Goal: Transaction & Acquisition: Purchase product/service

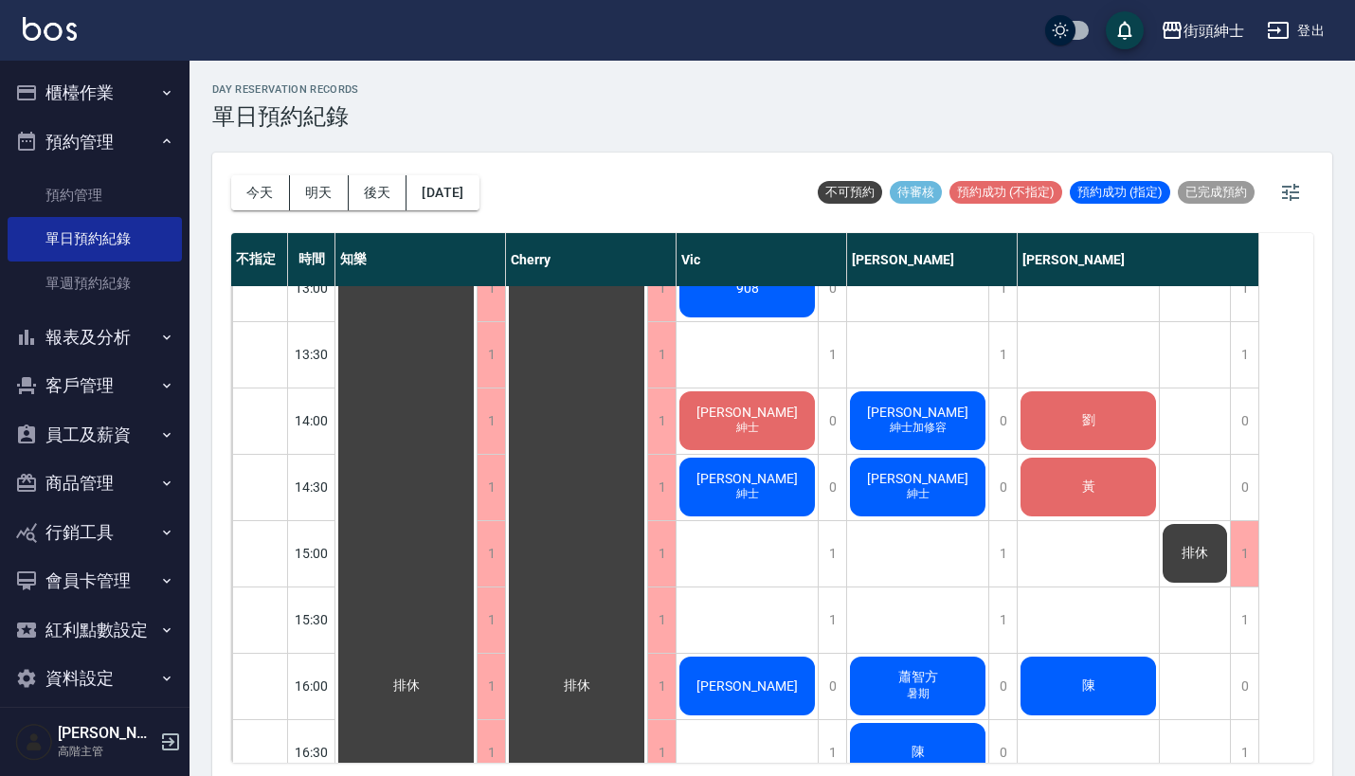
scroll to position [610, 0]
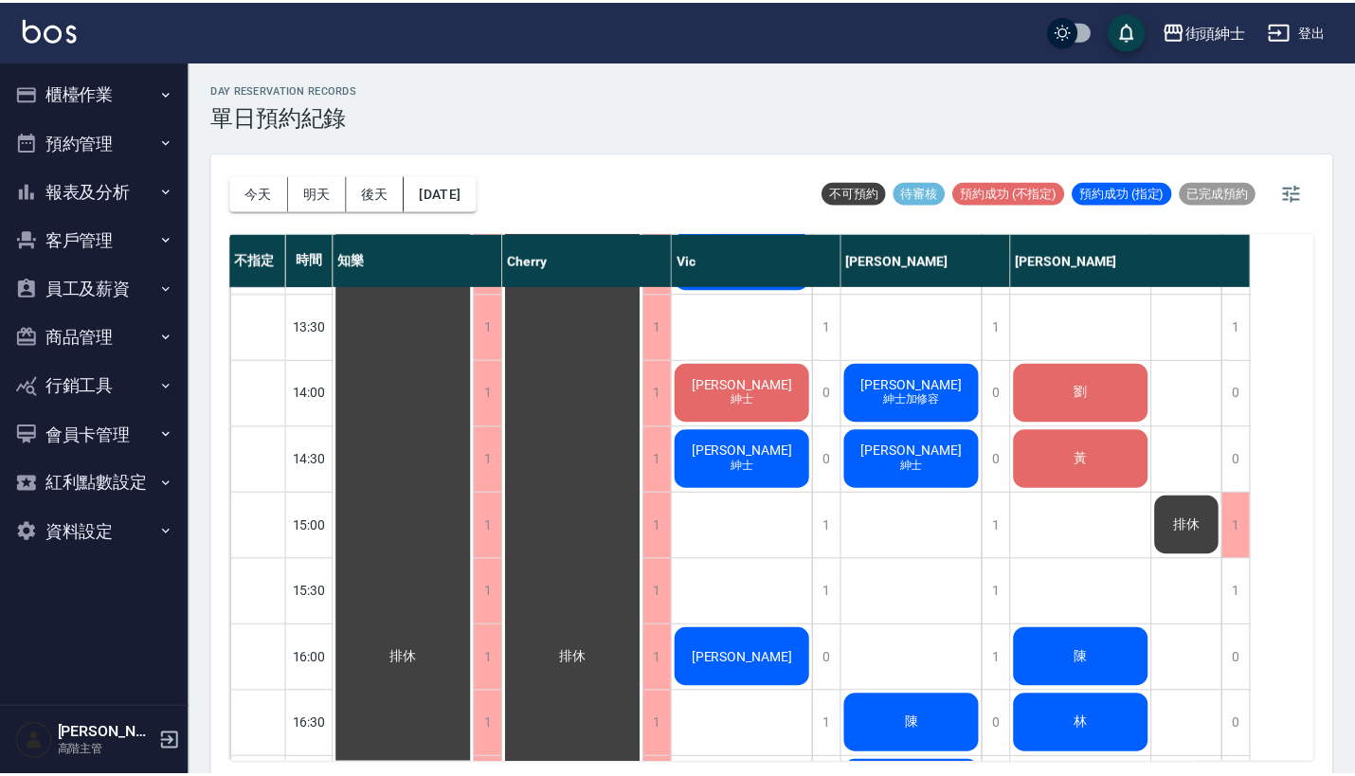
scroll to position [590, 0]
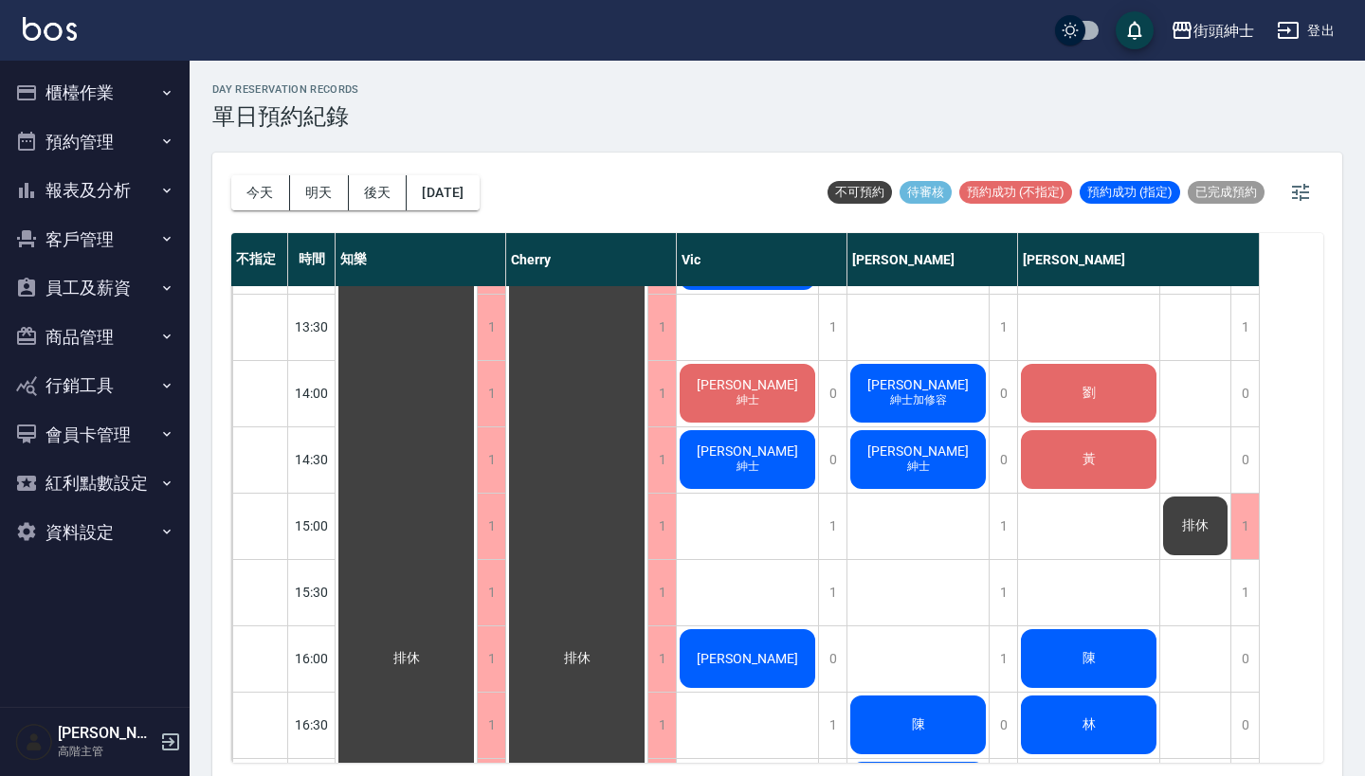
click at [477, 462] on div "黃" at bounding box center [406, 659] width 141 height 1922
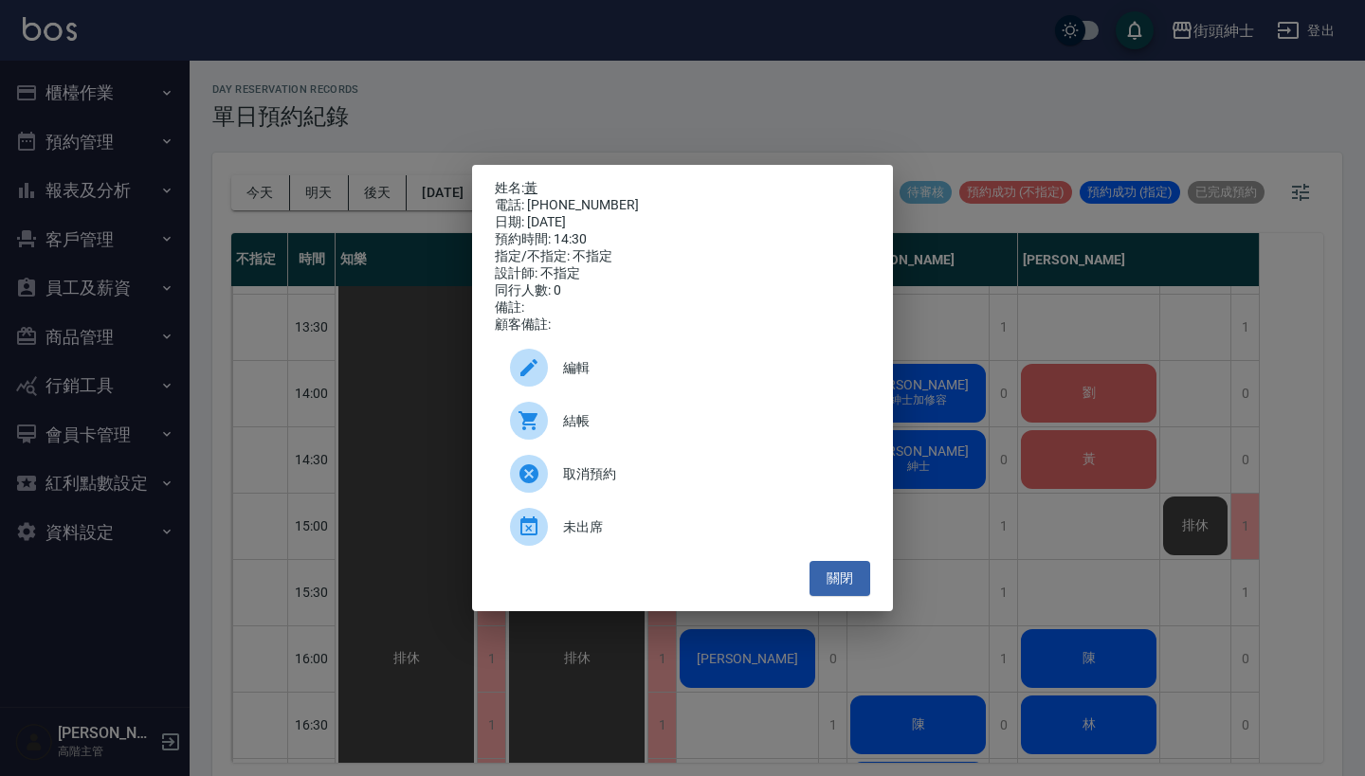
drag, startPoint x: 606, startPoint y: 195, endPoint x: 534, endPoint y: 178, distance: 74.0
click at [534, 180] on div "姓名: 黃 電話: 0970601048 日期: 2025/08/12 預約時間: 14:30 指定/不指定: 不指定 設計師: 不指定 同行人數: 0 備註…" at bounding box center [682, 257] width 375 height 154
copy div "姓名: 黃 電話: 0970601048"
click at [1008, 318] on div "姓名: 黃 電話: 0970601048 日期: 2025/08/12 預約時間: 14:30 指定/不指定: 不指定 設計師: 不指定 同行人數: 0 備註…" at bounding box center [682, 388] width 1365 height 776
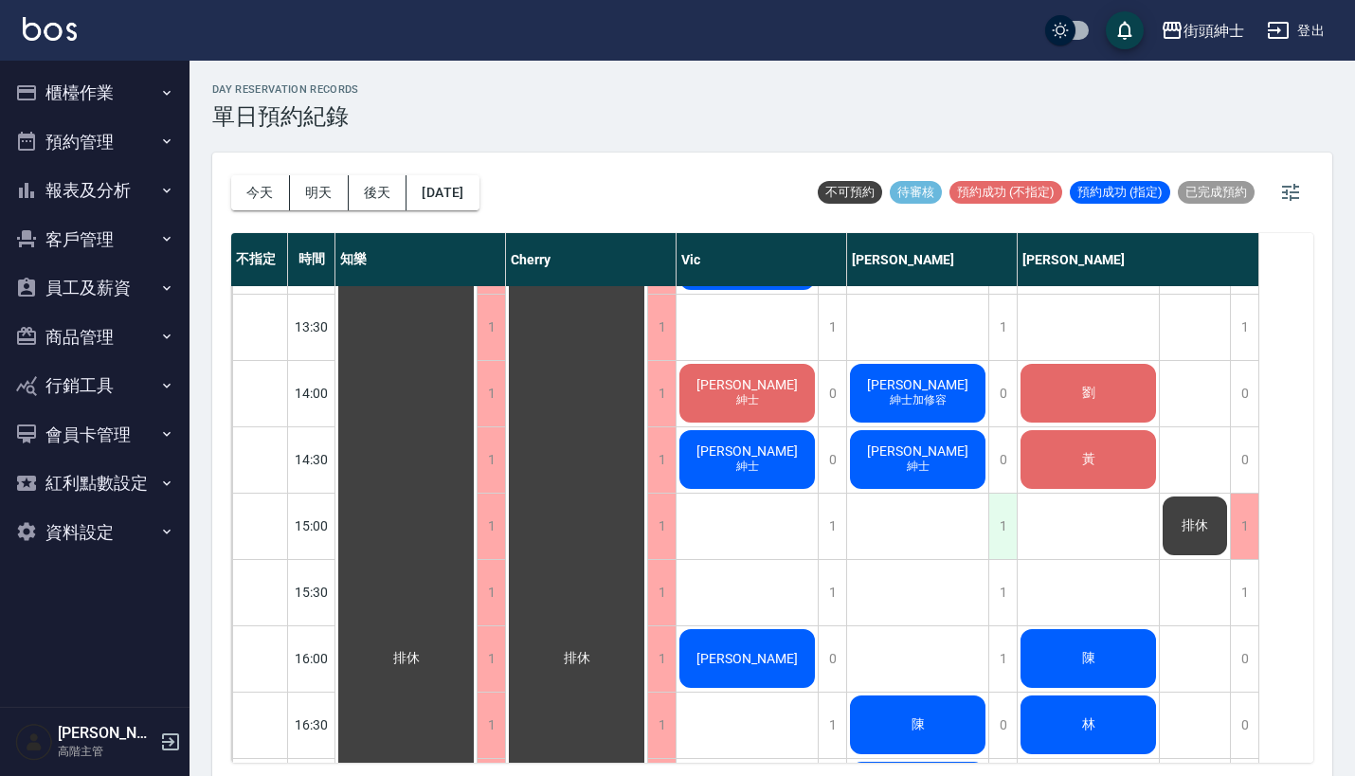
click at [998, 526] on div "1" at bounding box center [1003, 526] width 28 height 65
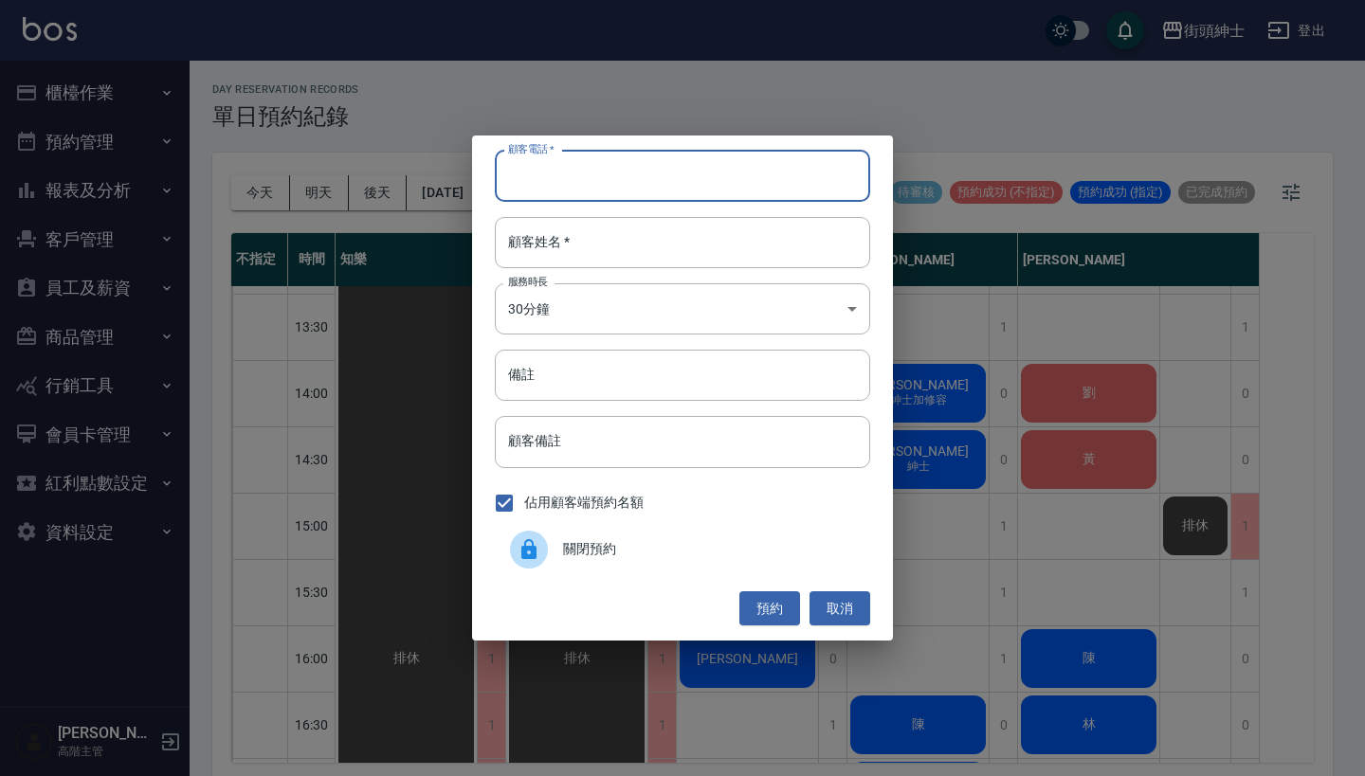
paste input "黃 電話: 0970601048"
type input "黃 電話: 0970601048"
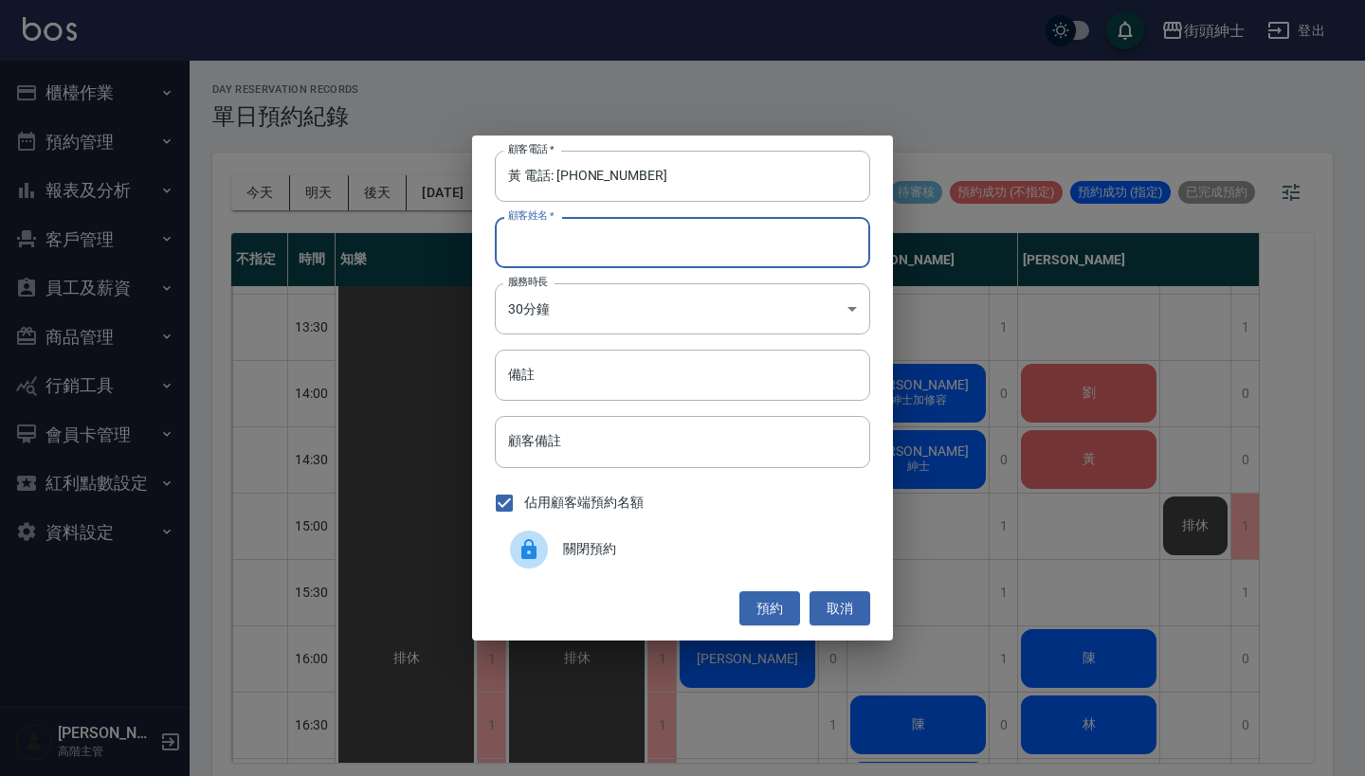
paste input "黃 電話: 0970601048"
type input "黃 電話: 0970601048"
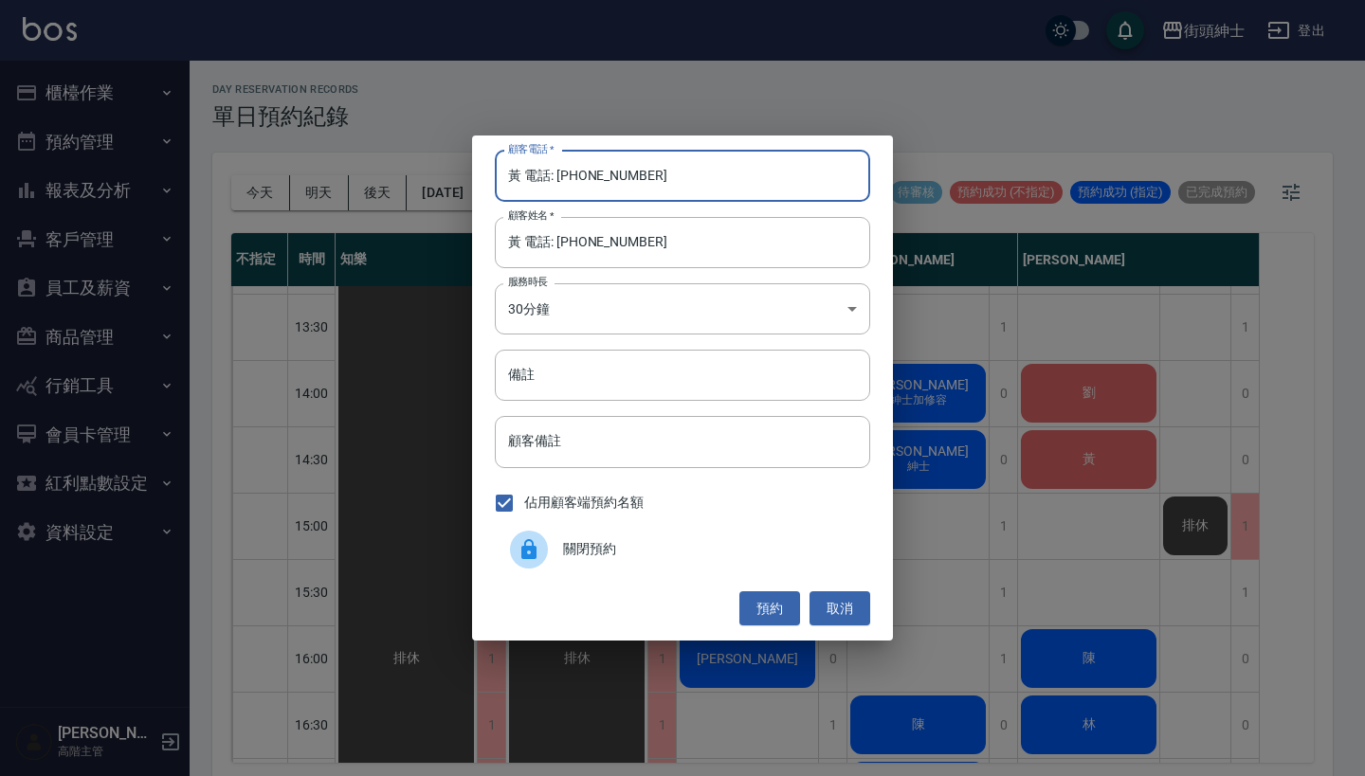
drag, startPoint x: 555, startPoint y: 175, endPoint x: 472, endPoint y: 173, distance: 83.4
click at [472, 173] on div "顧客電話   * 黃 電話: 0970601048 顧客電話   * 顧客姓名   * 黃 電話: 0970601048 顧客姓名   * 服務時長 30分鐘…" at bounding box center [682, 388] width 421 height 505
type input "0970601048"
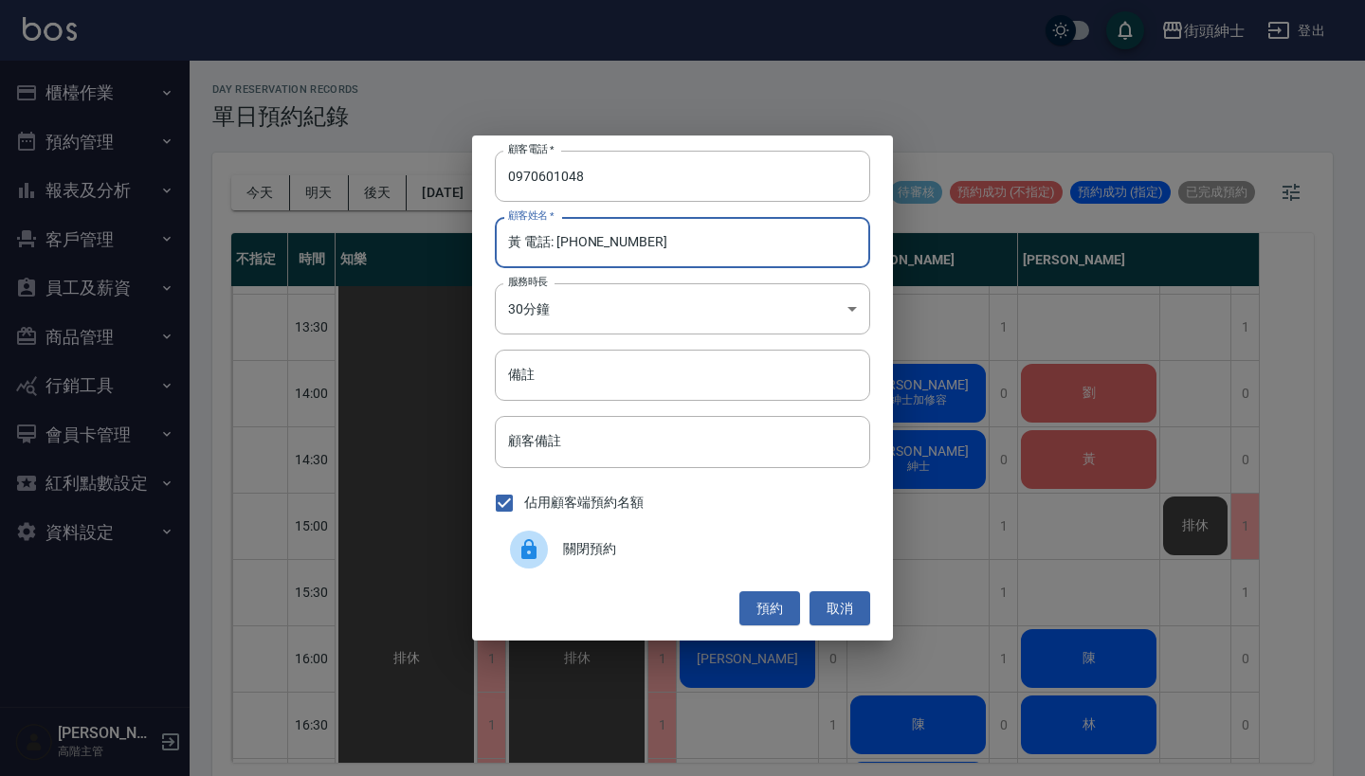
drag, startPoint x: 652, startPoint y: 248, endPoint x: 523, endPoint y: 246, distance: 128.9
click at [523, 246] on input "黃 電話: 0970601048" at bounding box center [682, 242] width 375 height 51
type input "黃"
click at [554, 362] on input "備註" at bounding box center [682, 375] width 375 height 51
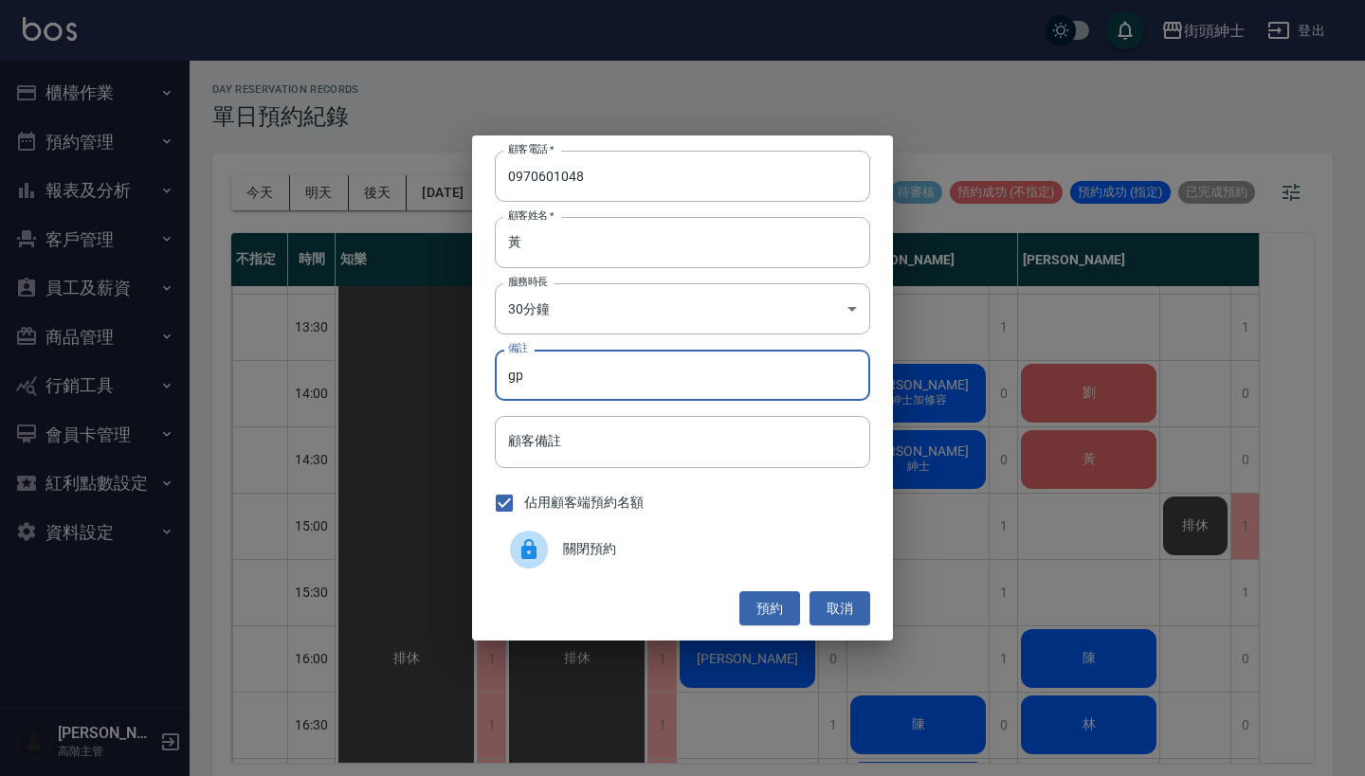
type input "g"
type input "紳士加修容"
click at [754, 601] on button "預約" at bounding box center [769, 608] width 61 height 35
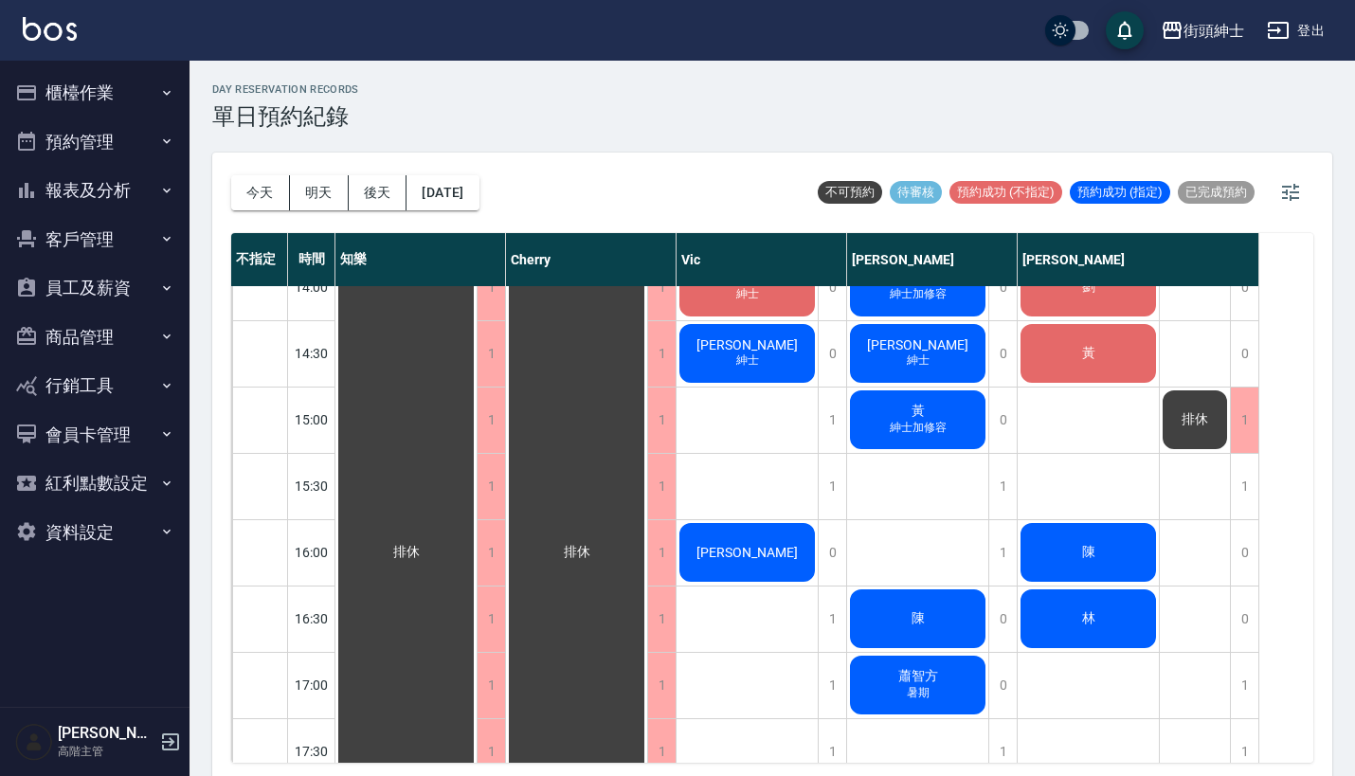
scroll to position [826, 0]
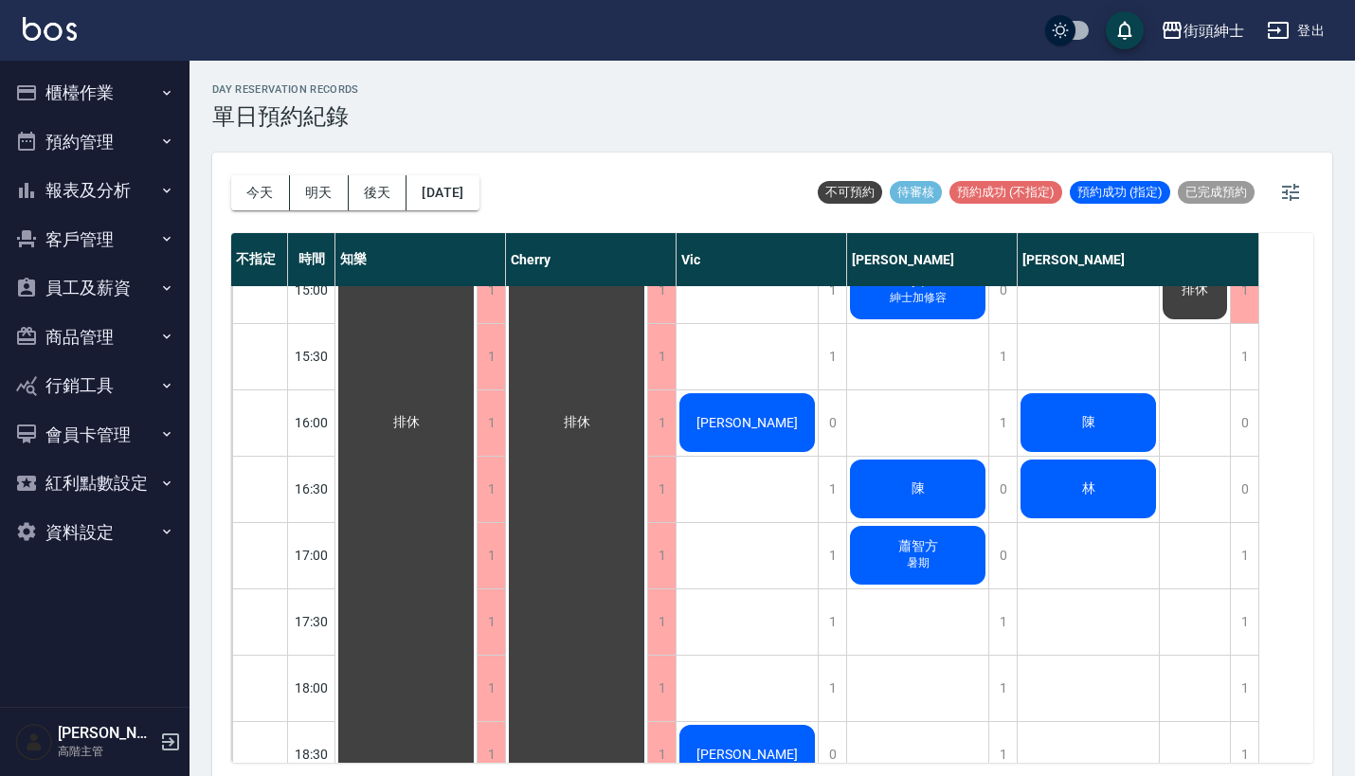
click at [424, 431] on span "陳" at bounding box center [407, 422] width 34 height 17
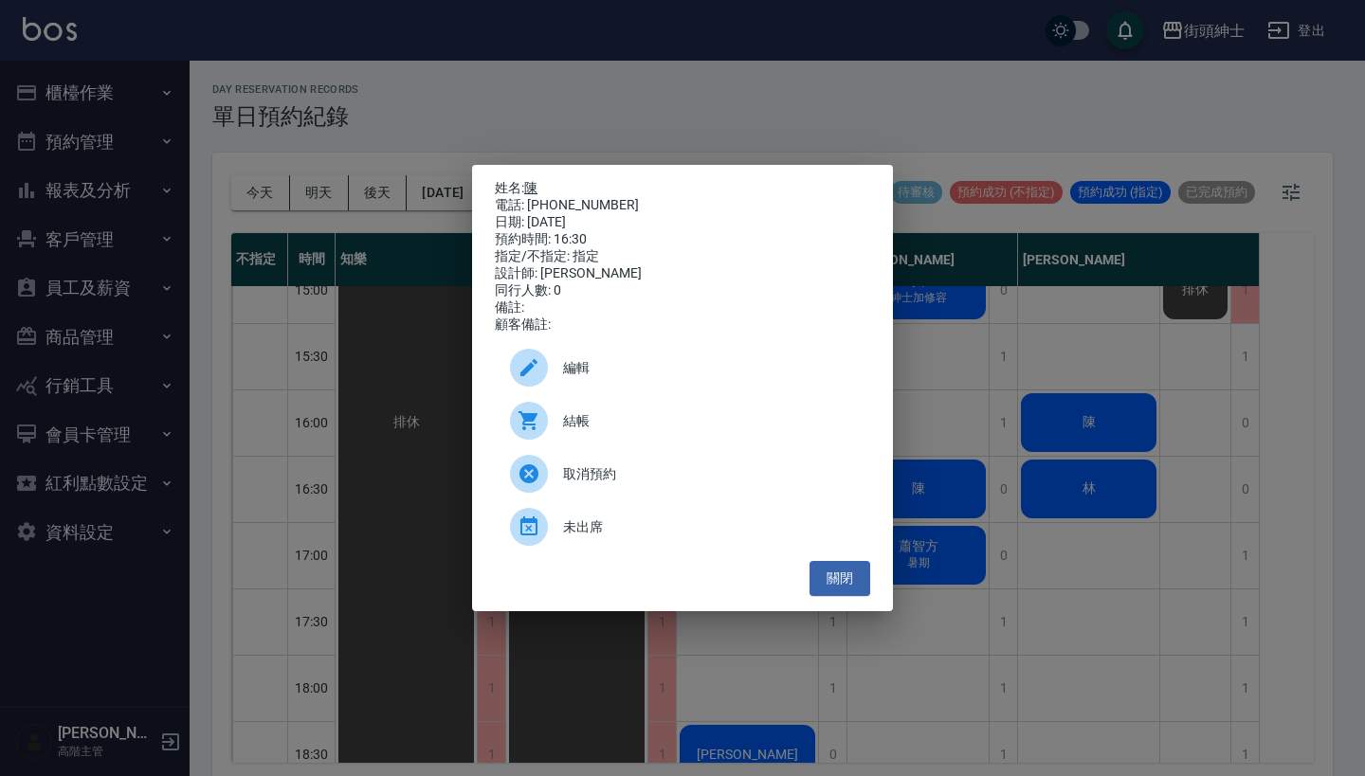
click at [531, 186] on link "陳" at bounding box center [530, 187] width 13 height 15
click at [504, 121] on div "姓名: 陳 電話: 0910249022 日期: 2025/08/12 預約時間: 16:30 指定/不指定: 指定 設計師: 戴比 同行人數: 0 備註: …" at bounding box center [682, 388] width 1365 height 776
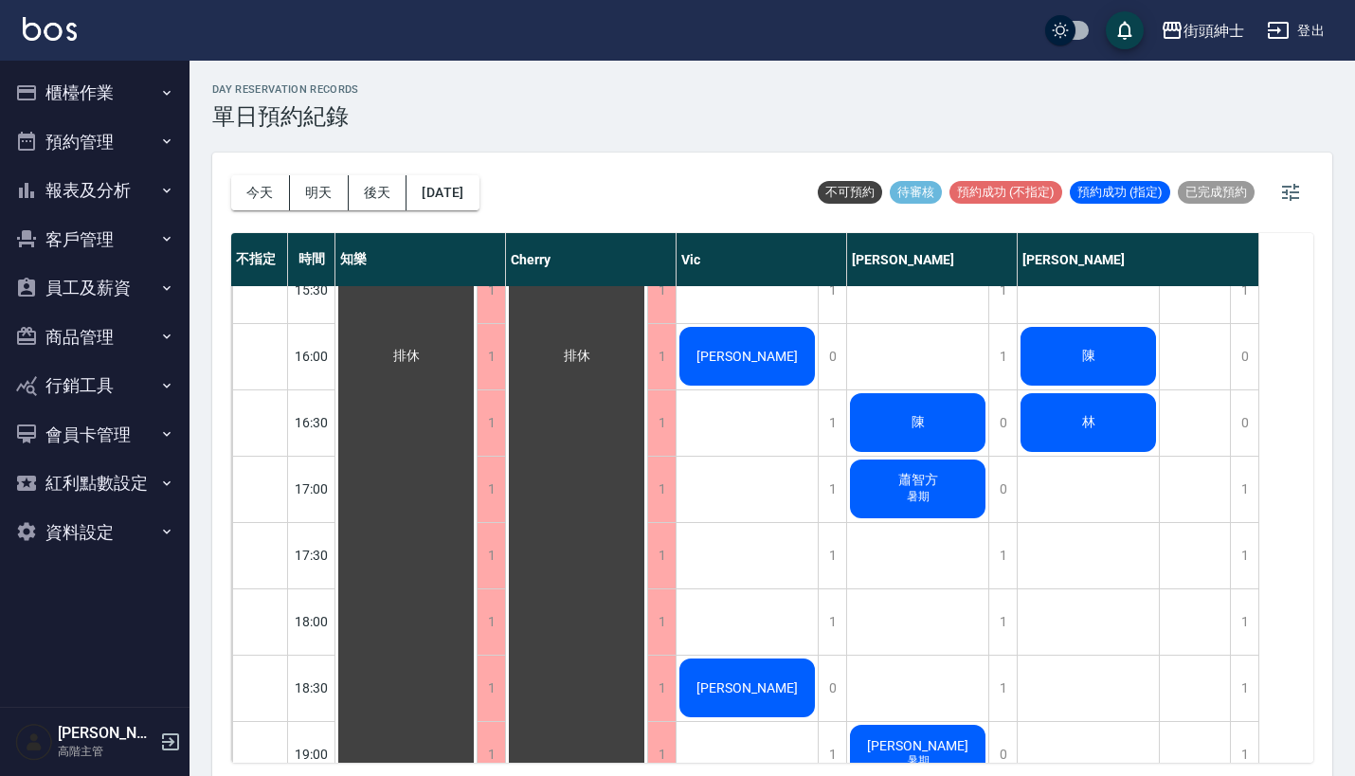
scroll to position [1075, 0]
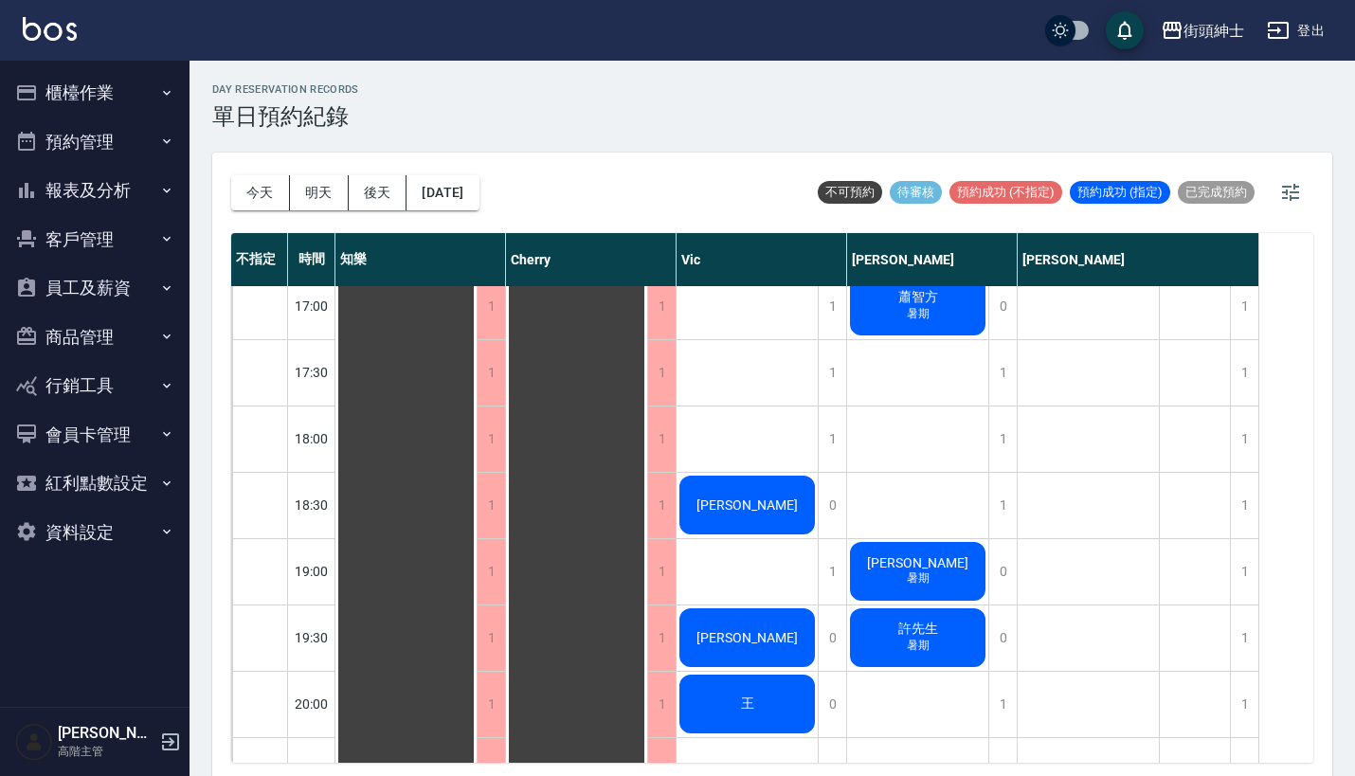
click at [1290, 4] on div "街頭紳士 登出" at bounding box center [677, 30] width 1355 height 61
click at [441, 189] on button "[DATE]" at bounding box center [443, 192] width 72 height 35
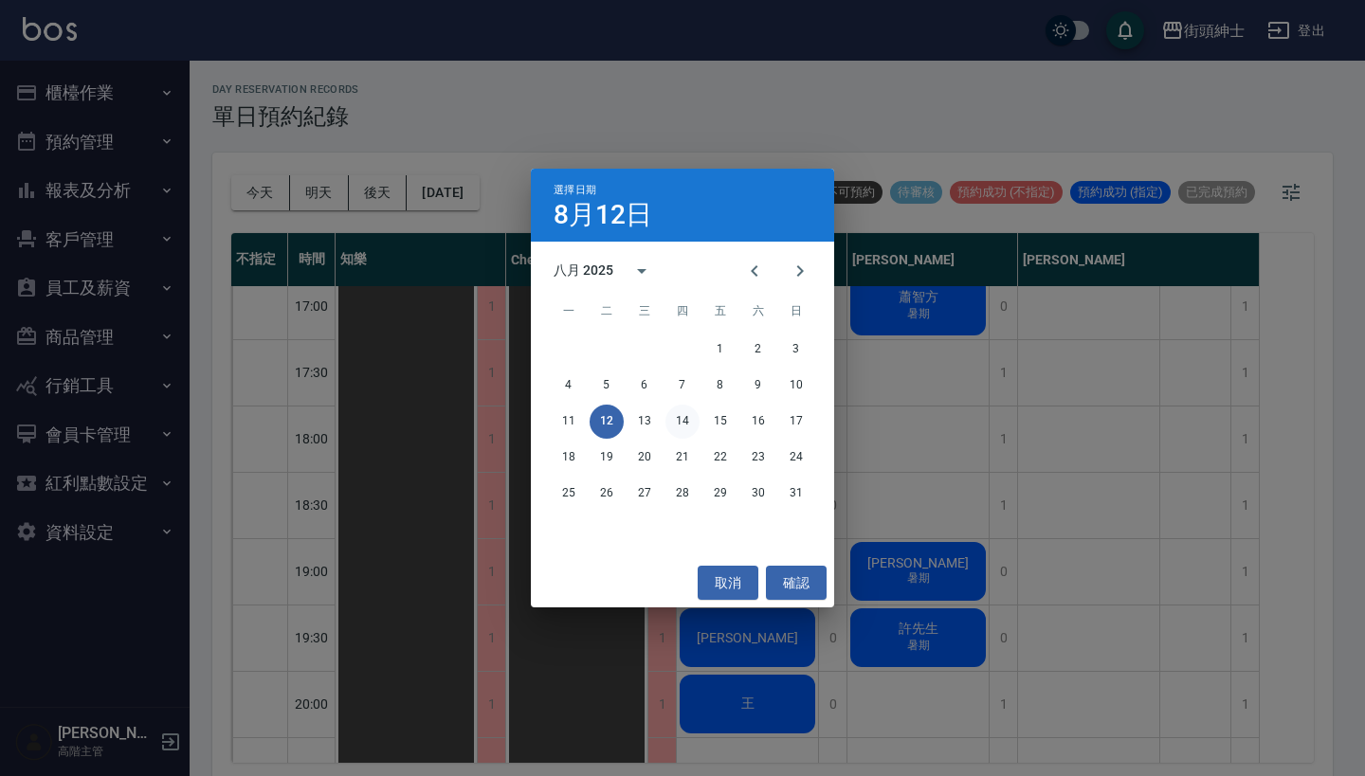
click at [689, 423] on button "14" at bounding box center [682, 422] width 34 height 34
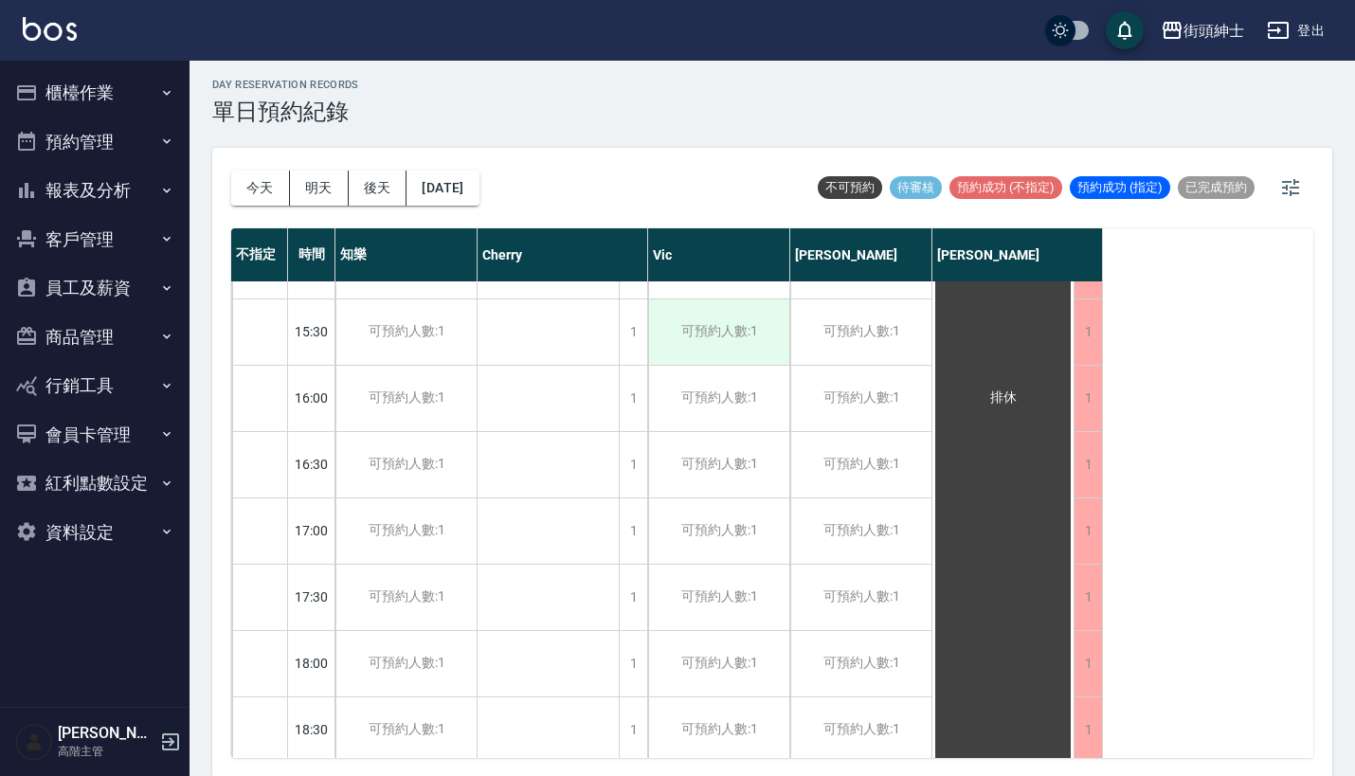
scroll to position [802, 0]
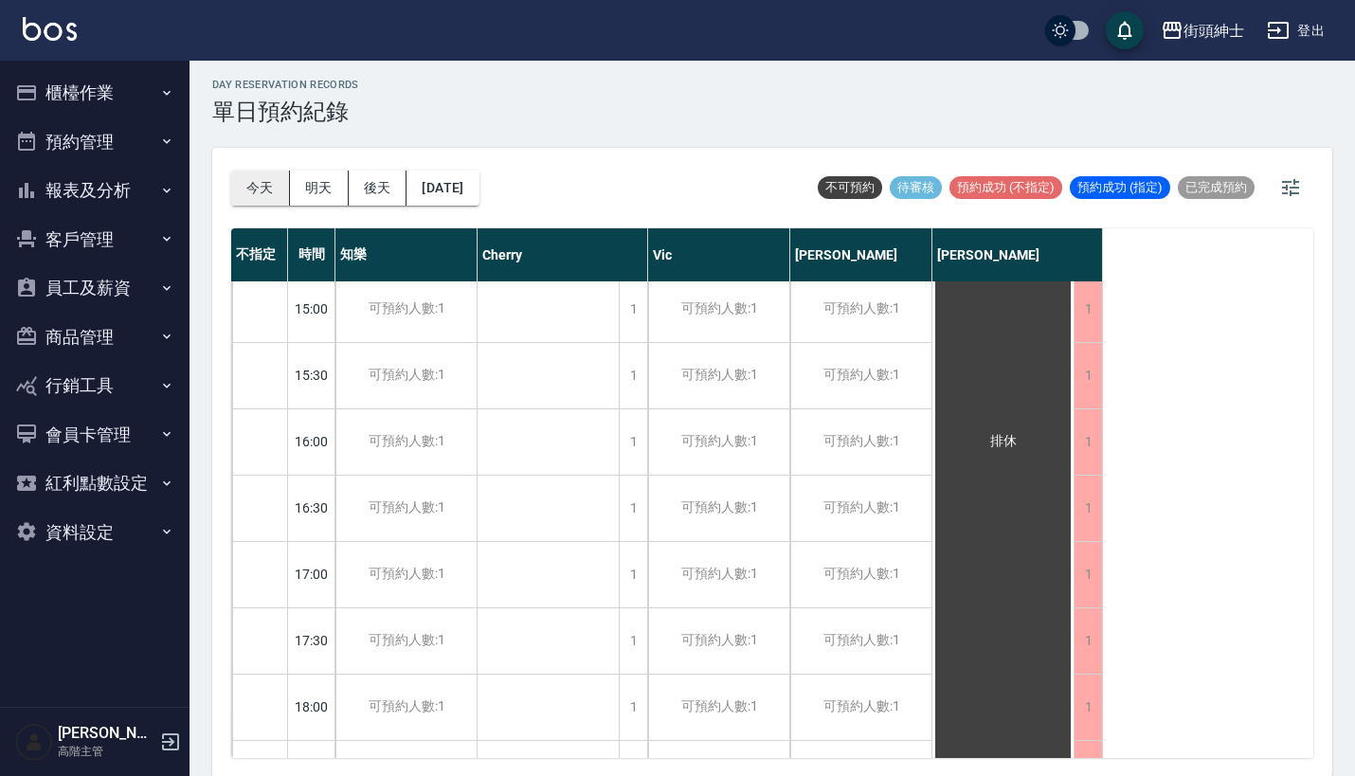
click at [271, 179] on button "今天" at bounding box center [260, 188] width 59 height 35
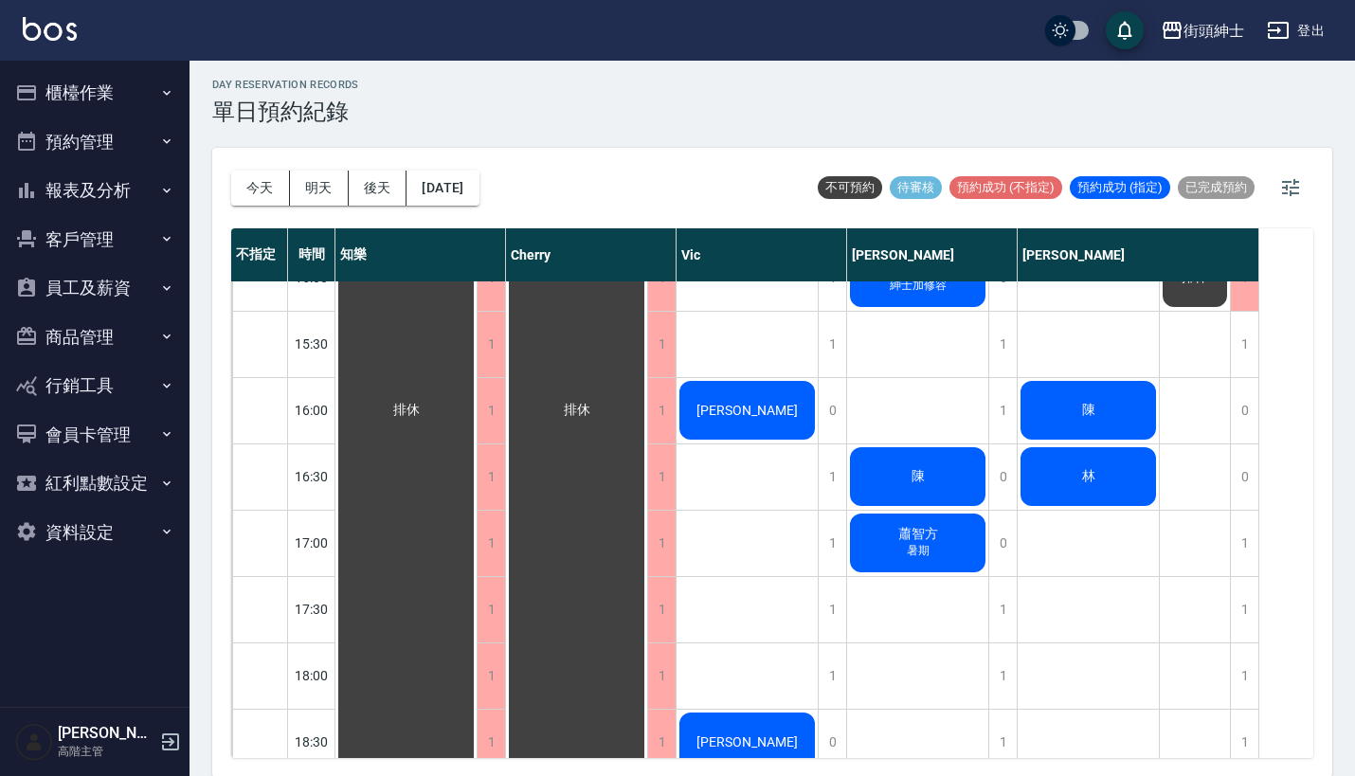
scroll to position [840, 0]
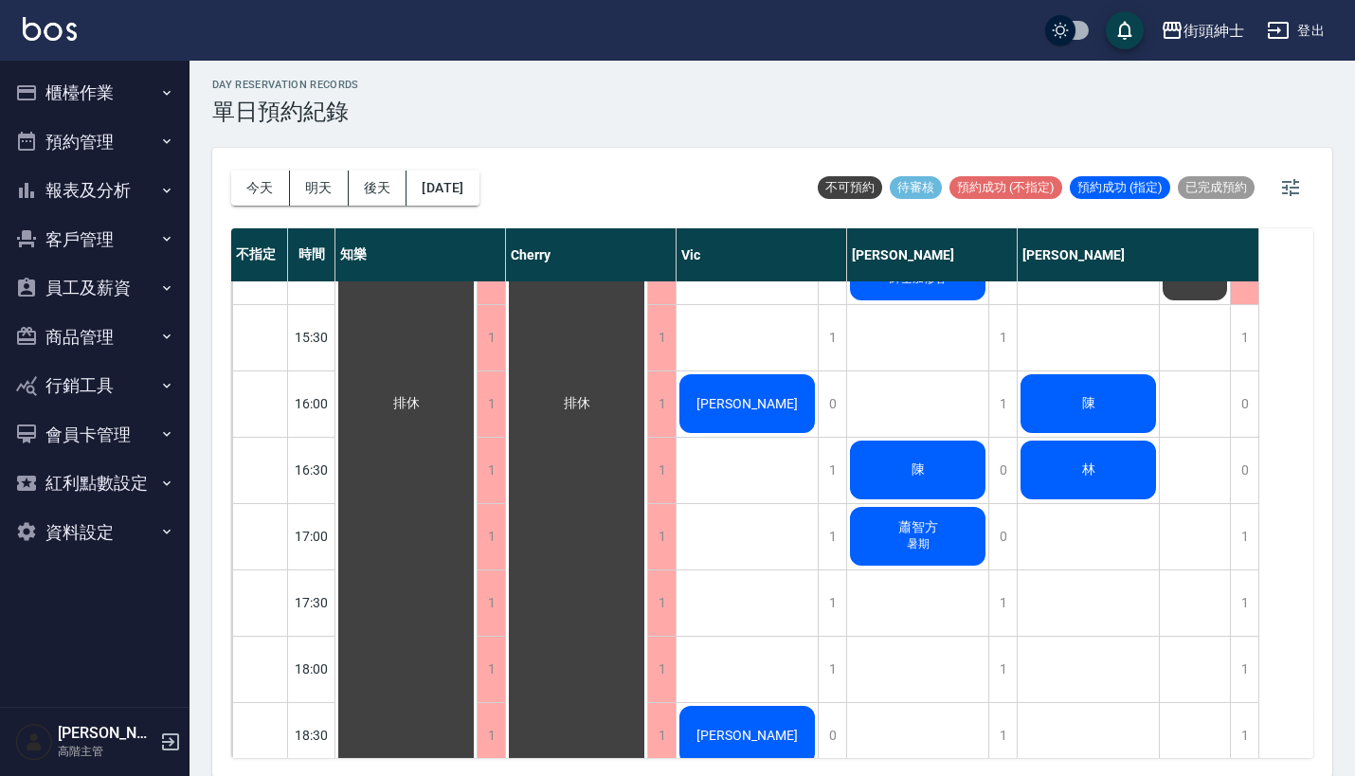
click at [477, 477] on div "陳" at bounding box center [406, 404] width 141 height 1922
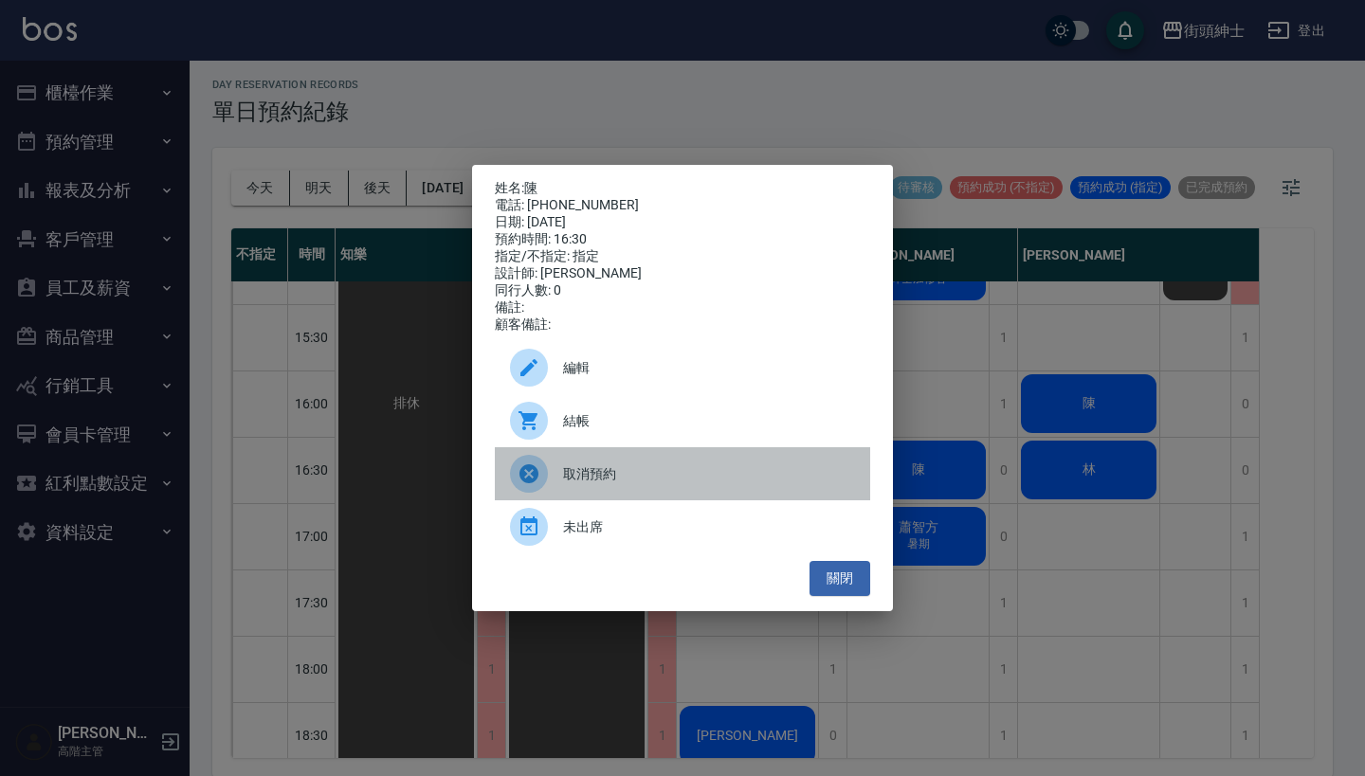
click at [740, 484] on span "取消預約" at bounding box center [709, 474] width 292 height 20
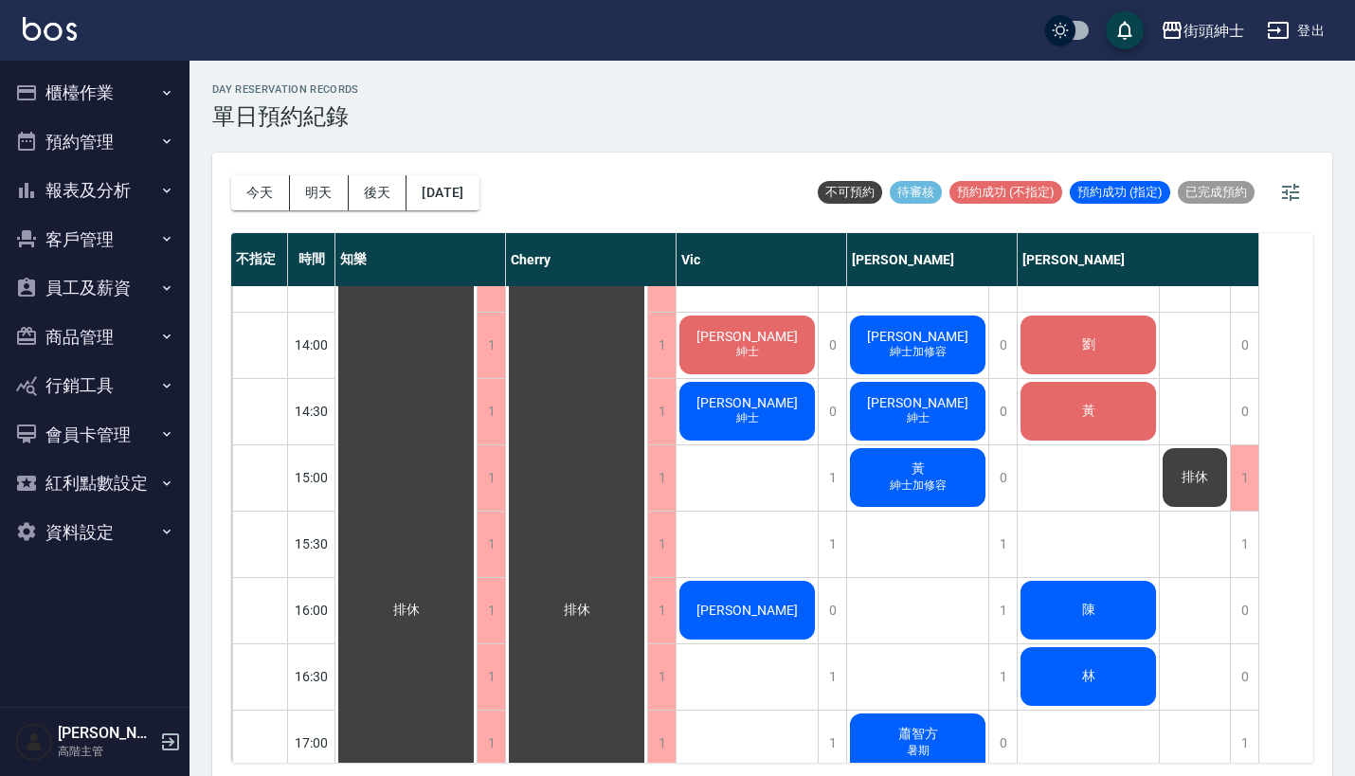
scroll to position [611, 0]
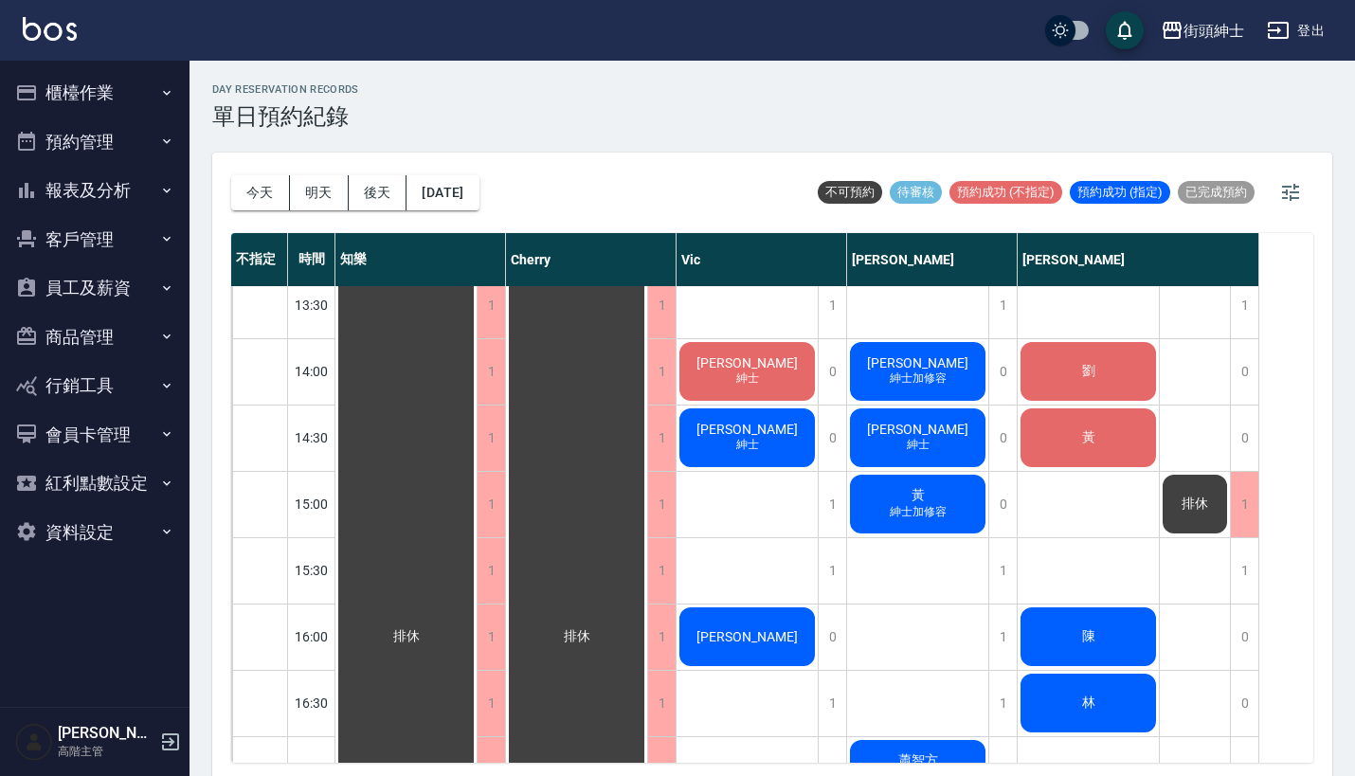
click at [477, 357] on div "遲勛誠 紳士加修容" at bounding box center [406, 637] width 141 height 1922
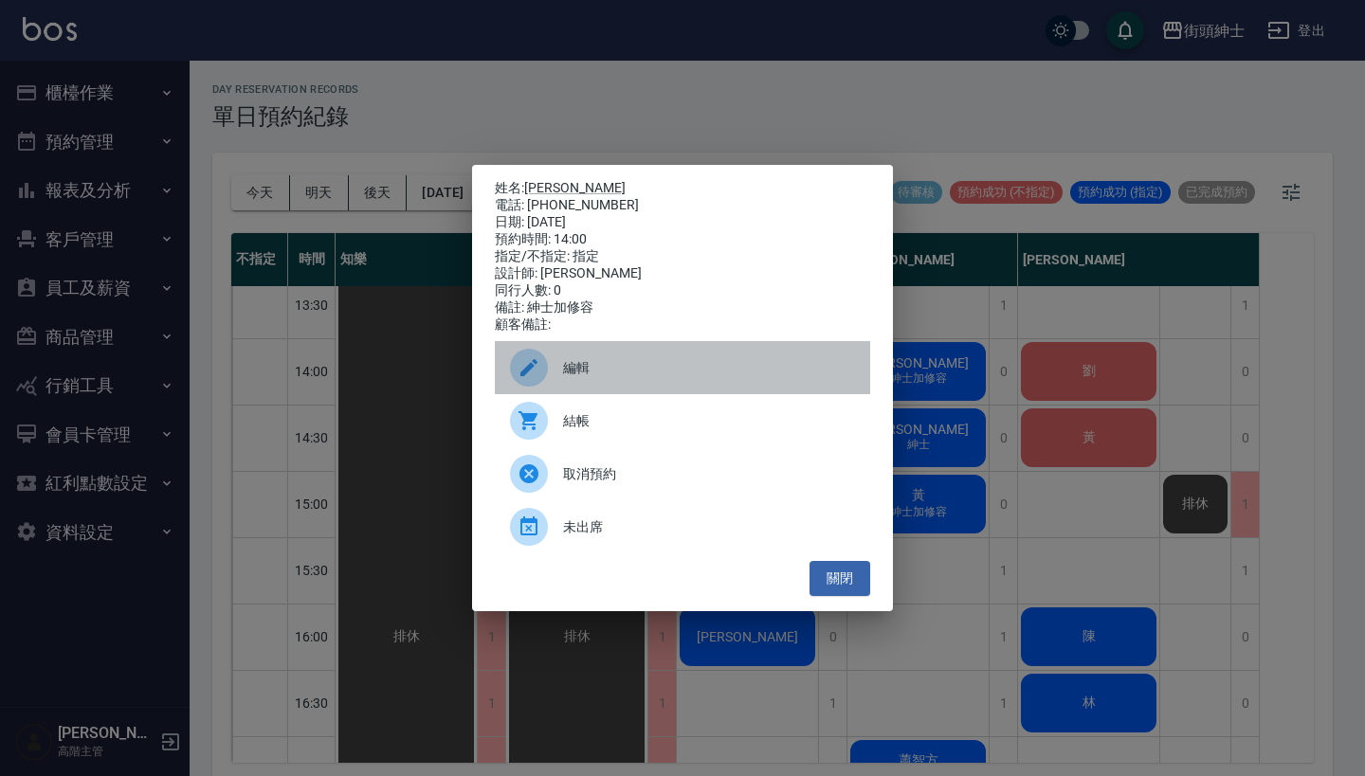
click at [733, 370] on span "編輯" at bounding box center [709, 368] width 292 height 20
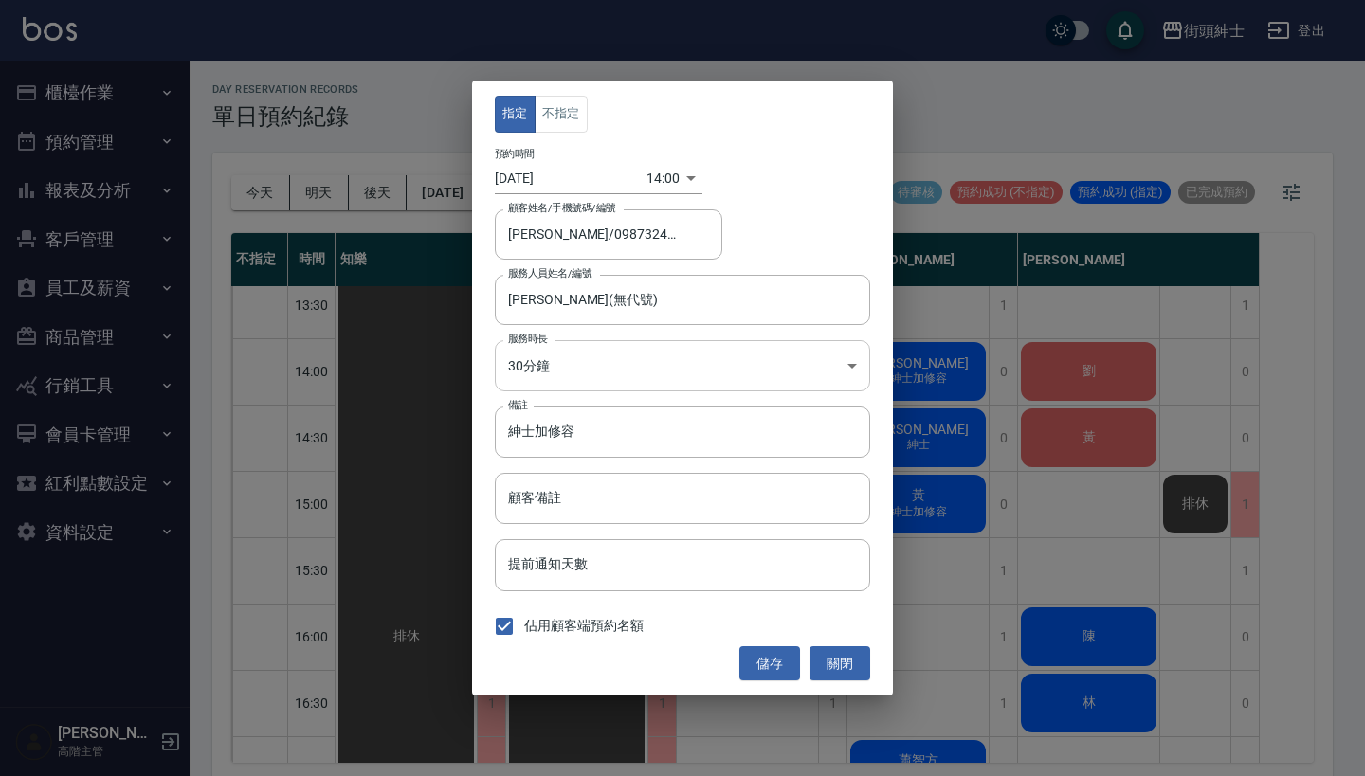
type input "遲勛誠/0987324255"
type input "戴比(無代號)"
click at [1004, 151] on div "指定 不指定 預約時間 2025/08/12 14:00 1754978400000 顧客姓名/手機號碼/編號 遲勛誠/0987324255 顧客姓名/手機號…" at bounding box center [682, 388] width 1365 height 776
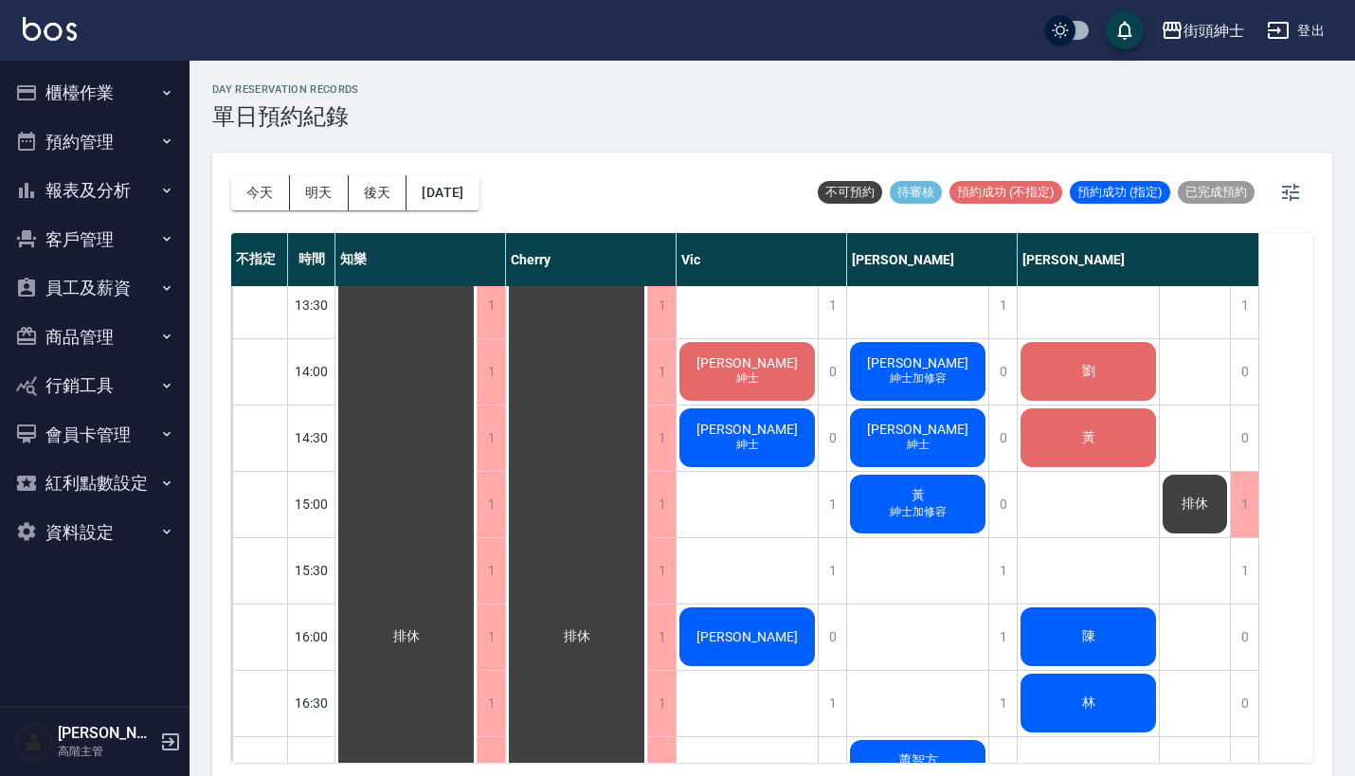
click at [424, 628] on span "[PERSON_NAME]" at bounding box center [407, 636] width 34 height 17
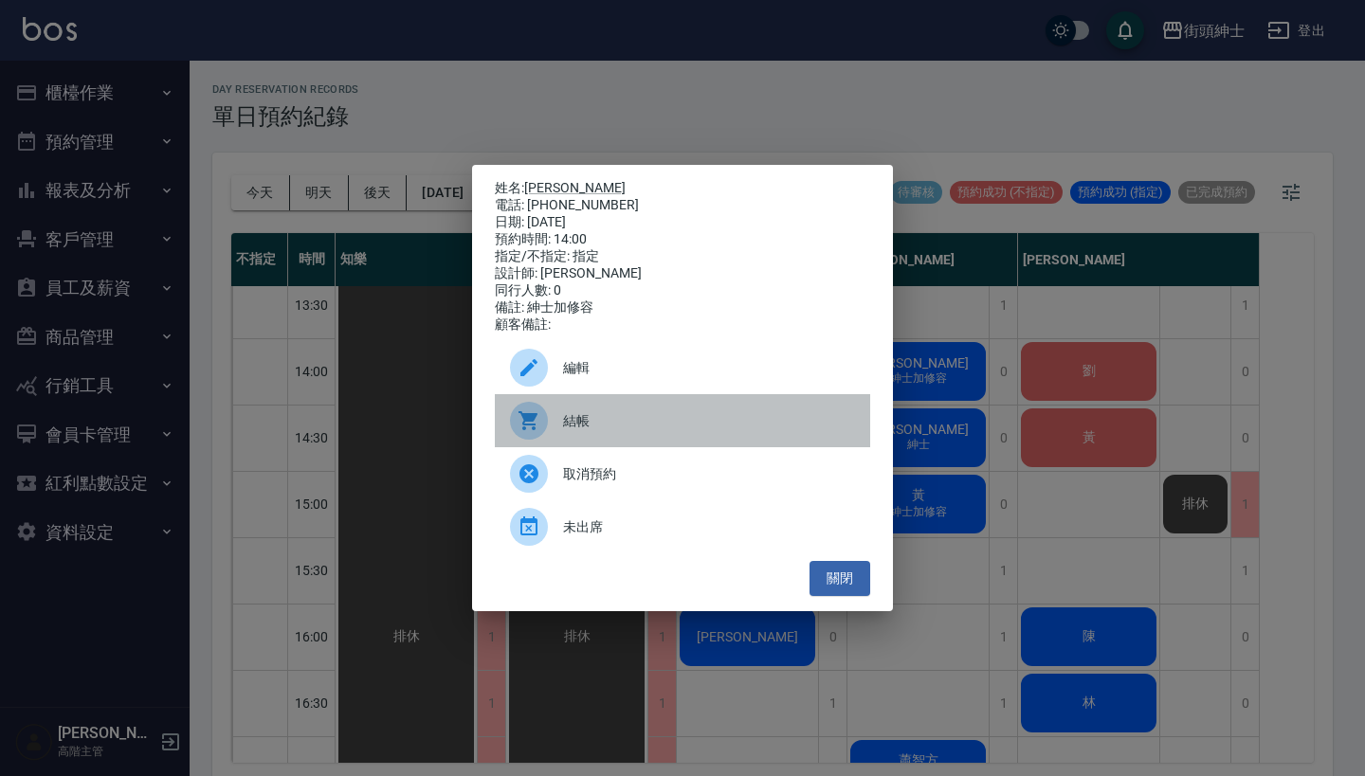
click at [688, 442] on div "結帳" at bounding box center [682, 420] width 375 height 53
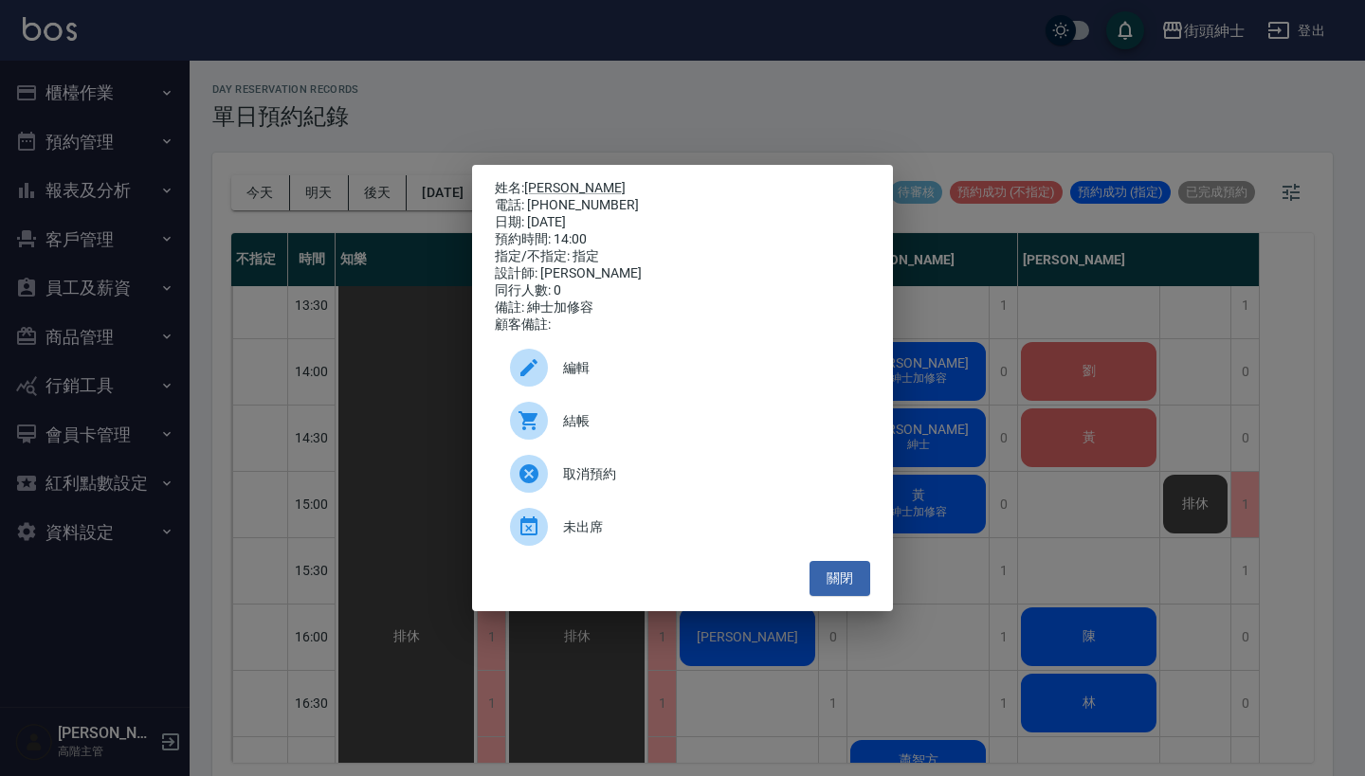
click at [528, 98] on div "姓名: 遲勛誠 電話: 0987324255 日期: 2025/08/12 預約時間: 14:00 指定/不指定: 指定 設計師: 戴比 同行人數: 0 備註…" at bounding box center [682, 388] width 1365 height 776
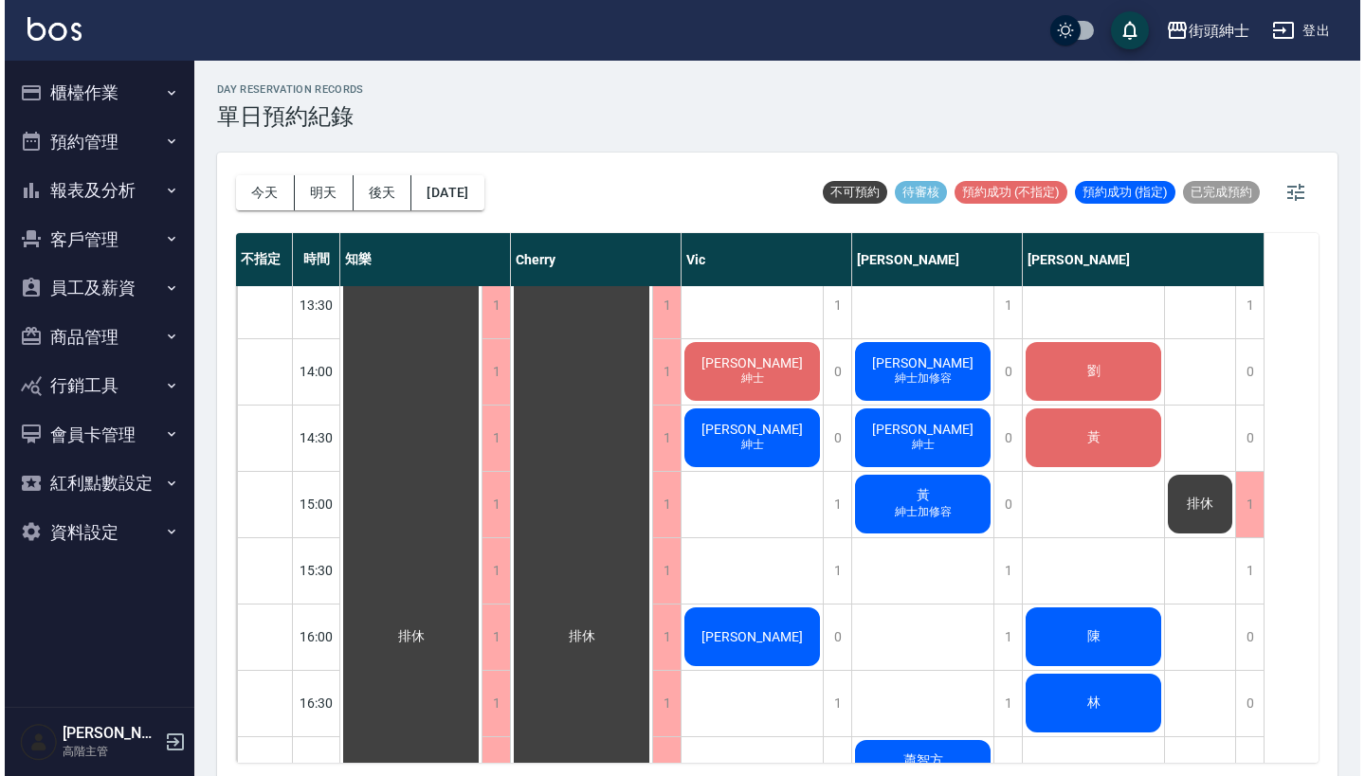
scroll to position [618, 0]
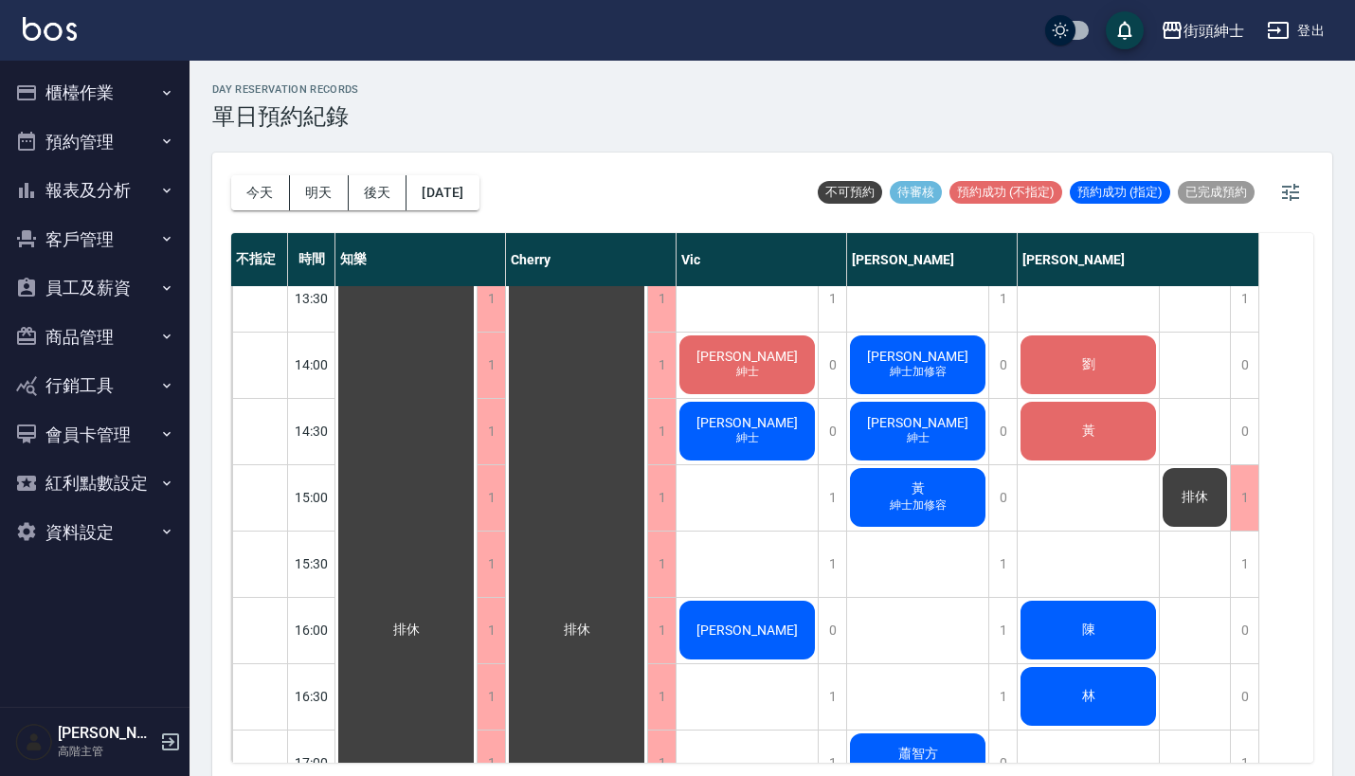
click at [752, 240] on span "紳士加修容" at bounding box center [748, 240] width 8 height 0
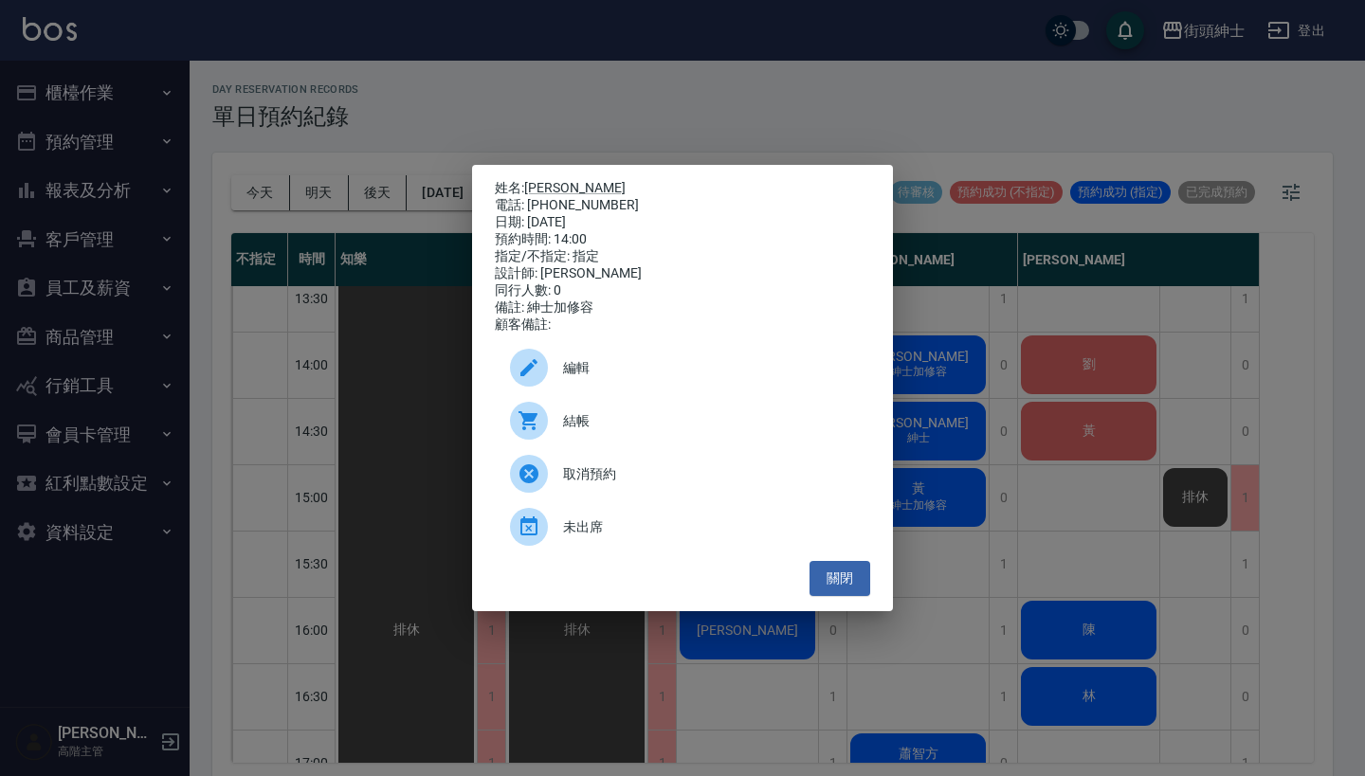
click at [603, 422] on span "結帳" at bounding box center [709, 421] width 292 height 20
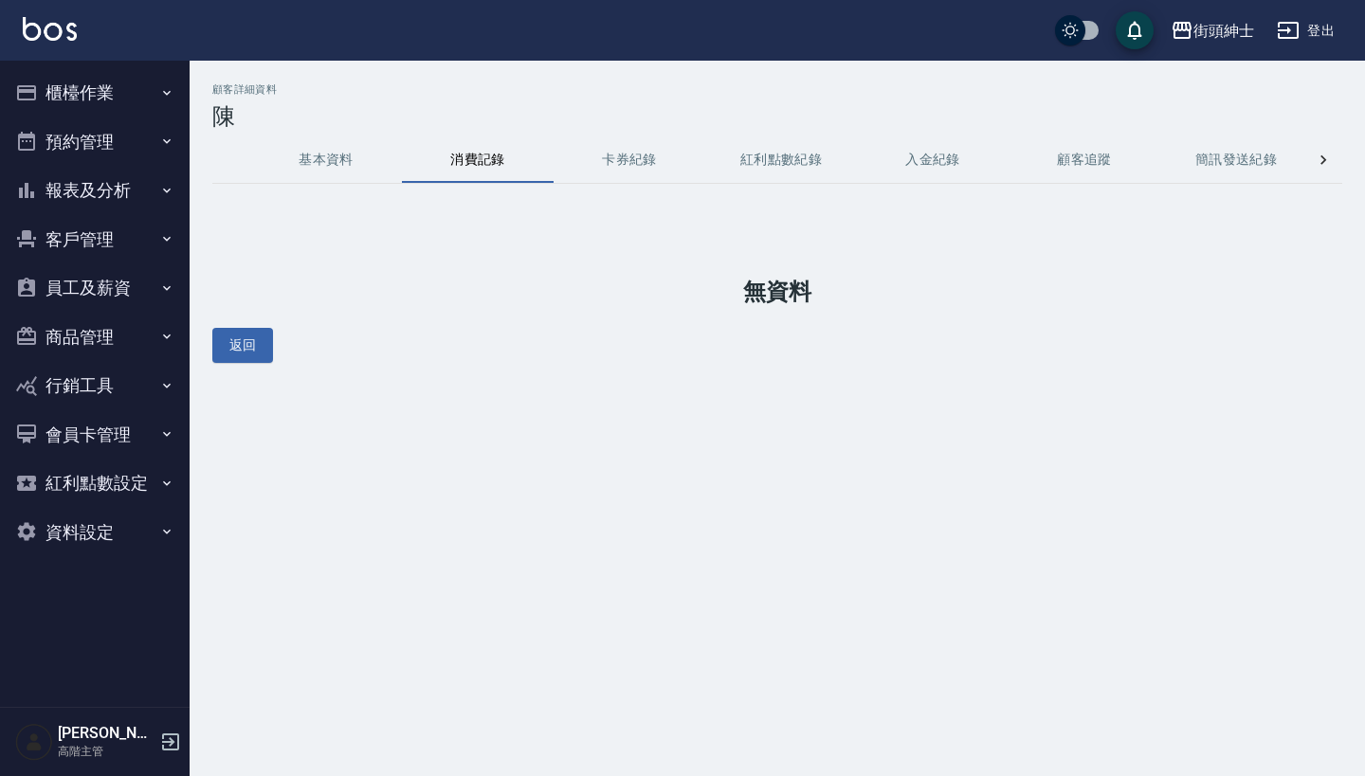
click at [348, 152] on button "基本資料" at bounding box center [326, 159] width 152 height 45
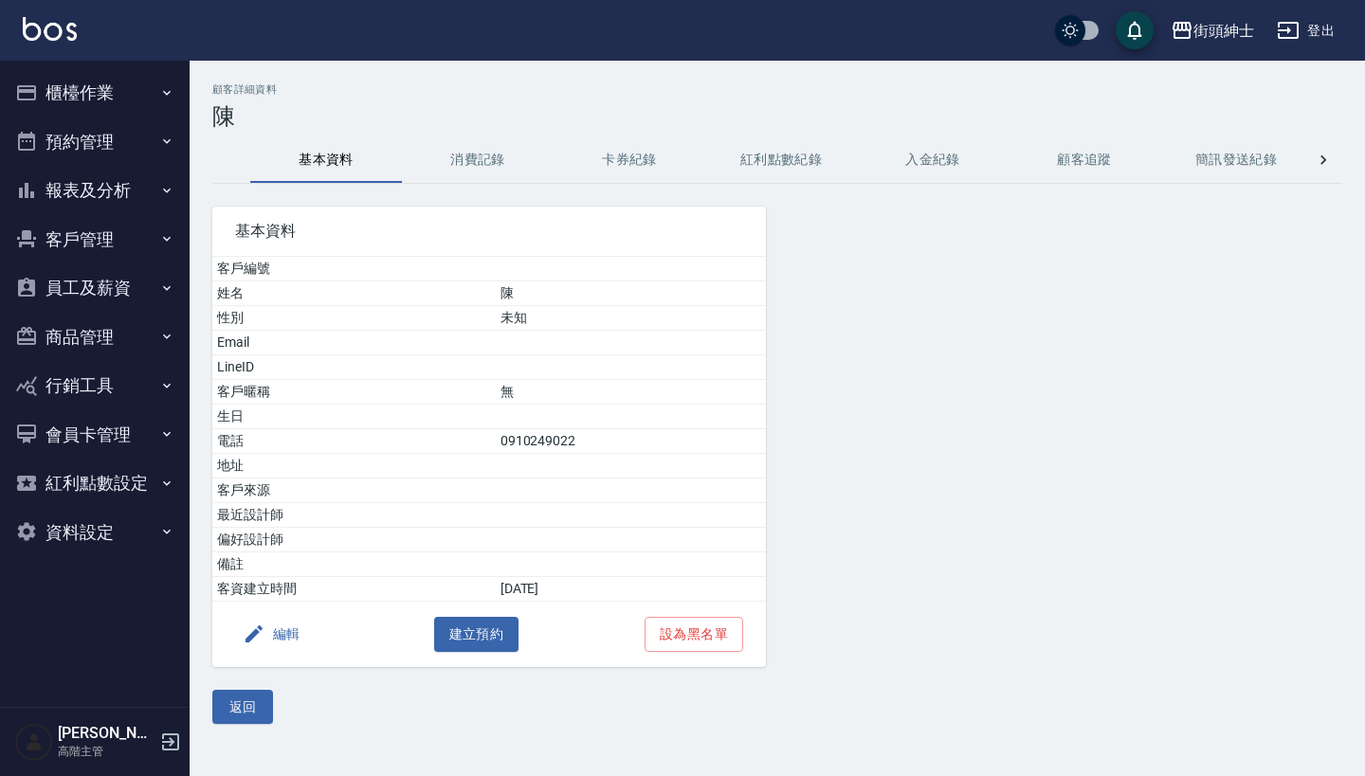
click at [500, 154] on button "消費記錄" at bounding box center [478, 159] width 152 height 45
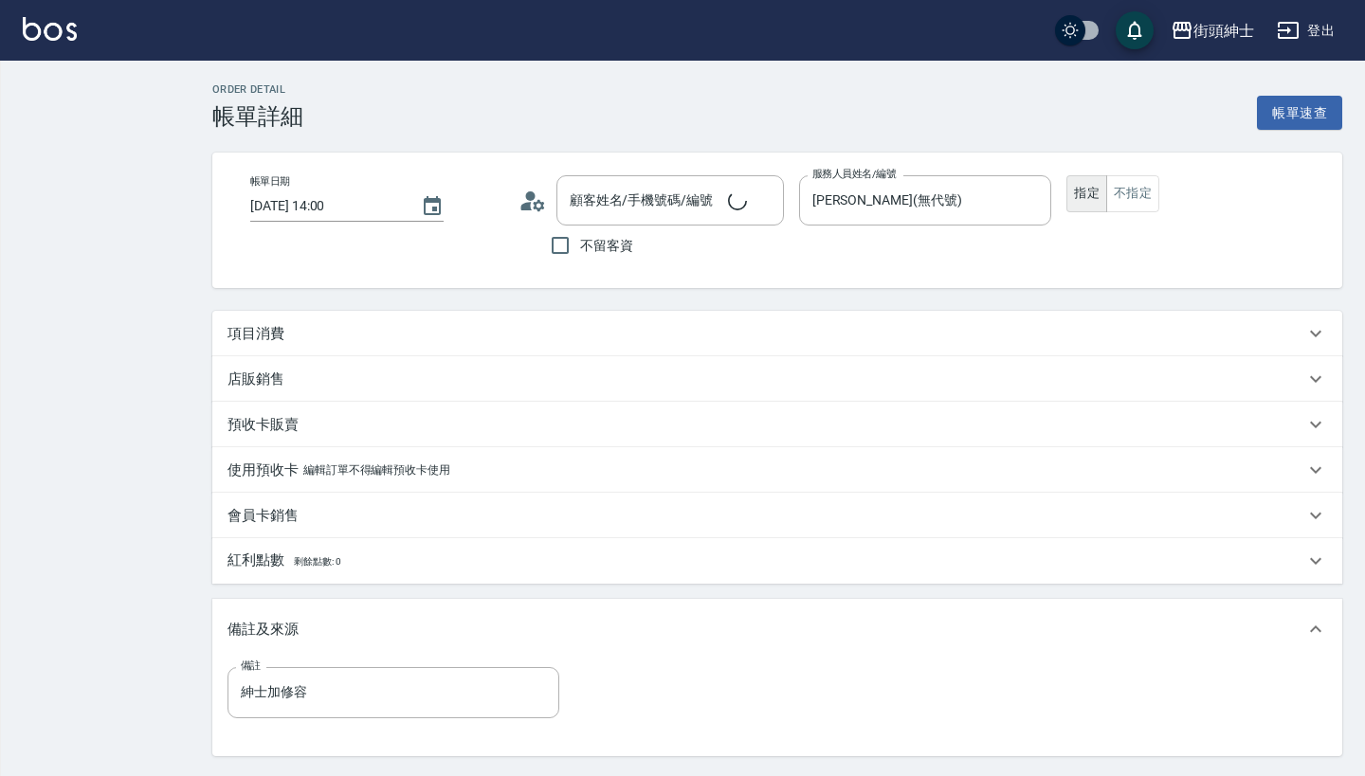
type input "2025/08/12 14:00"
type input "戴比(無代號)"
type input "紳士加修容"
click at [605, 327] on div "項目消費" at bounding box center [765, 334] width 1077 height 20
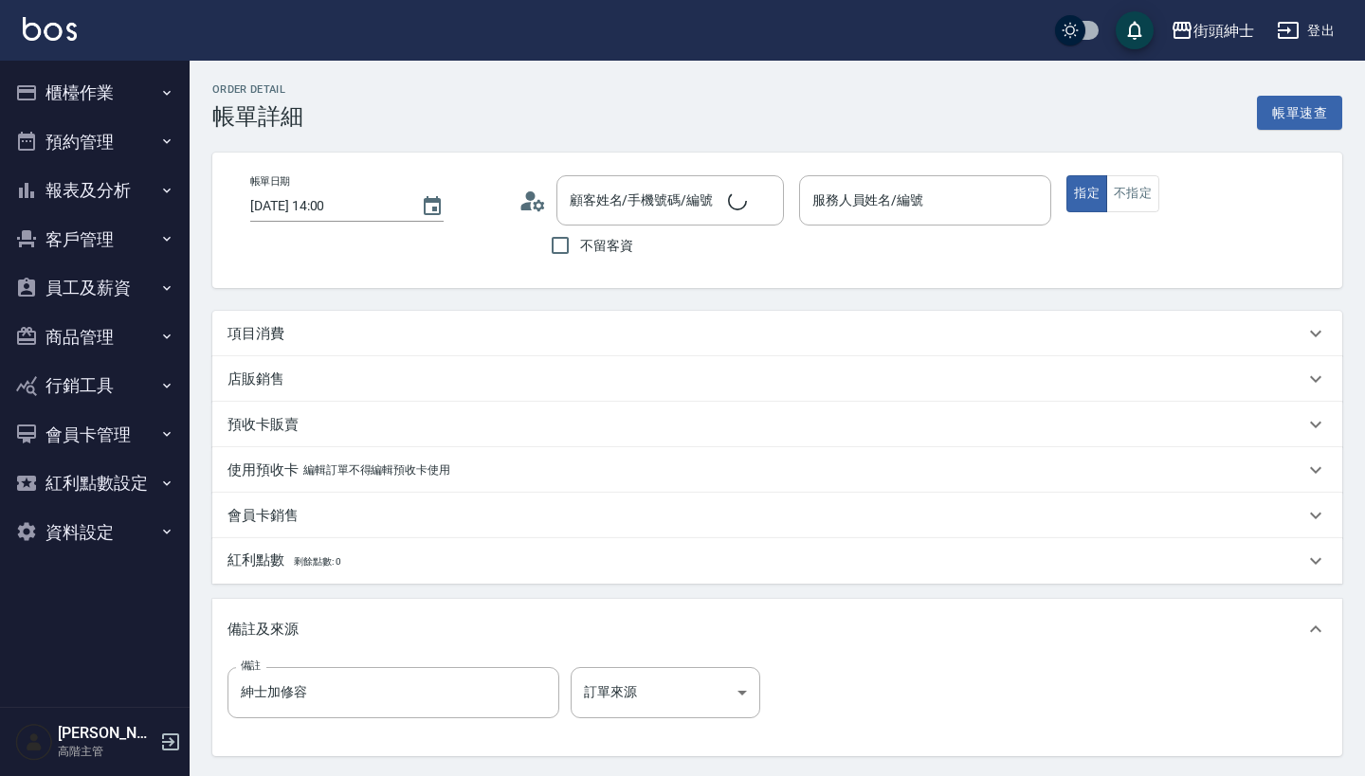
type input "[PERSON_NAME](無代號)"
click at [480, 328] on div "項目消費" at bounding box center [765, 334] width 1077 height 20
type input "遲勛誠/0987324255/null"
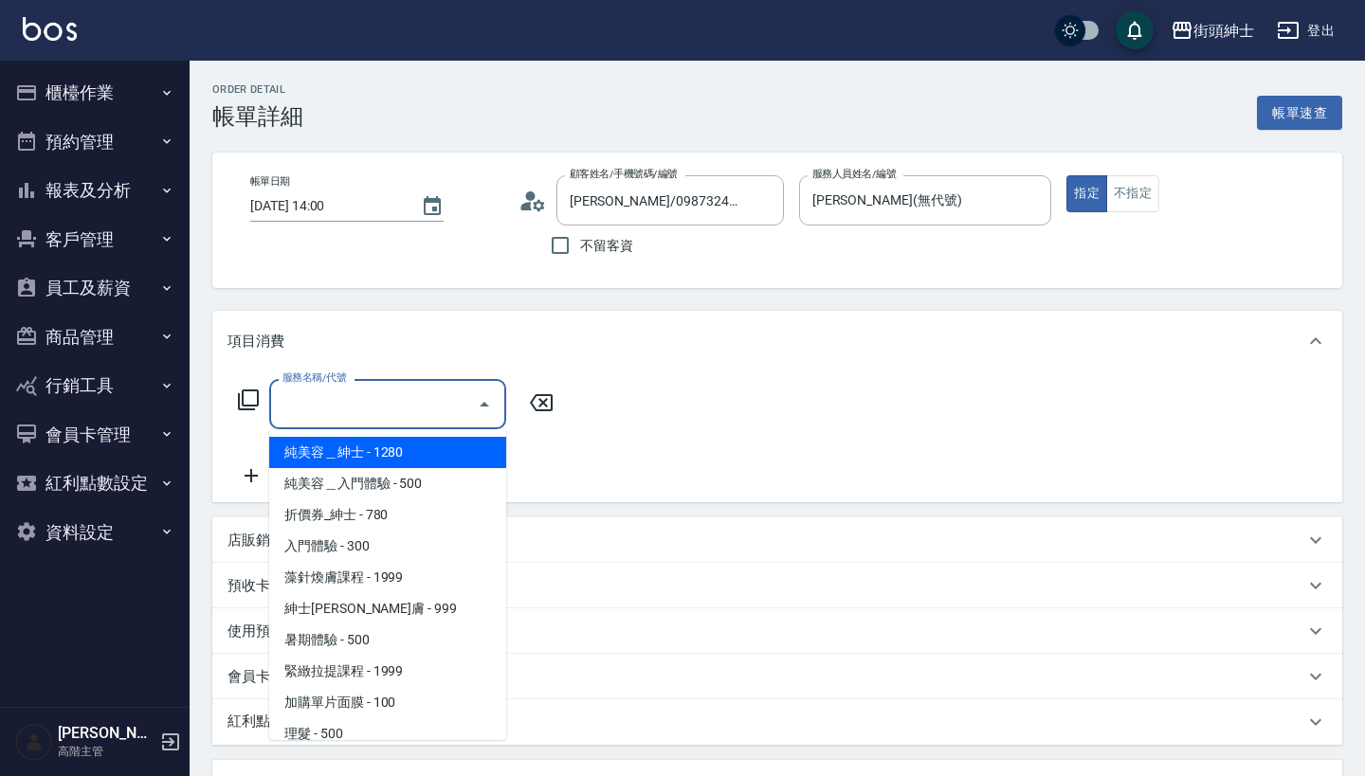
click at [421, 417] on input "服務名稱/代號" at bounding box center [373, 404] width 191 height 33
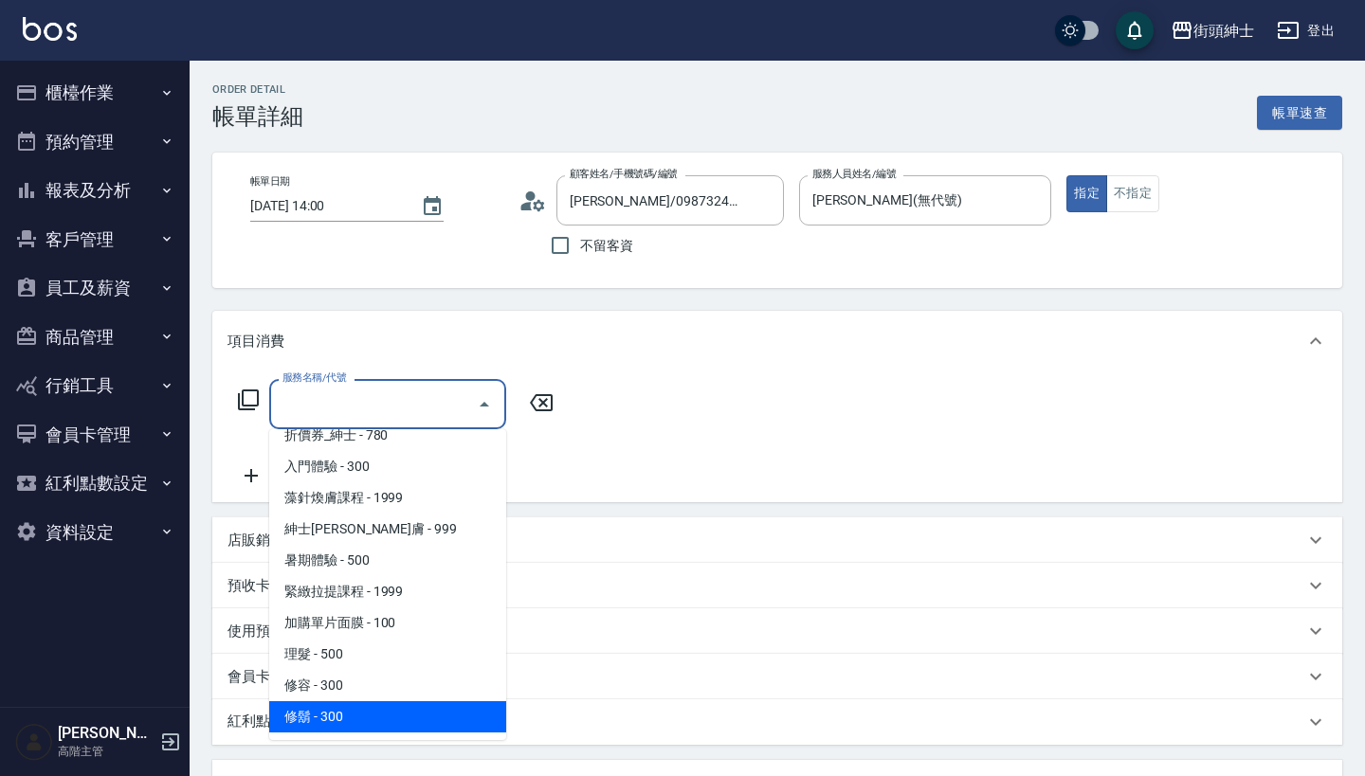
scroll to position [80, 0]
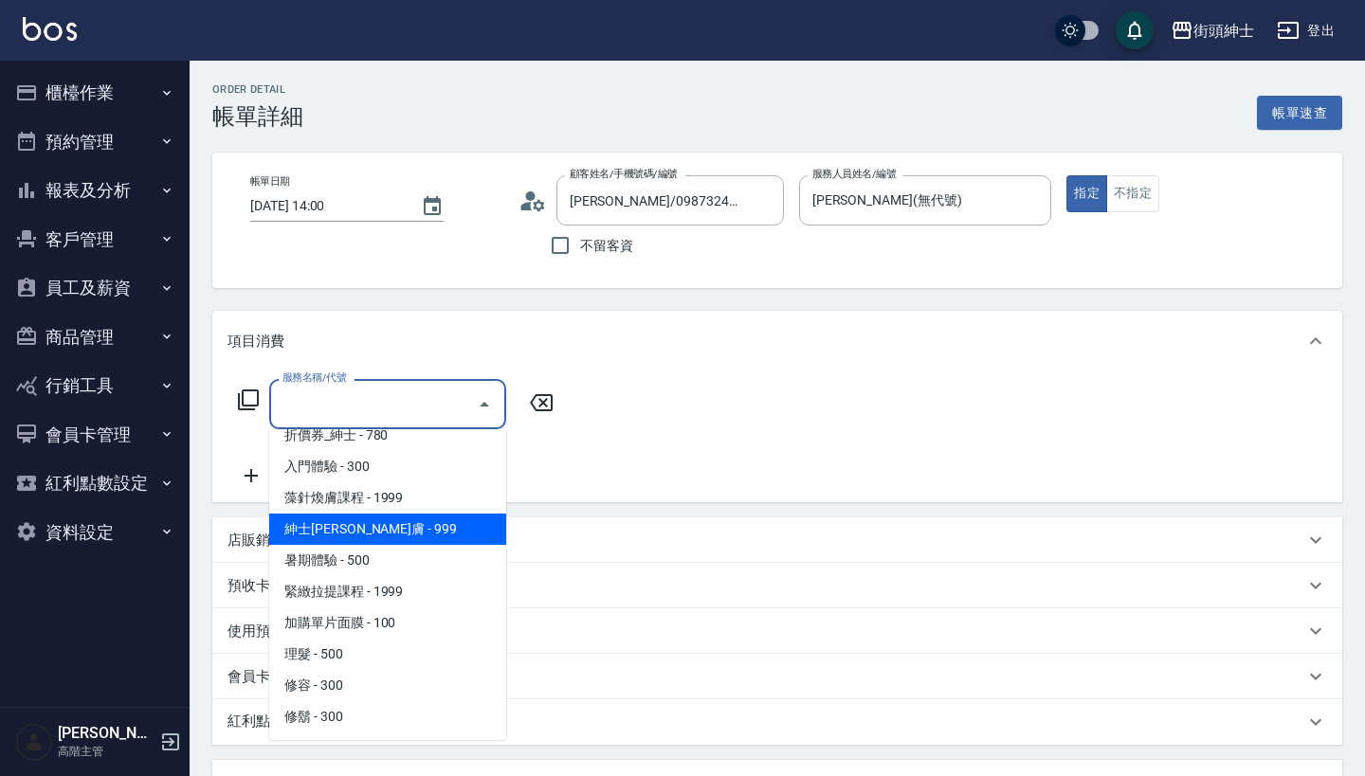
click at [400, 525] on span "紳士[PERSON_NAME]膚 - 999" at bounding box center [387, 529] width 237 height 31
type input "紳士[PERSON_NAME]膚"
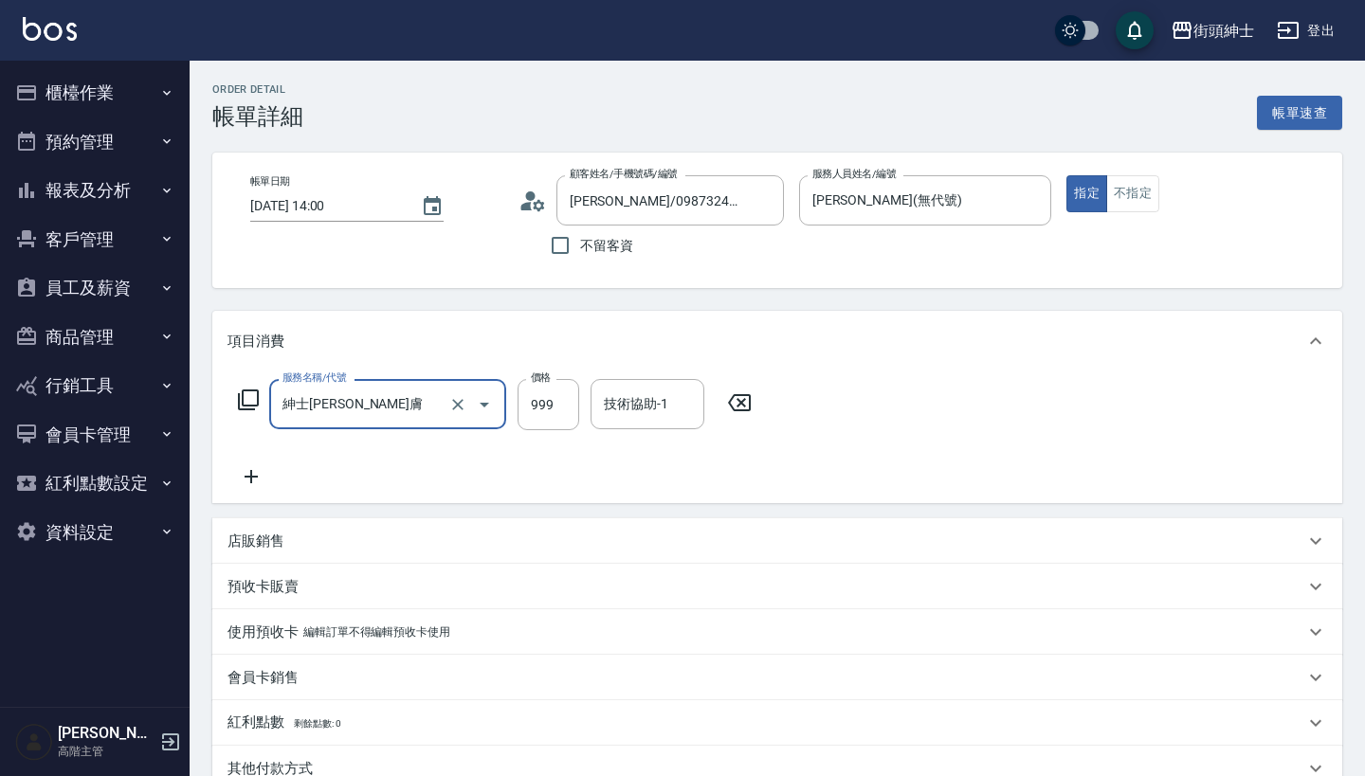
click at [249, 472] on icon at bounding box center [250, 476] width 47 height 23
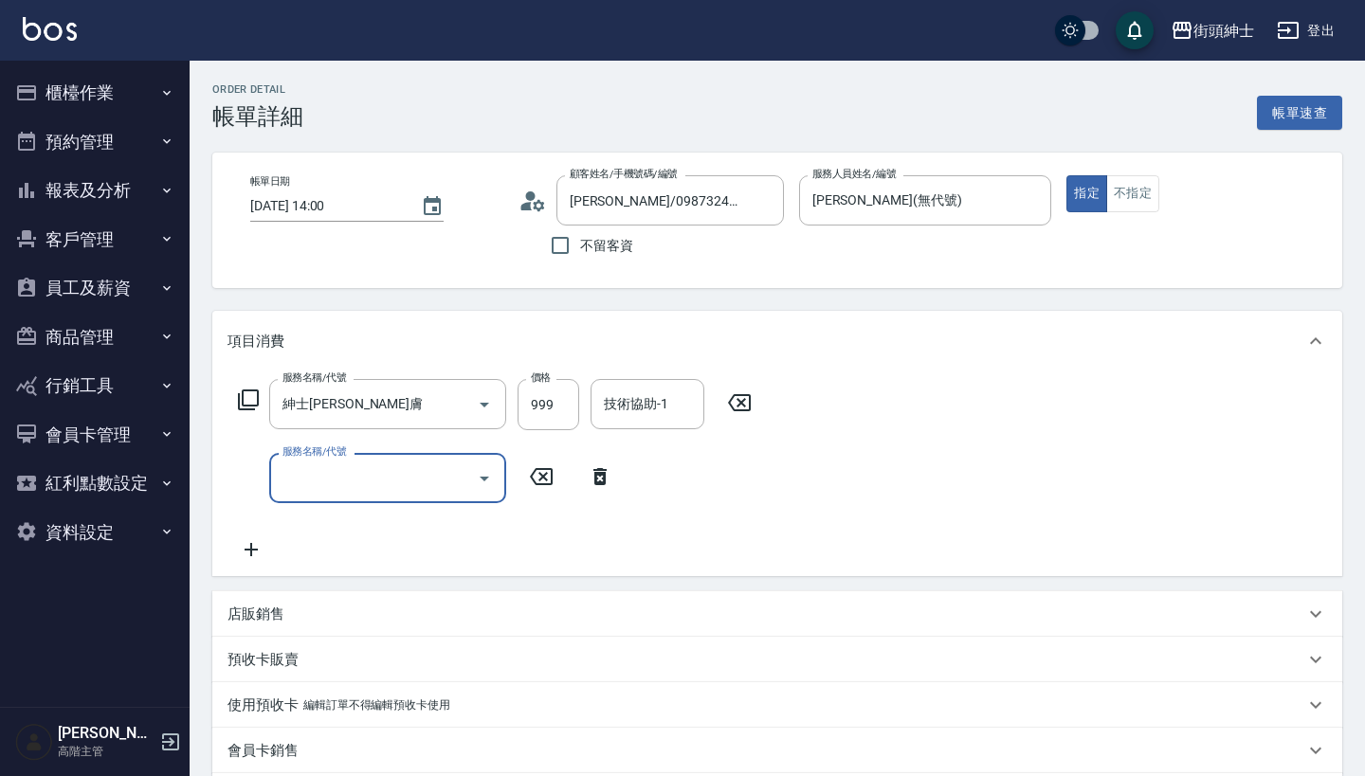
click at [407, 482] on input "服務名稱/代號" at bounding box center [373, 478] width 191 height 33
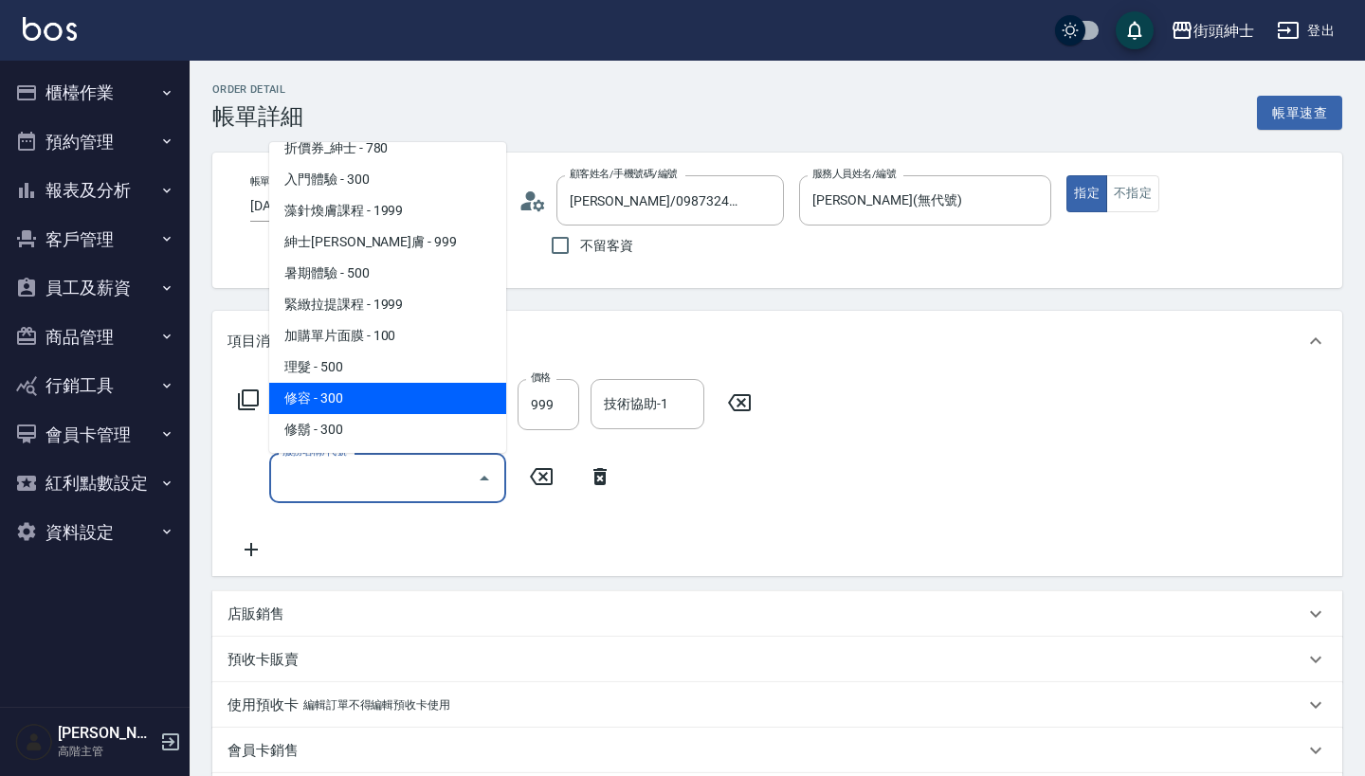
click at [429, 392] on span "修容 - 300" at bounding box center [387, 398] width 237 height 31
type input "修容(A03)"
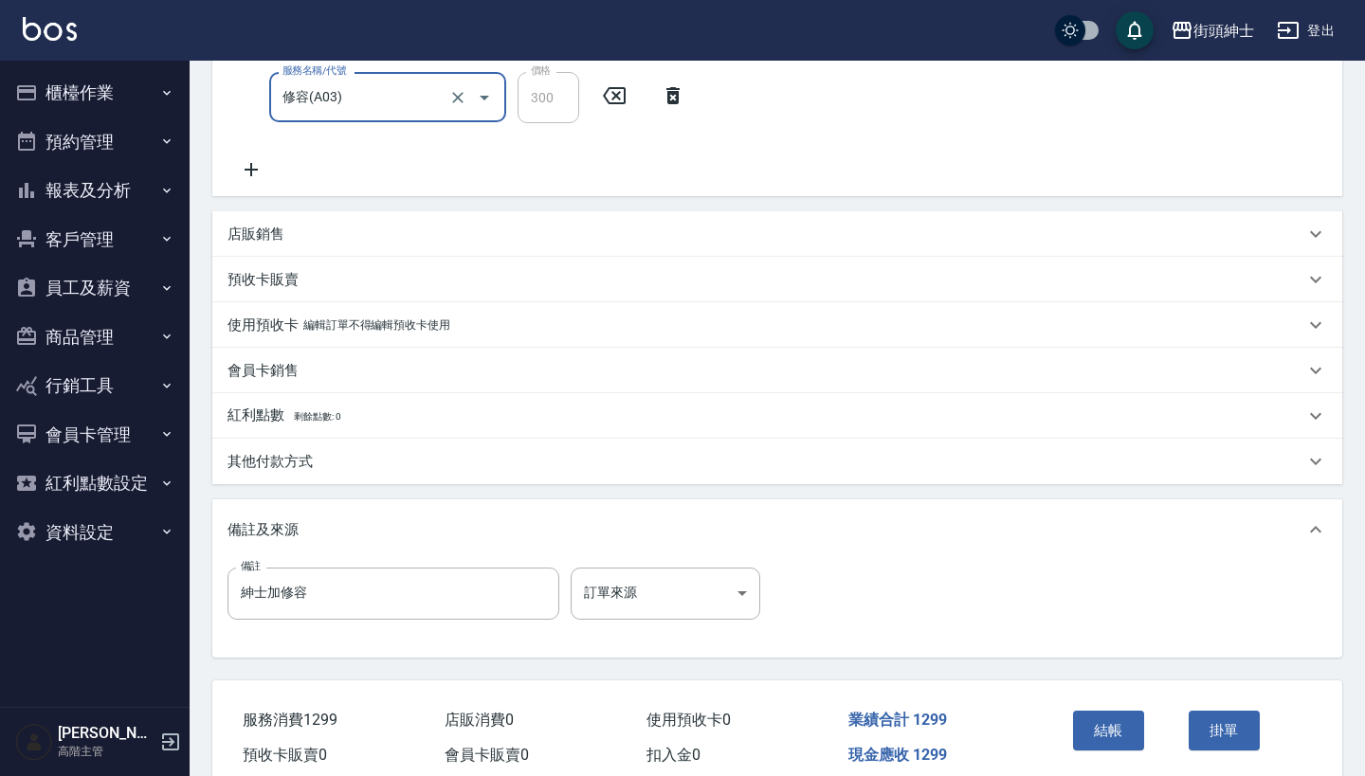
scroll to position [452, 0]
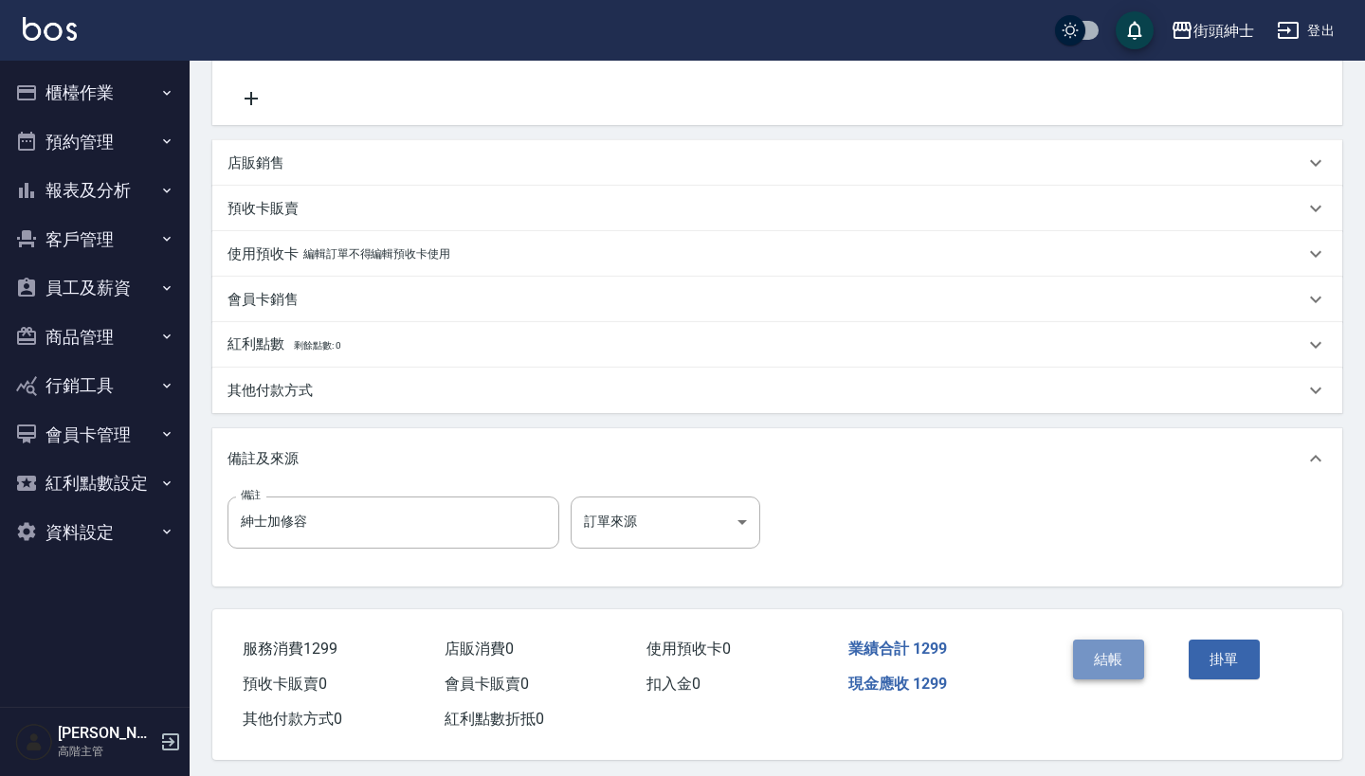
click at [1128, 659] on button "結帳" at bounding box center [1108, 660] width 71 height 40
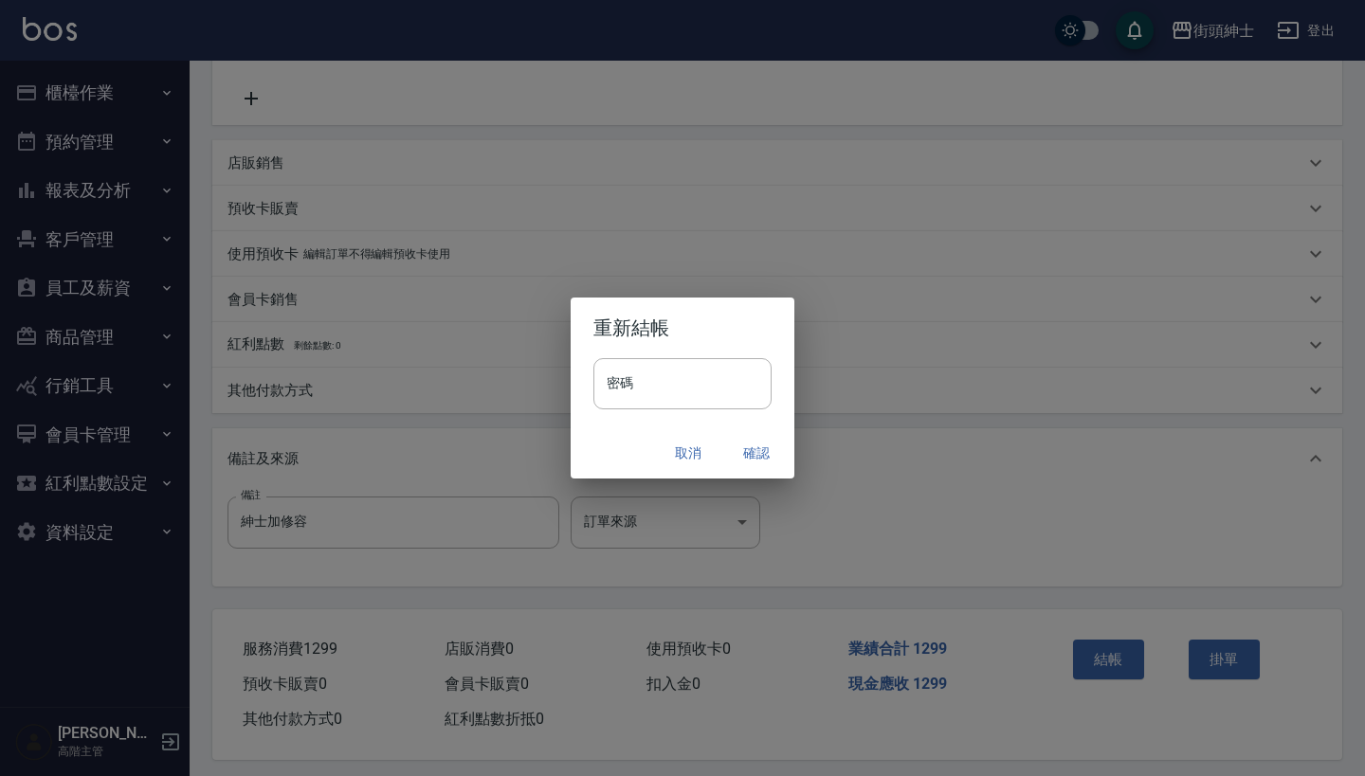
click at [758, 453] on button "確認" at bounding box center [756, 453] width 61 height 35
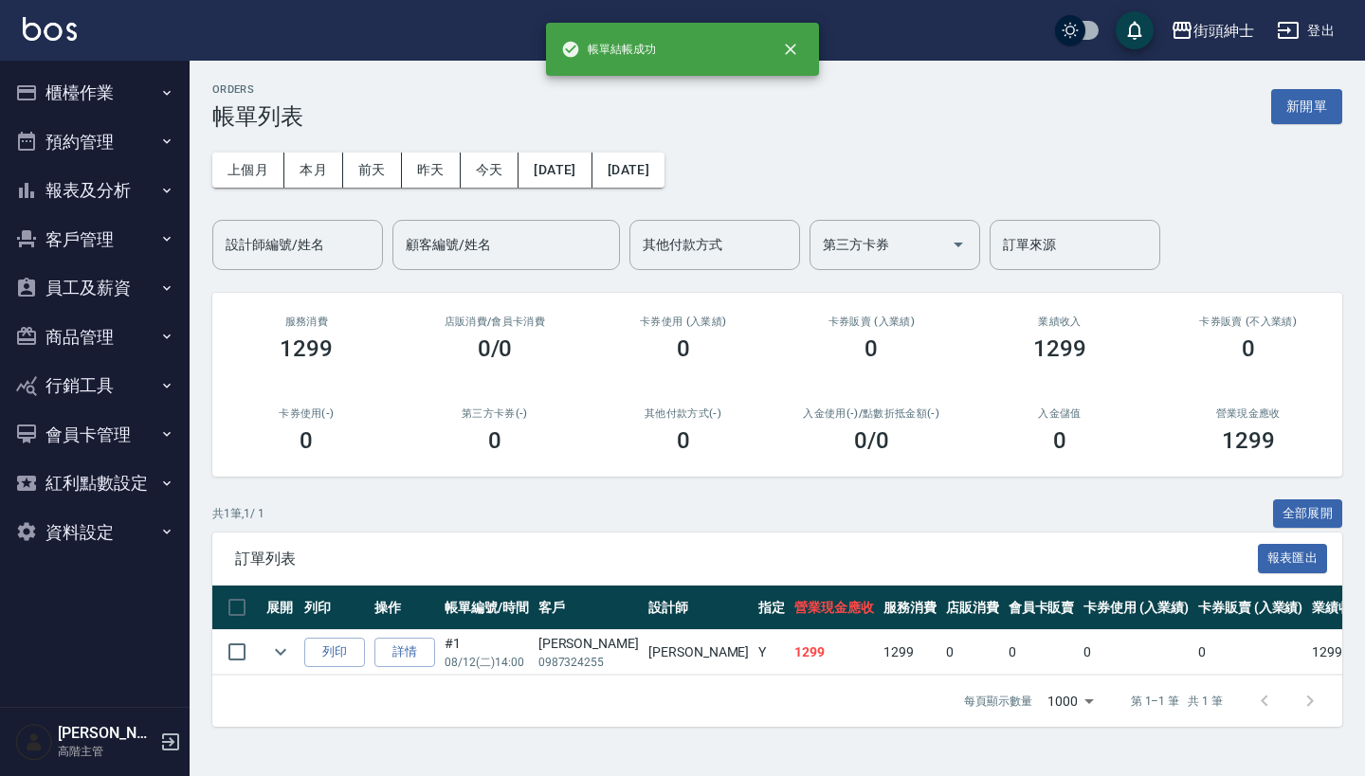
click at [142, 134] on button "預約管理" at bounding box center [95, 142] width 174 height 49
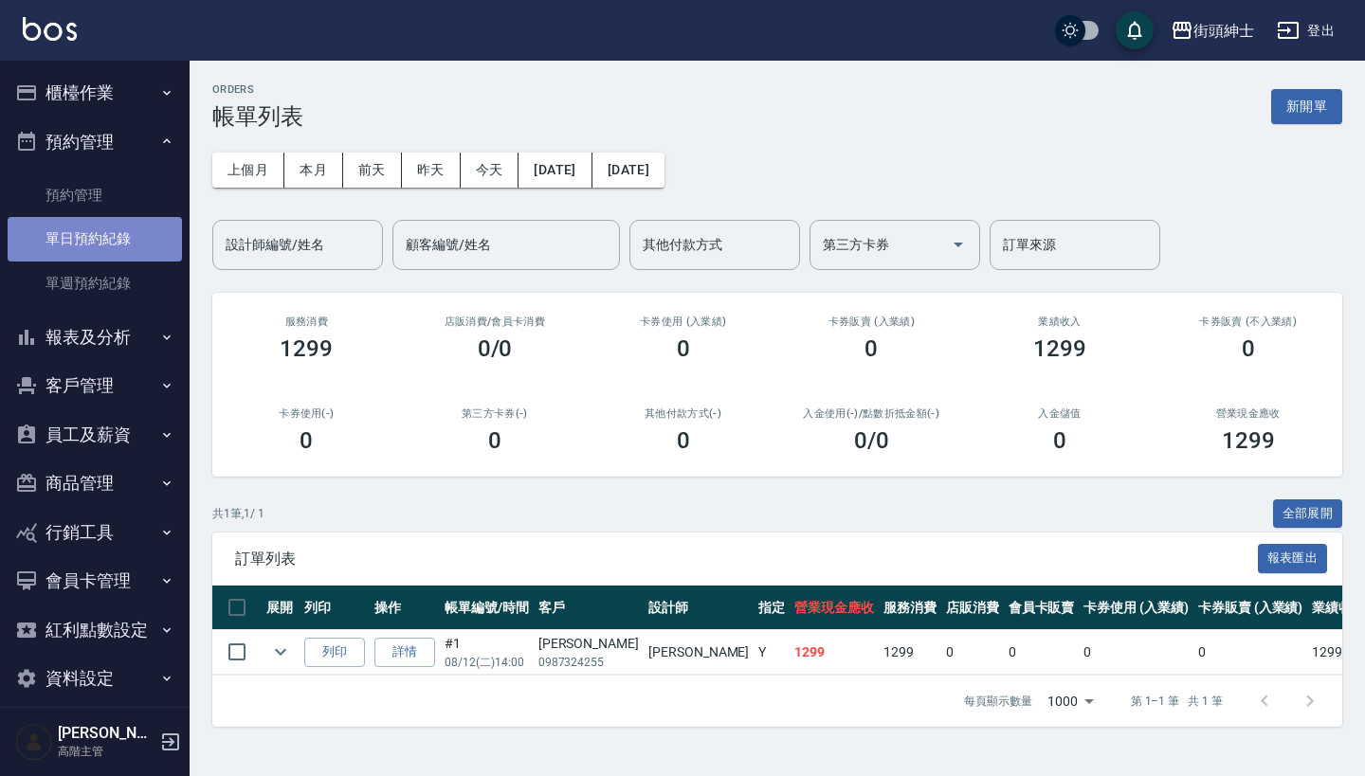
click at [124, 221] on link "單日預約紀錄" at bounding box center [95, 239] width 174 height 44
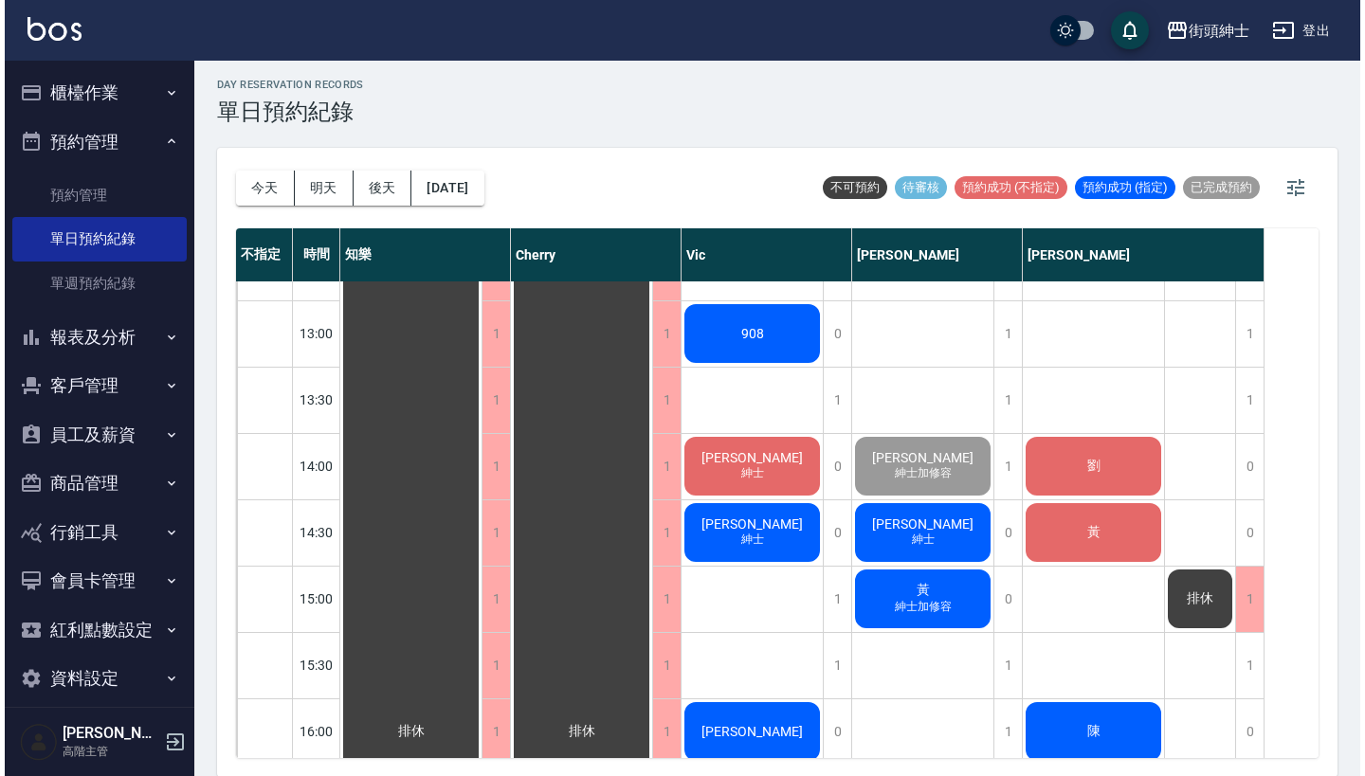
scroll to position [547, 0]
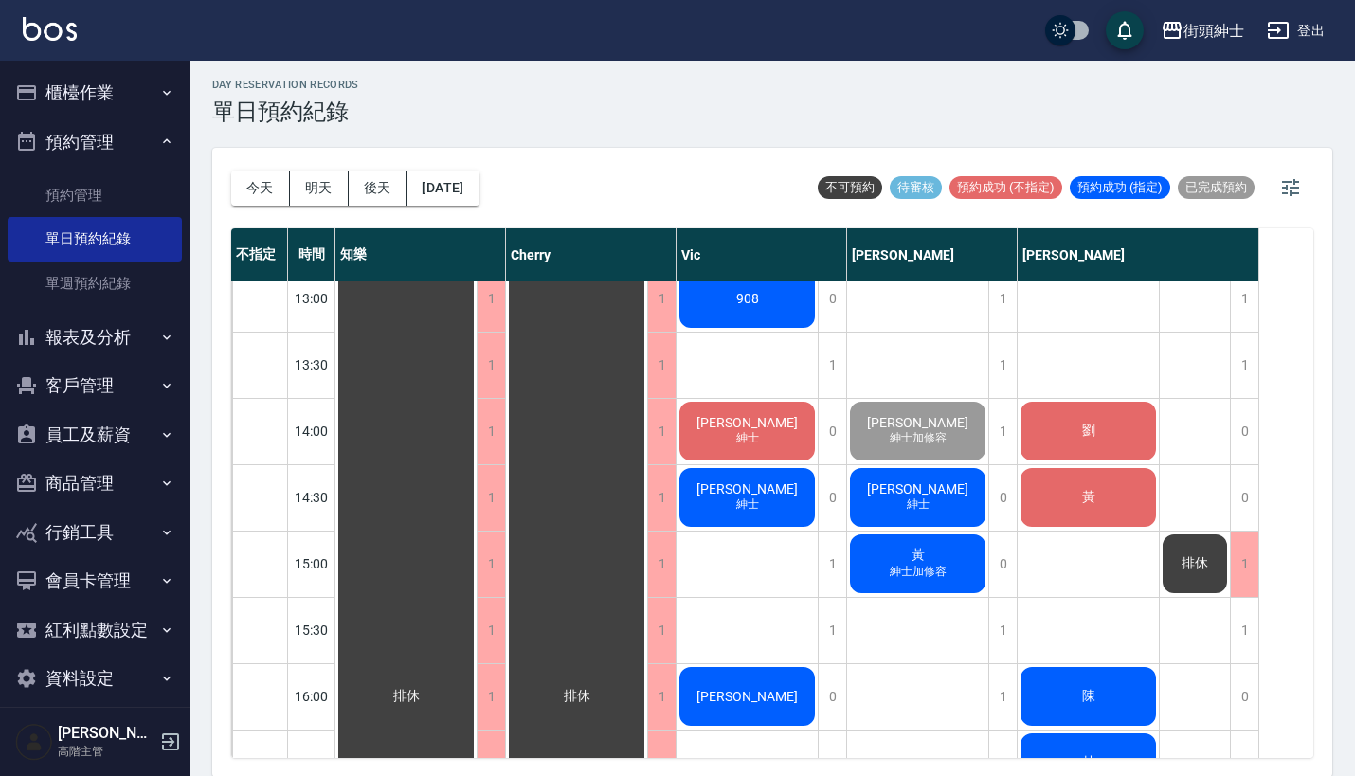
click at [477, 503] on div "祐勳 紳士" at bounding box center [406, 697] width 141 height 1922
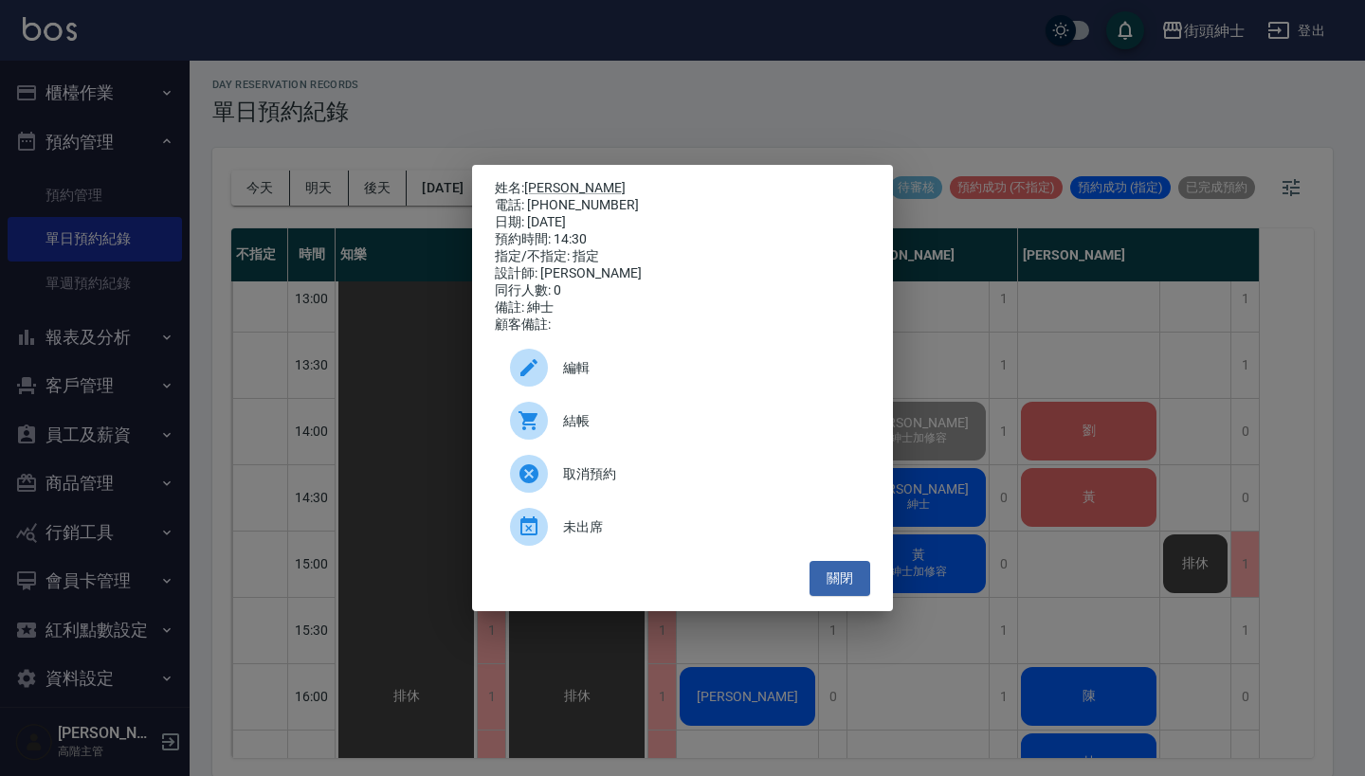
click at [644, 422] on span "結帳" at bounding box center [709, 421] width 292 height 20
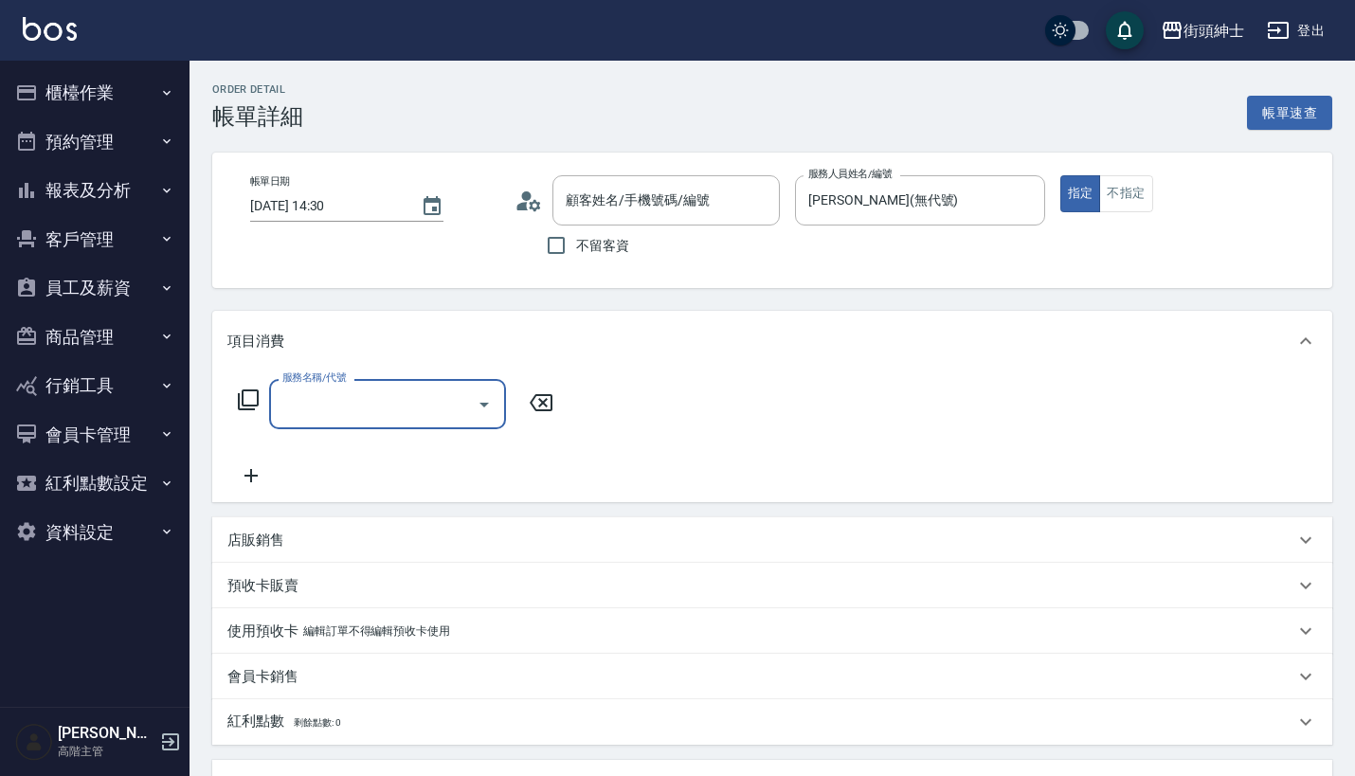
type input "[PERSON_NAME]/0936051919/null"
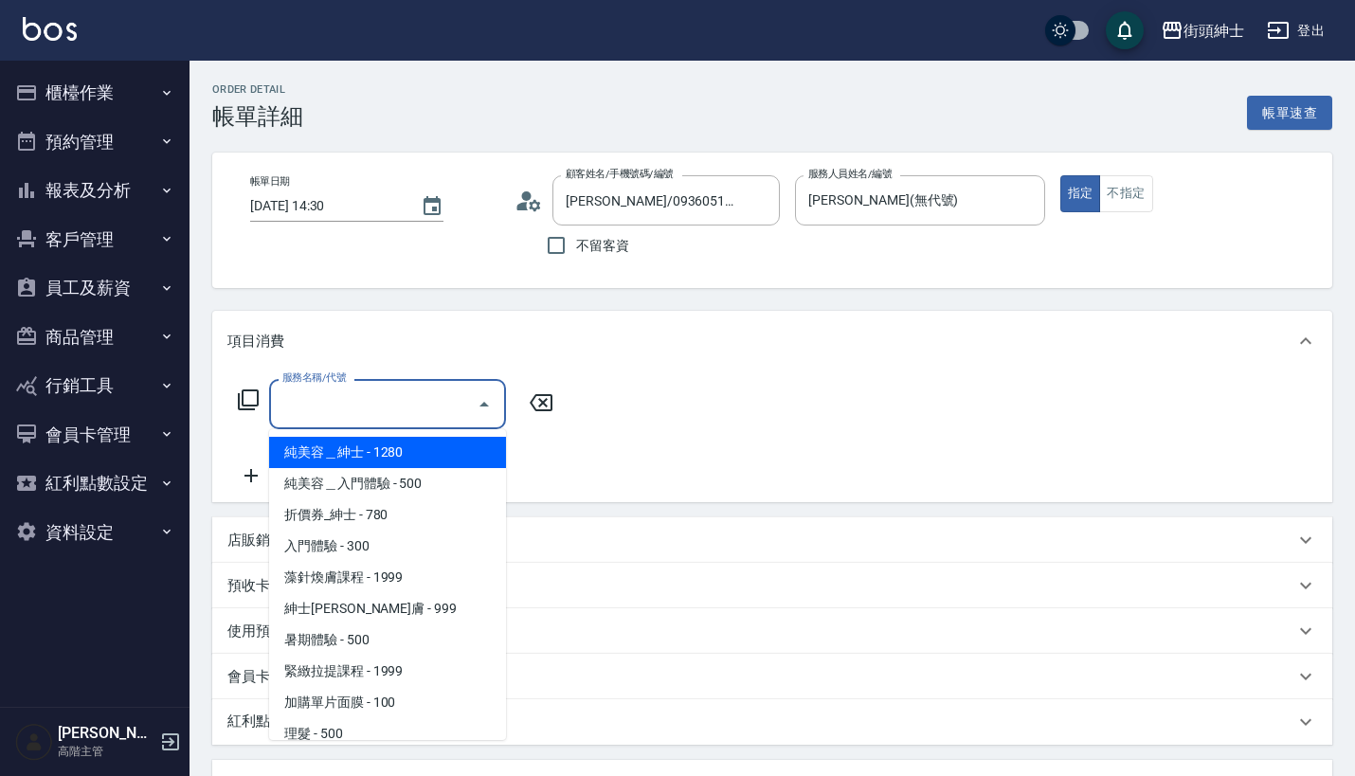
click at [349, 406] on input "服務名稱/代號" at bounding box center [373, 404] width 191 height 33
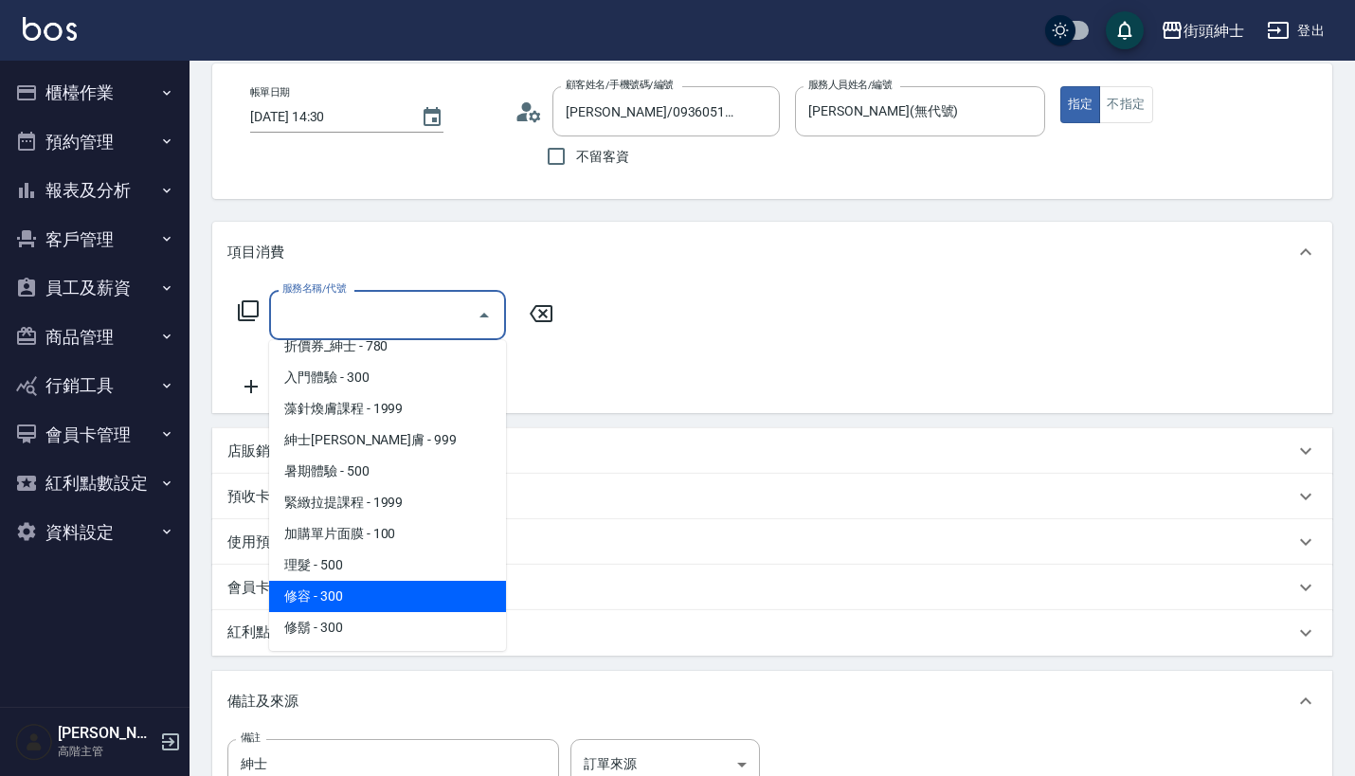
scroll to position [67, 0]
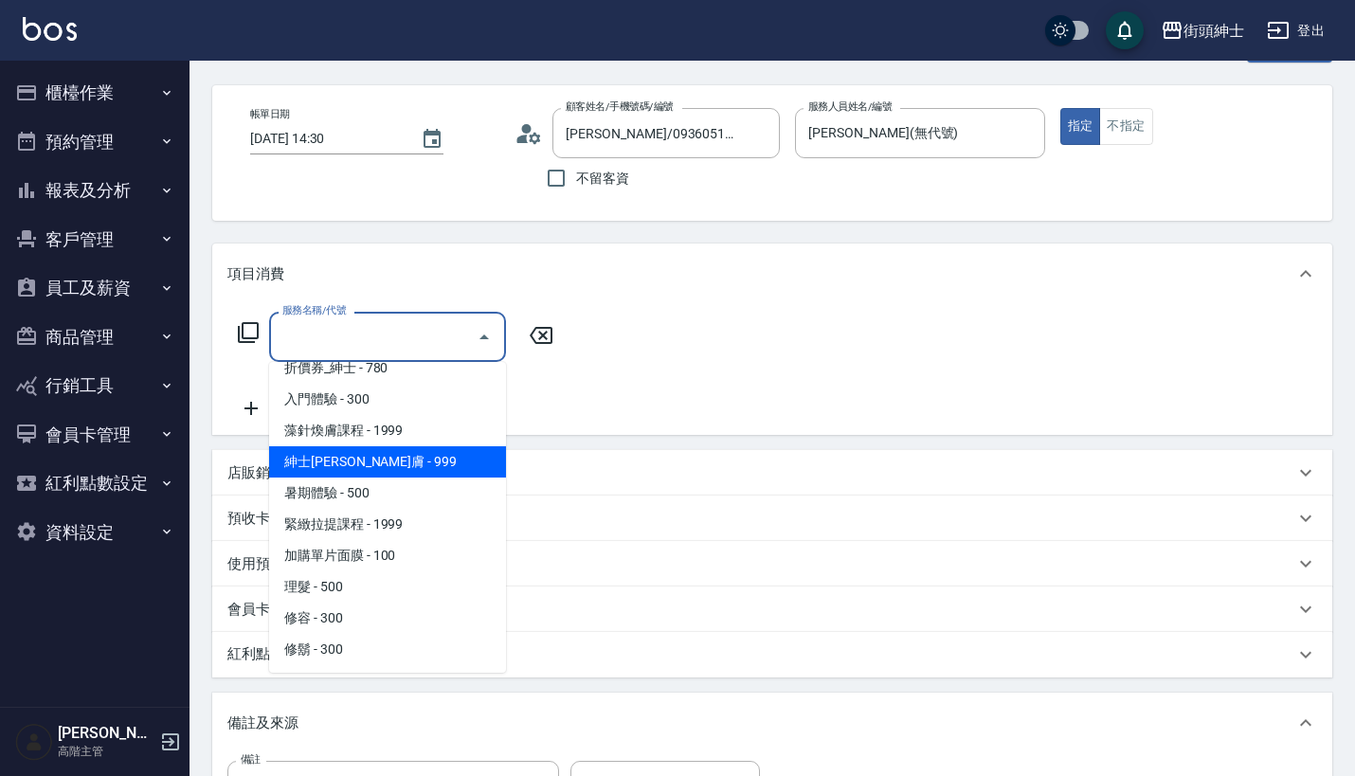
click at [424, 458] on span "紳士[PERSON_NAME]膚 - 999" at bounding box center [387, 461] width 237 height 31
type input "紳士[PERSON_NAME]膚"
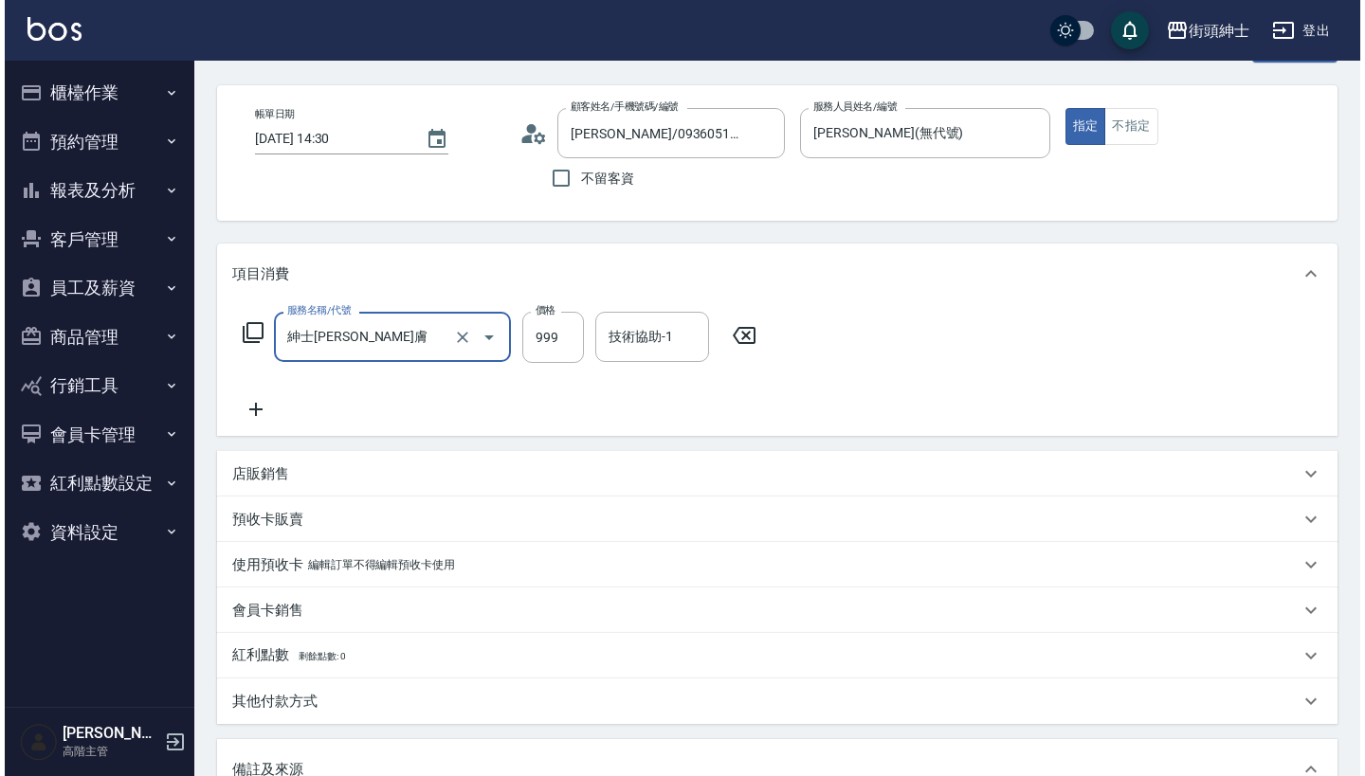
scroll to position [354, 0]
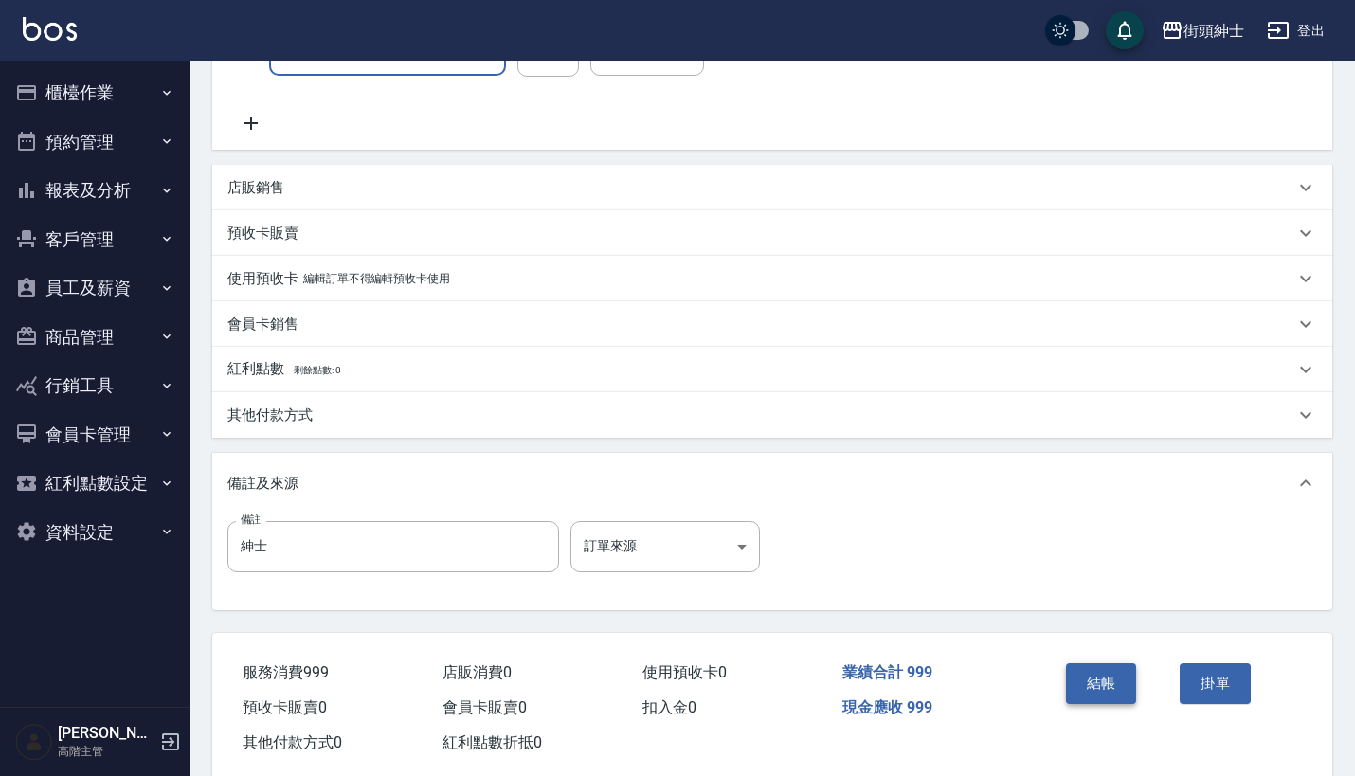
click at [1094, 683] on button "結帳" at bounding box center [1101, 683] width 71 height 40
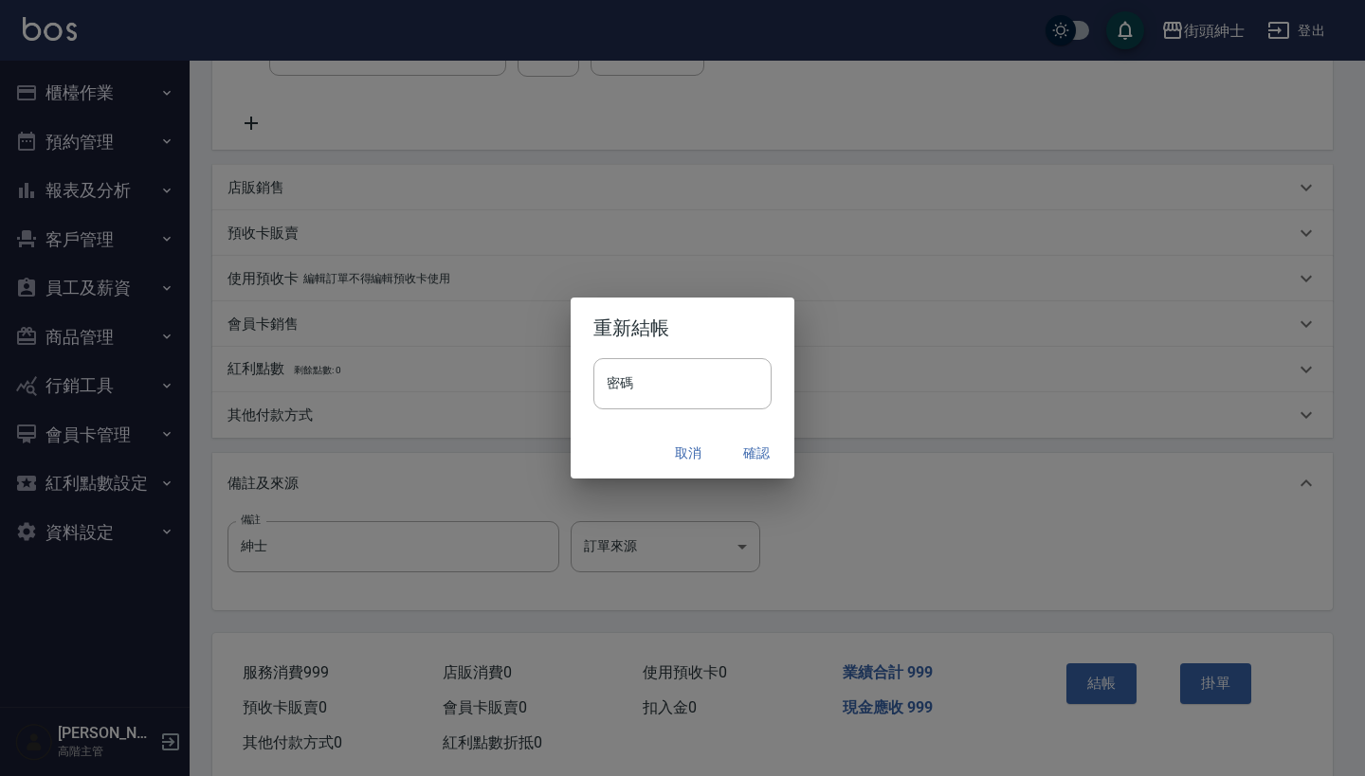
click at [761, 441] on button "確認" at bounding box center [756, 453] width 61 height 35
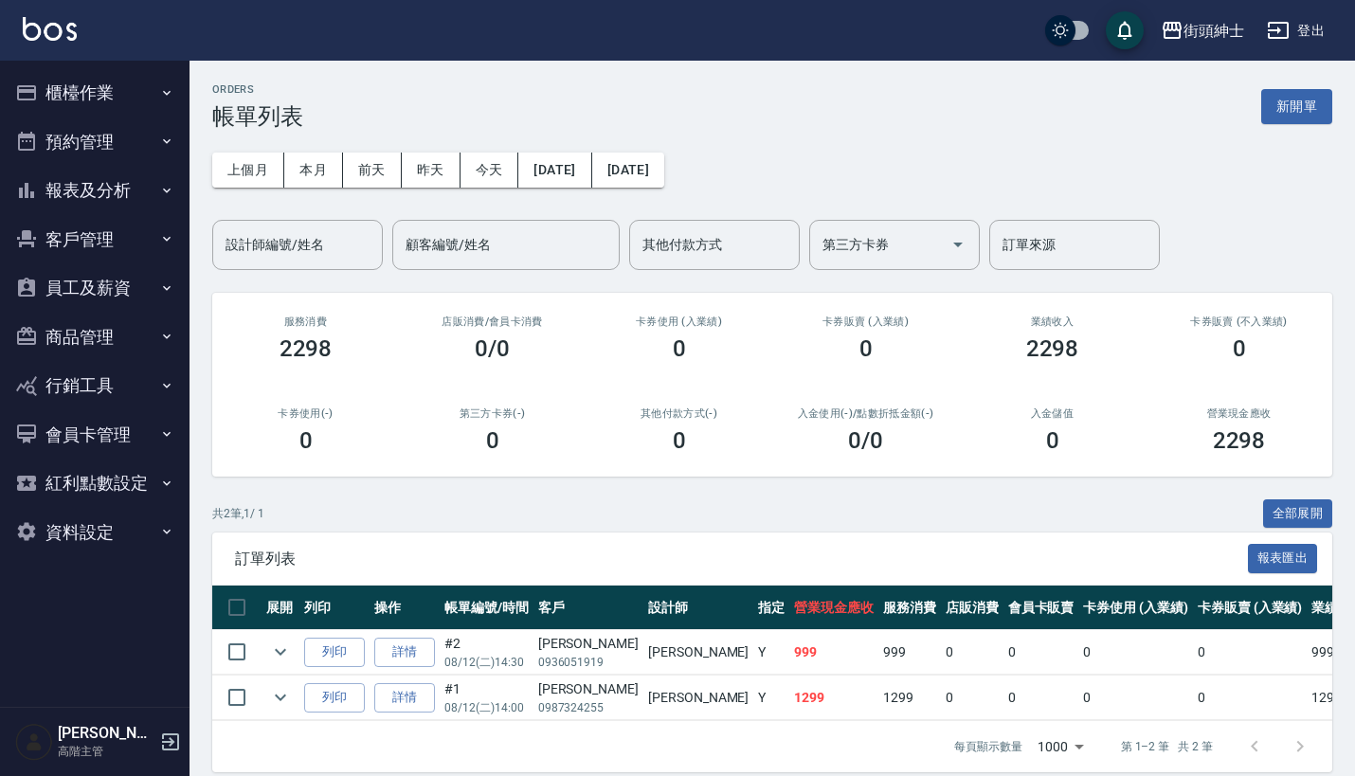
click at [80, 140] on button "預約管理" at bounding box center [95, 142] width 174 height 49
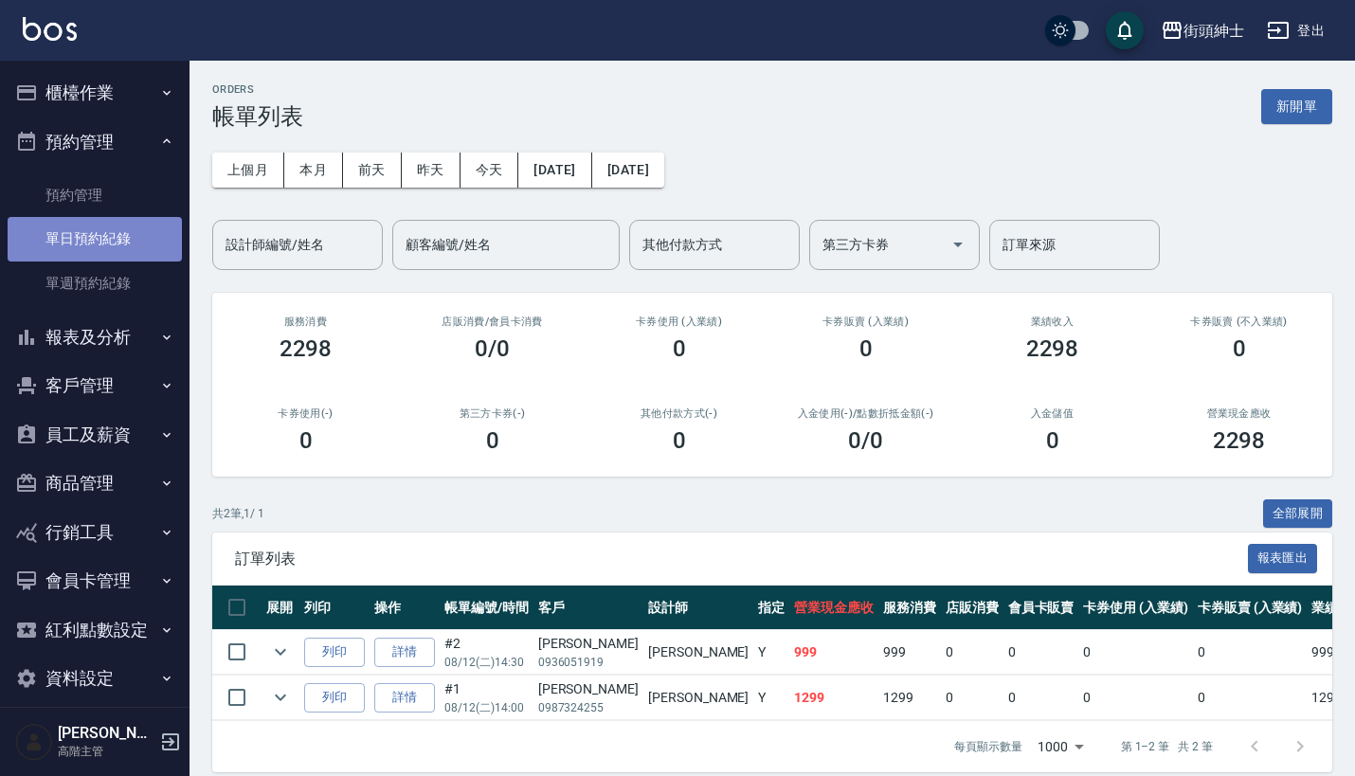
click at [111, 245] on link "單日預約紀錄" at bounding box center [95, 239] width 174 height 44
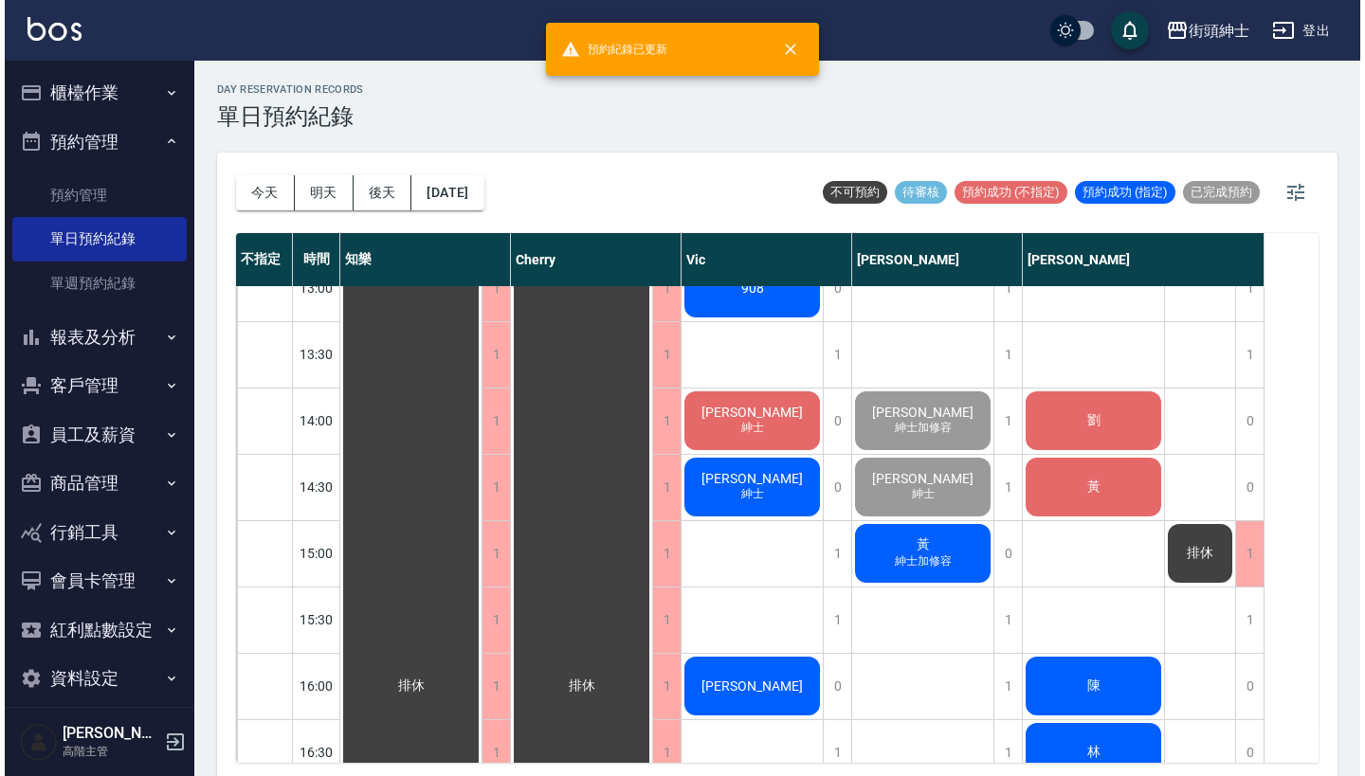
scroll to position [565, 0]
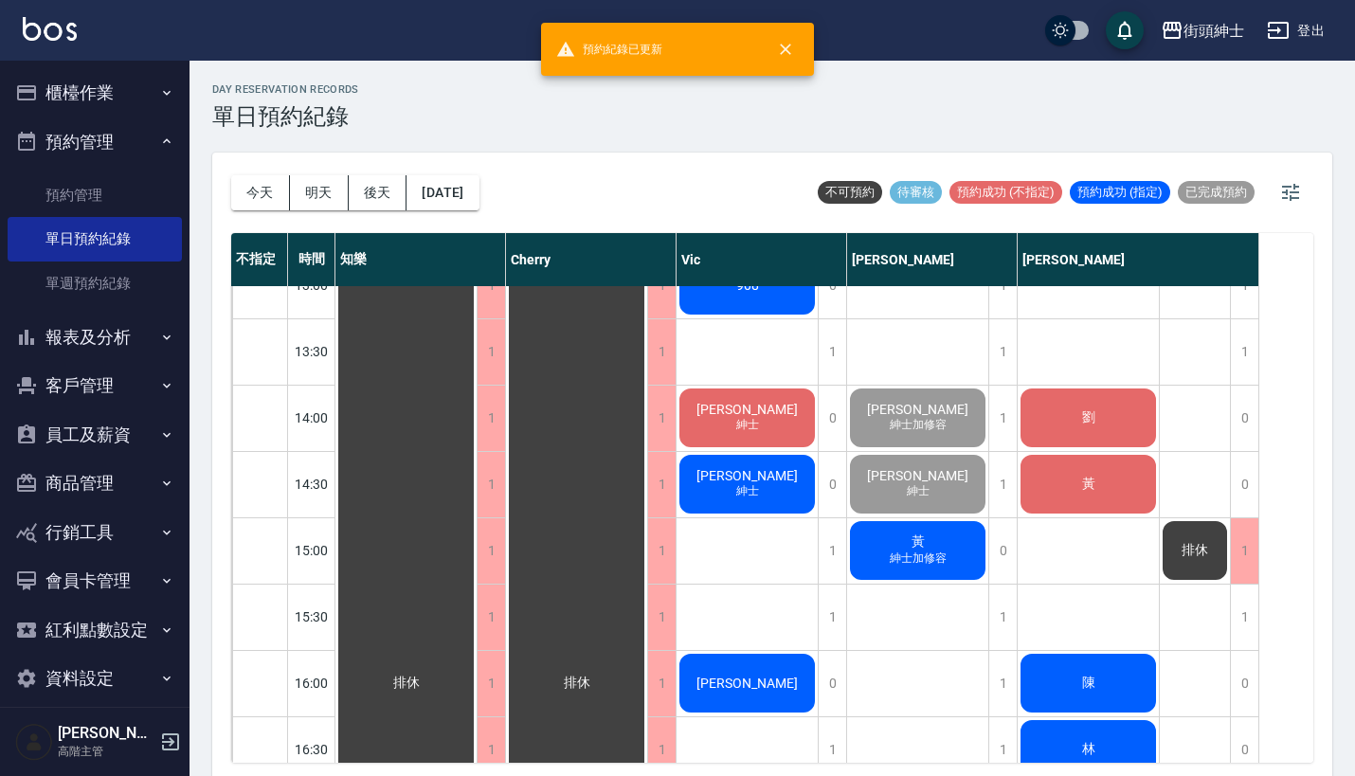
click at [752, 293] on span "紳士加修容" at bounding box center [748, 293] width 8 height 0
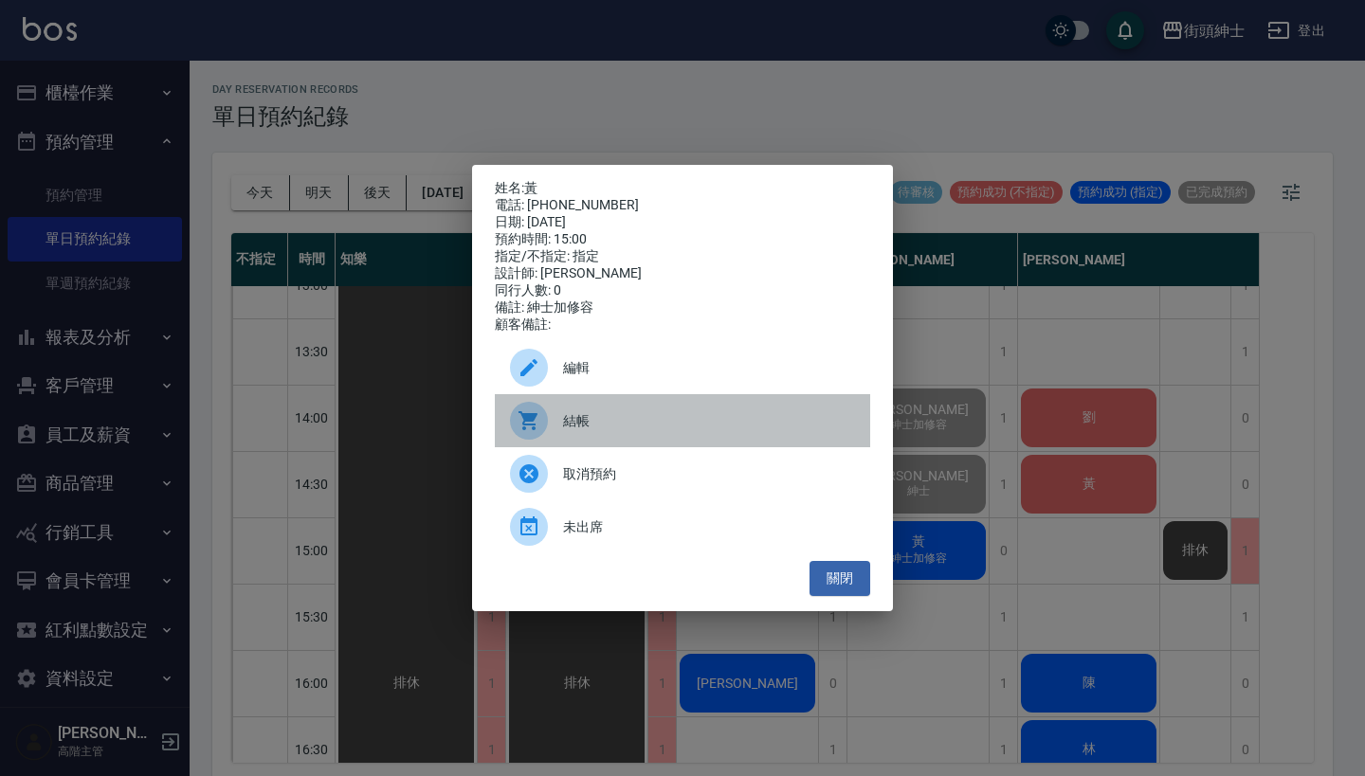
click at [569, 426] on span "結帳" at bounding box center [709, 421] width 292 height 20
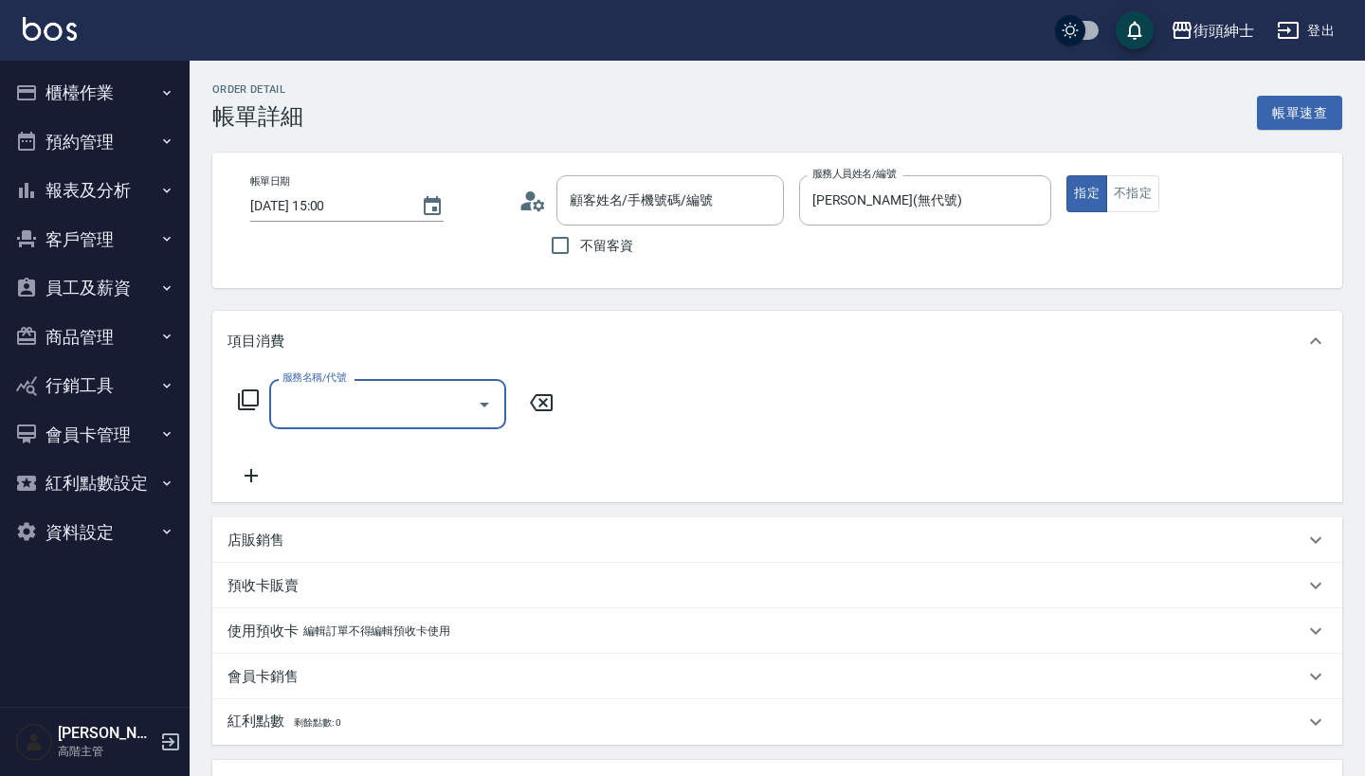
type input "黃/0970601048/null"
click at [372, 414] on input "服務名稱/代號" at bounding box center [373, 404] width 191 height 33
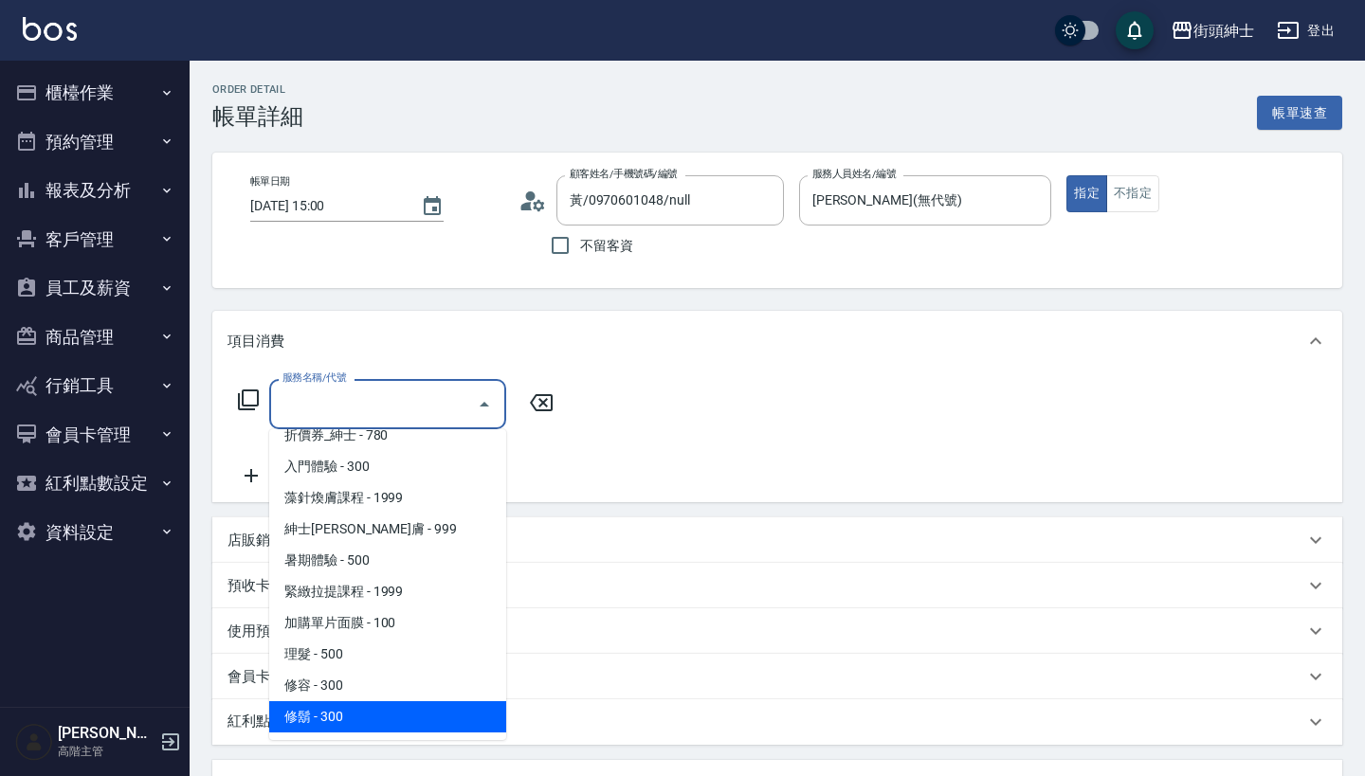
scroll to position [80, 0]
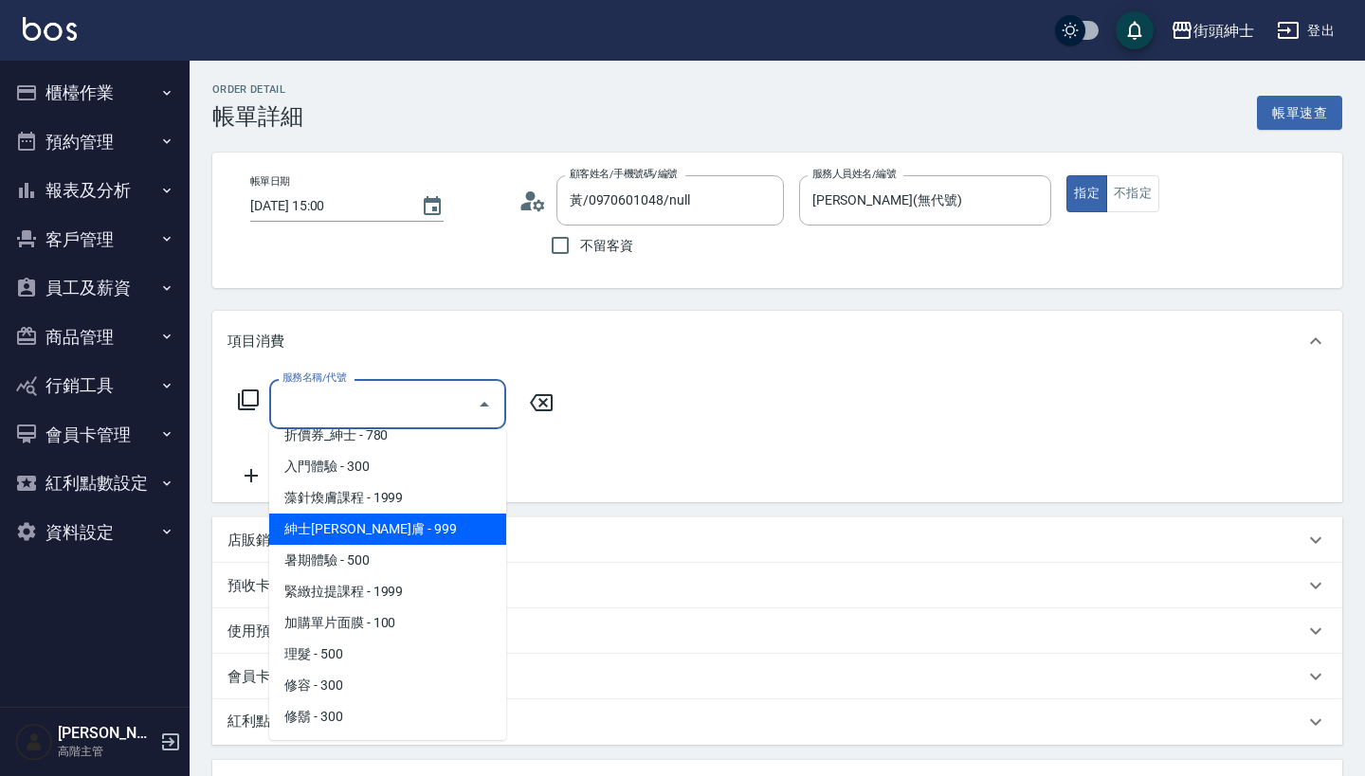
click at [420, 537] on span "紳士[PERSON_NAME]膚 - 999" at bounding box center [387, 529] width 237 height 31
type input "紳士[PERSON_NAME]膚"
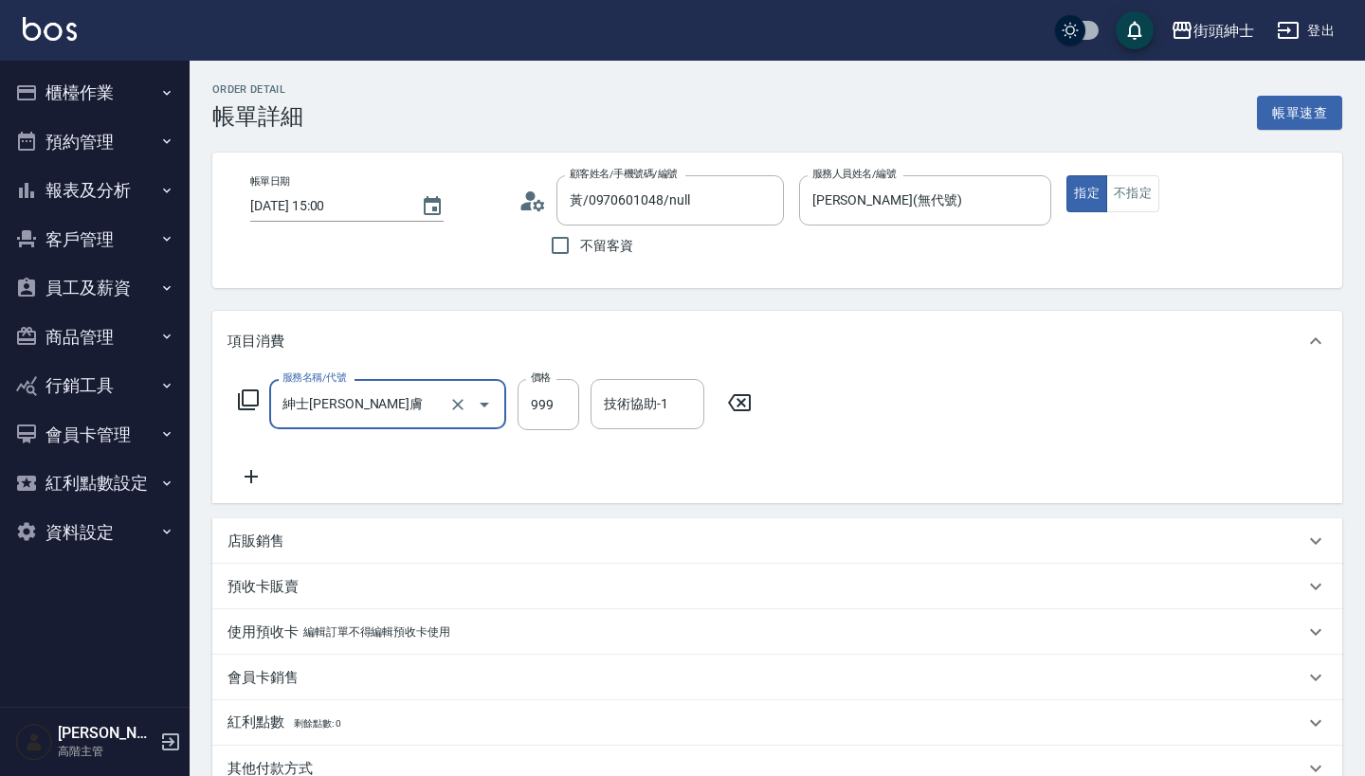
click at [245, 485] on icon at bounding box center [250, 476] width 47 height 23
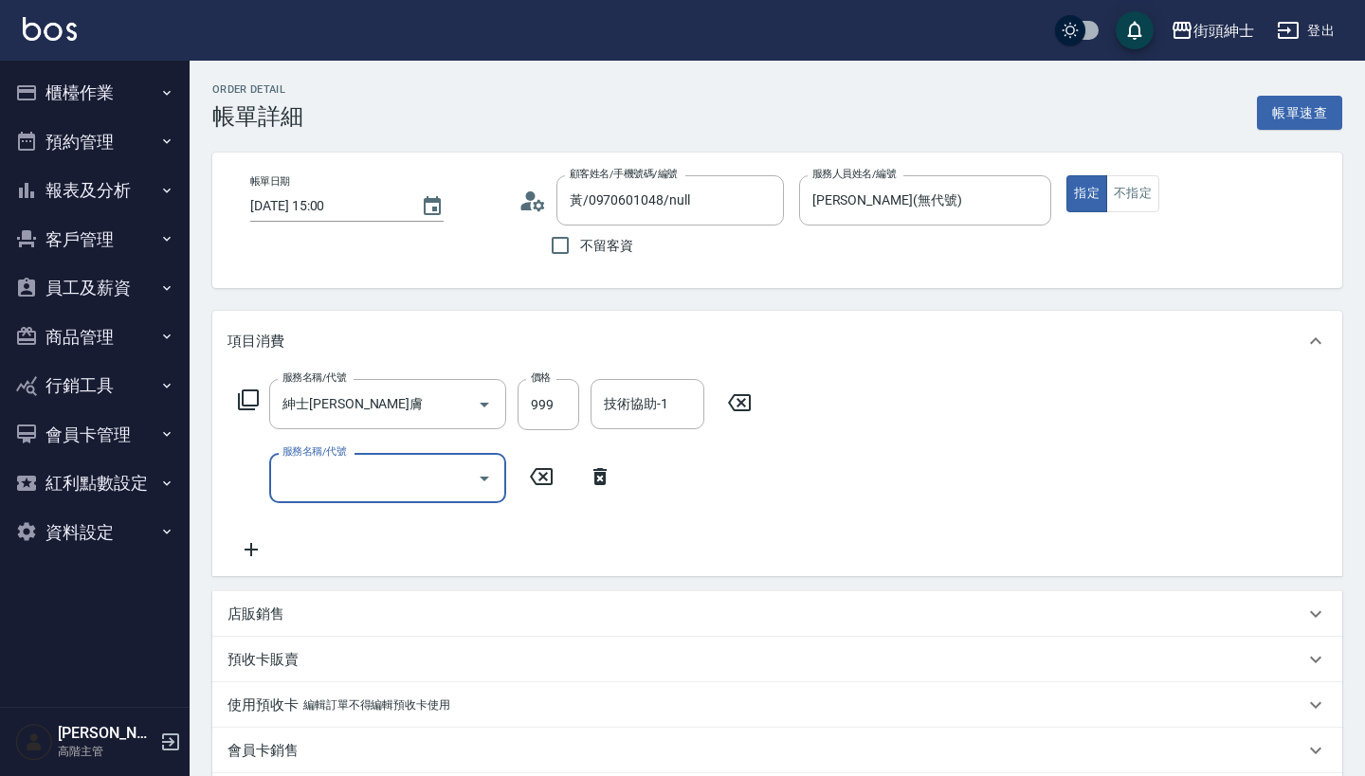
click at [397, 482] on input "服務名稱/代號" at bounding box center [373, 478] width 191 height 33
click at [952, 503] on div "服務名稱/代號 紳士[PERSON_NAME]膚 服務名稱/代號 價格 999 價格 技術協助-1 技術協助-1 服務名稱/代號 服務名稱/代號" at bounding box center [777, 474] width 1130 height 205
click at [590, 472] on icon at bounding box center [599, 476] width 47 height 23
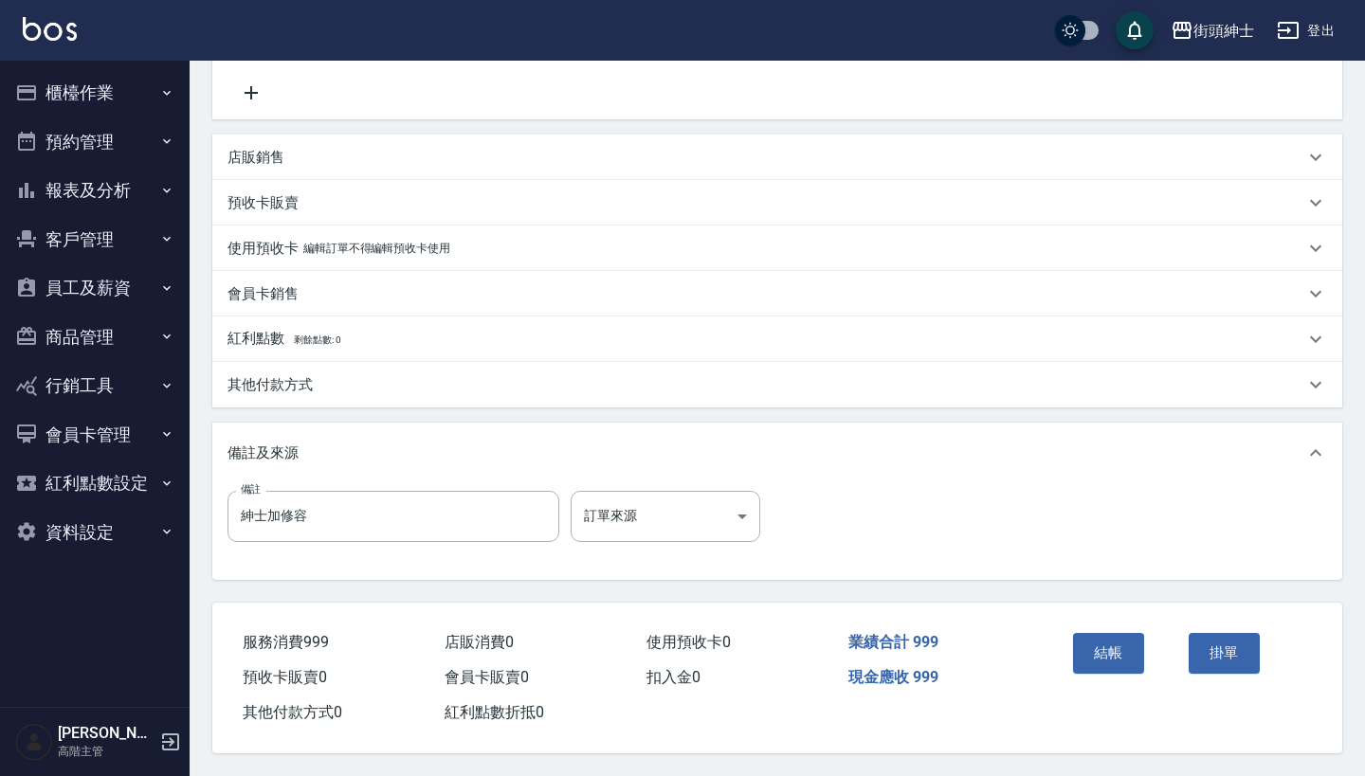
scroll to position [392, 0]
click at [1107, 647] on button "結帳" at bounding box center [1108, 653] width 71 height 40
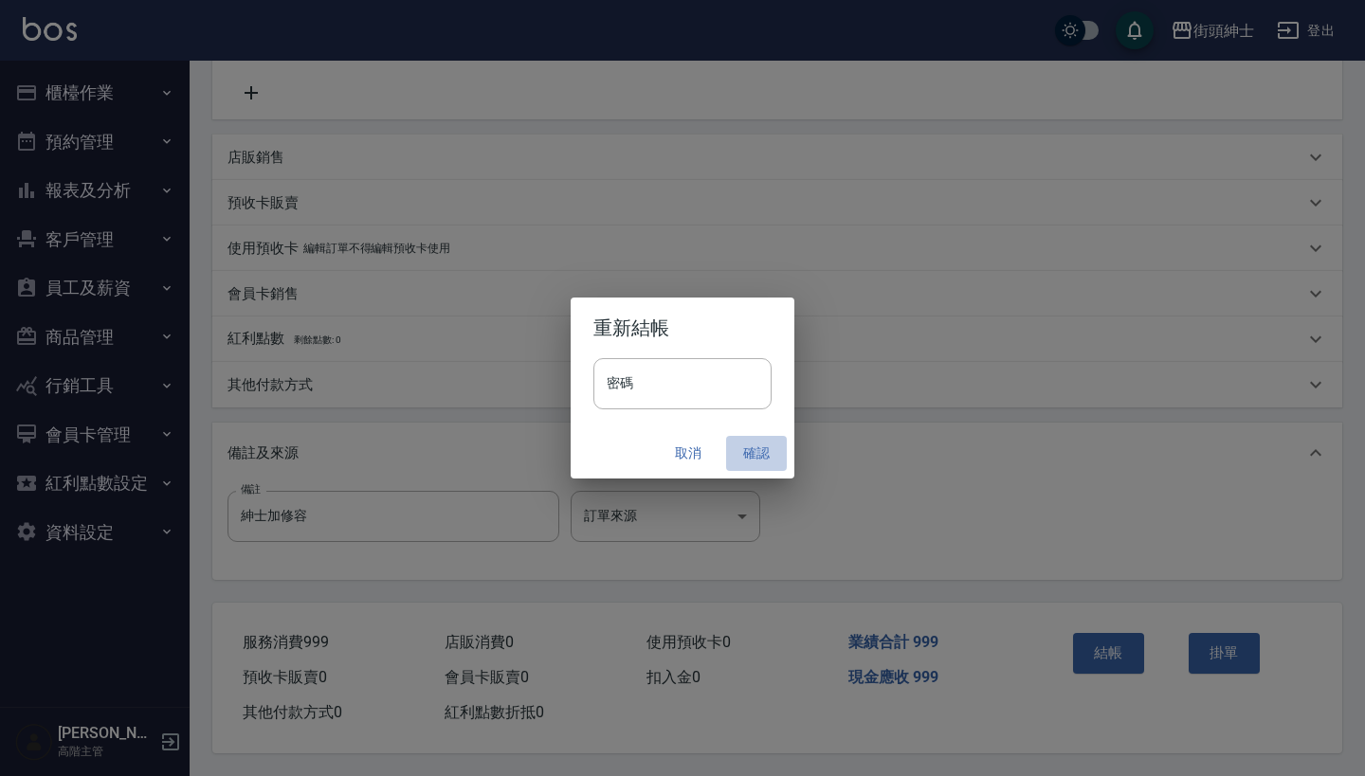
click at [757, 444] on button "確認" at bounding box center [756, 453] width 61 height 35
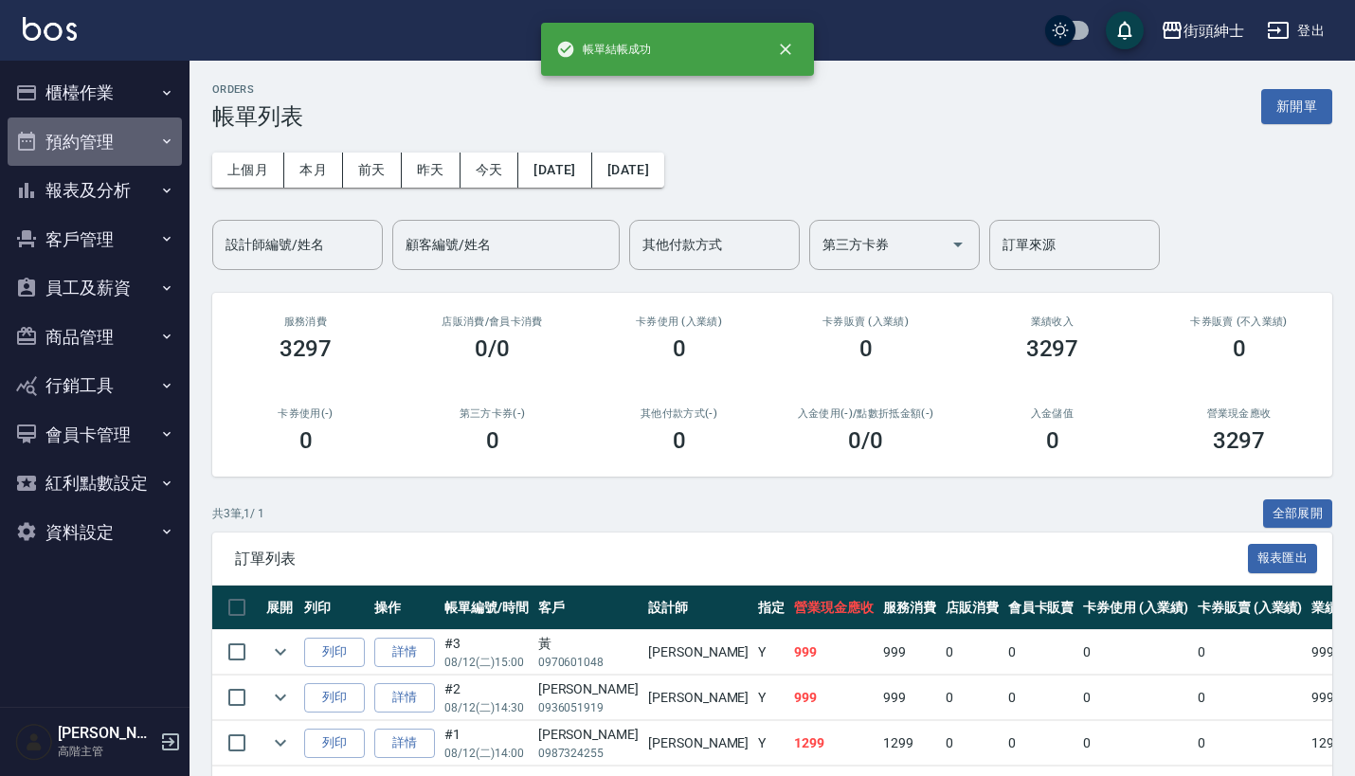
click at [72, 130] on button "預約管理" at bounding box center [95, 142] width 174 height 49
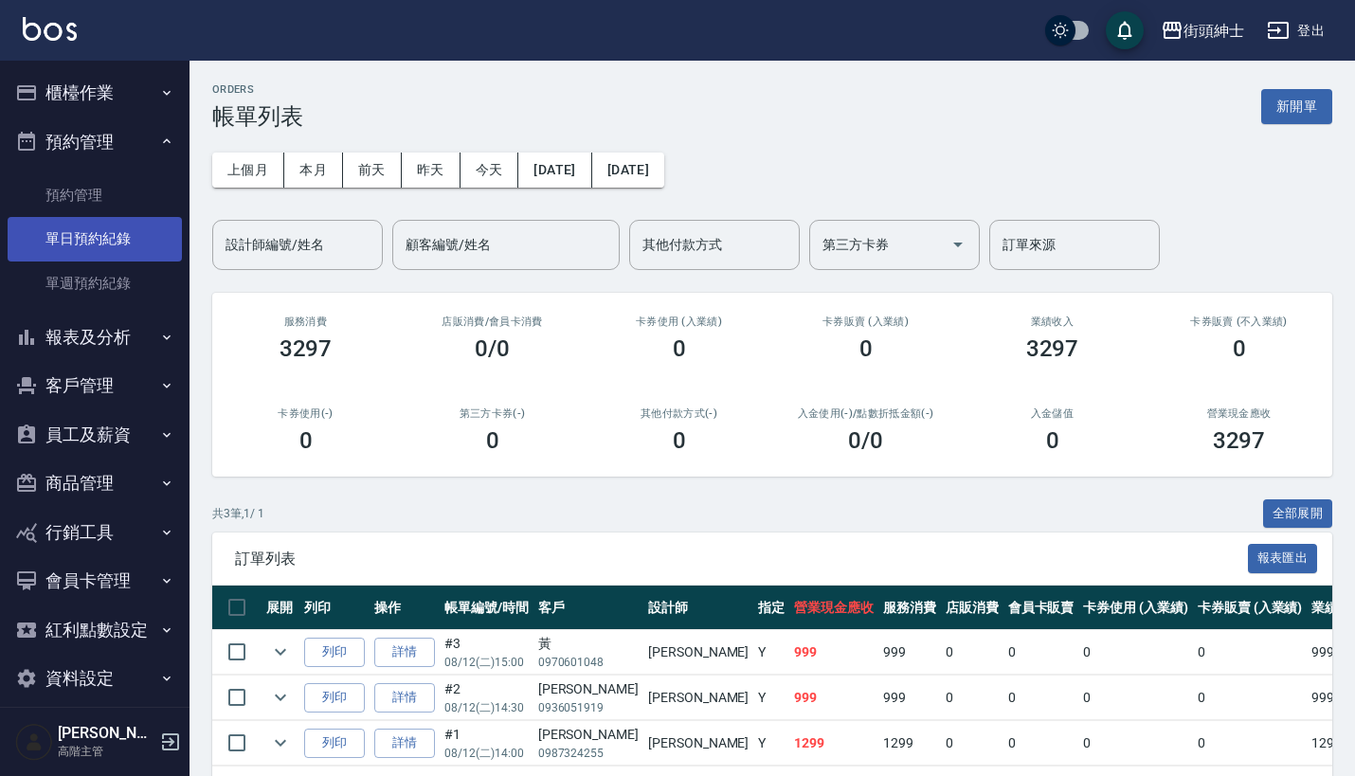
click at [123, 254] on link "單日預約紀錄" at bounding box center [95, 239] width 174 height 44
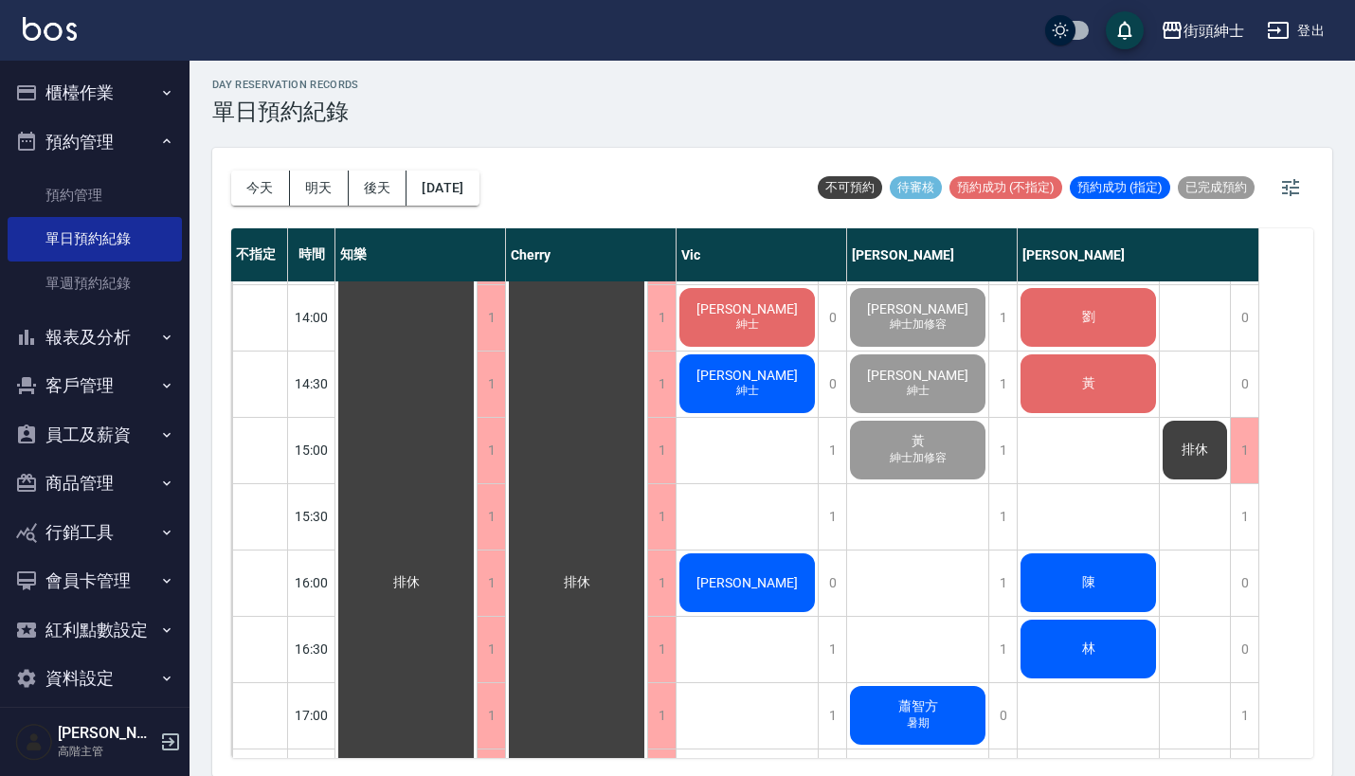
scroll to position [612, 0]
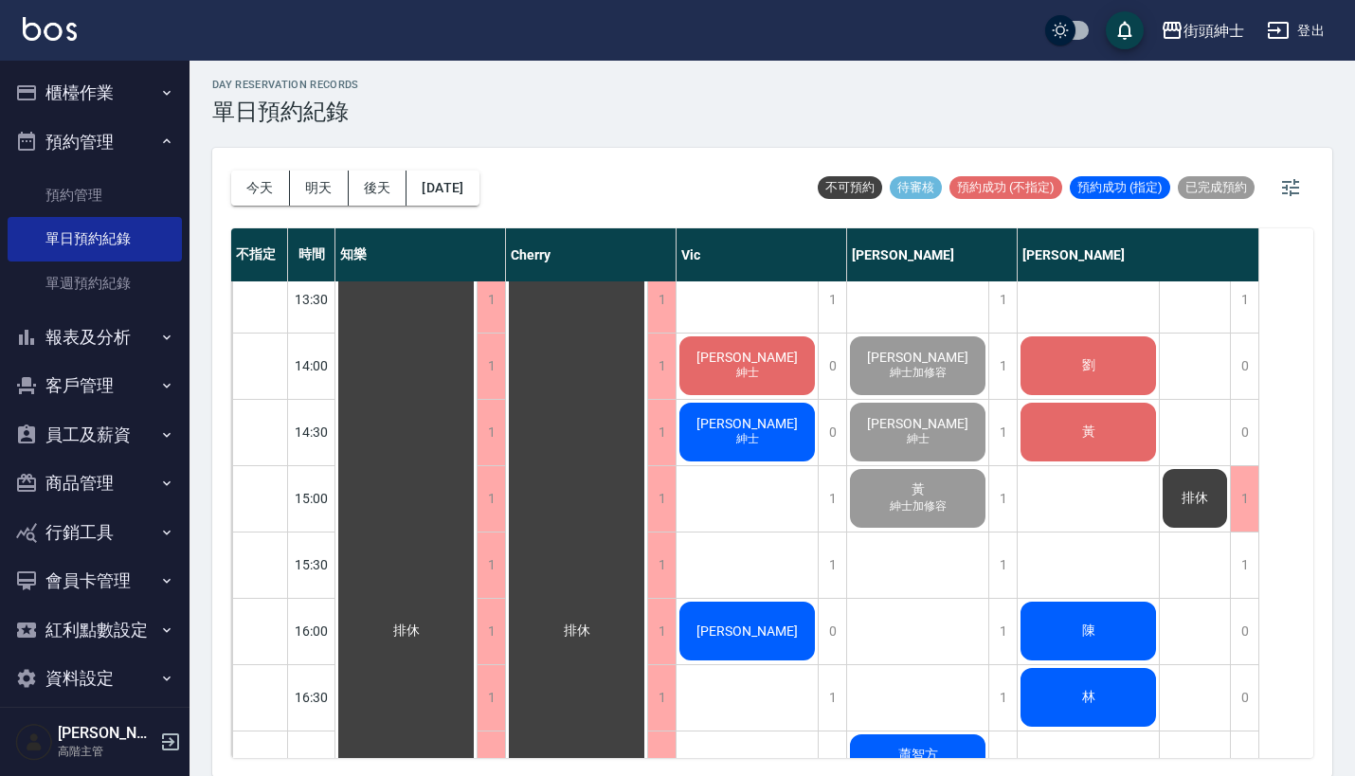
click at [477, 484] on div "黃 紳士加修容" at bounding box center [406, 631] width 141 height 1922
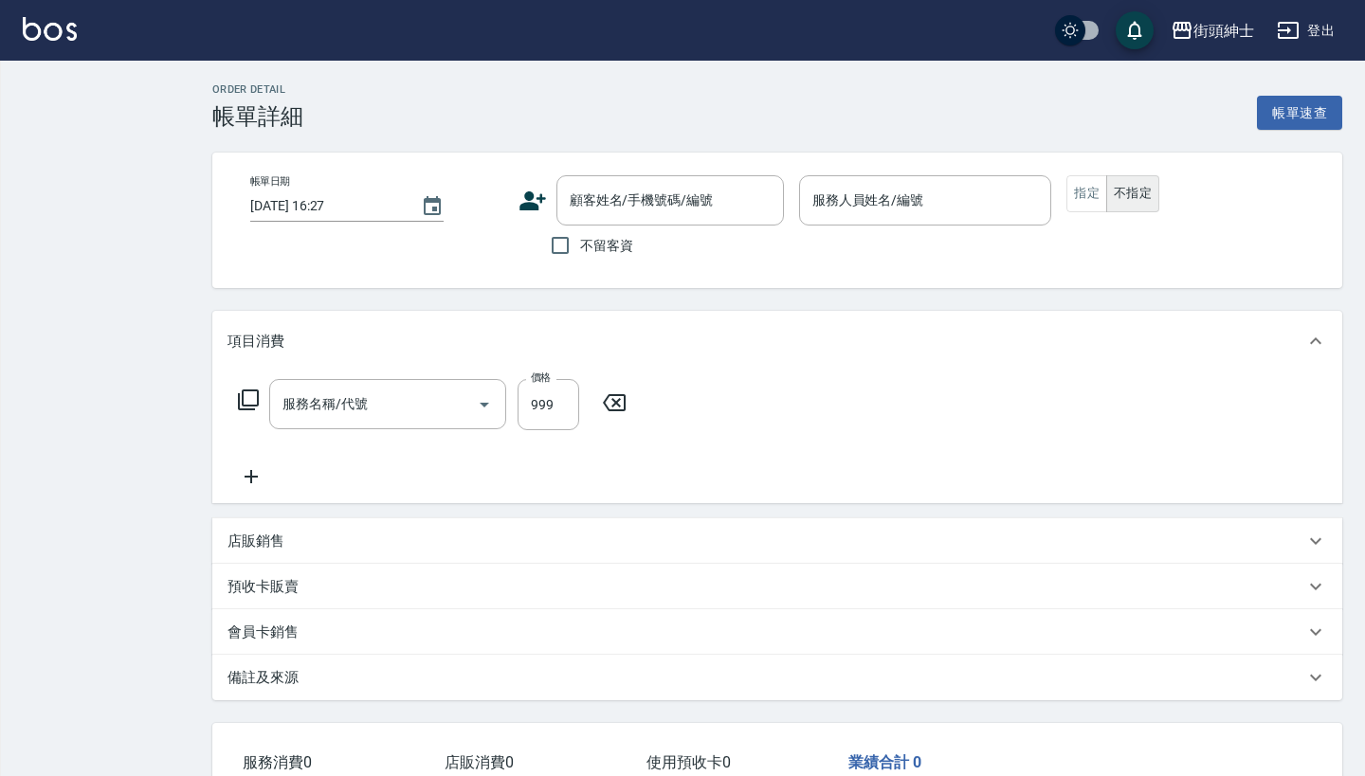
type input "[DATE] 15:00"
type input "[PERSON_NAME](無代號)"
type input "紳士加修容"
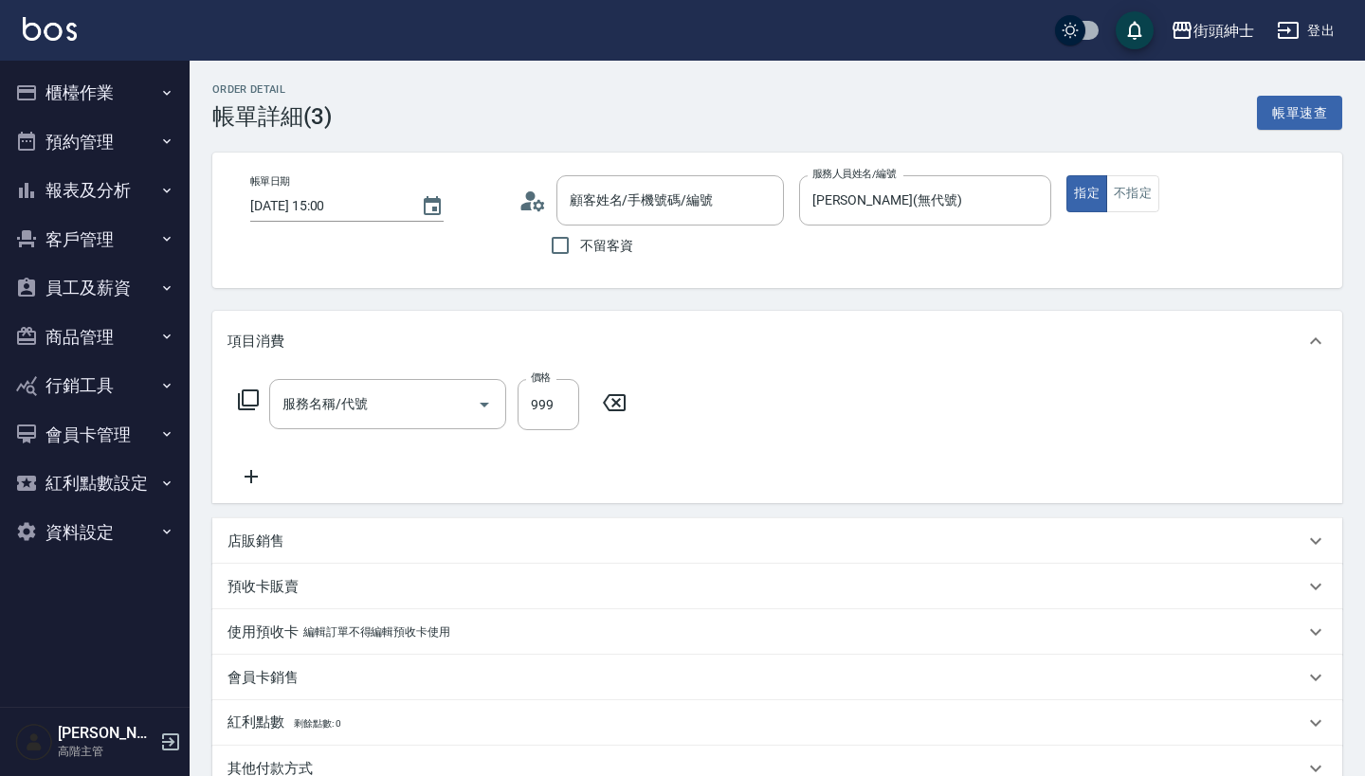
type input "黃/0970601048/null"
type input "紳士[PERSON_NAME]膚"
click at [251, 479] on icon at bounding box center [251, 476] width 13 height 13
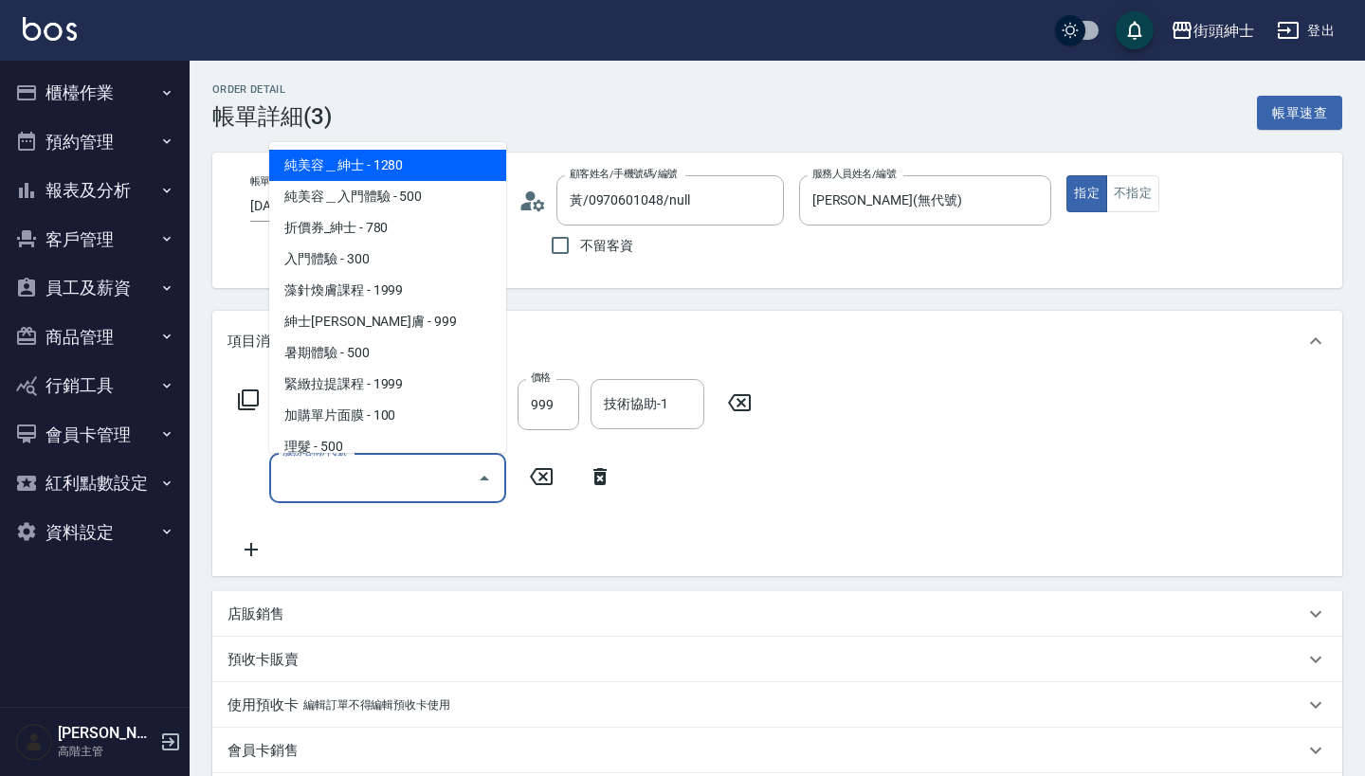
click at [412, 464] on input "服務名稱/代號" at bounding box center [373, 478] width 191 height 33
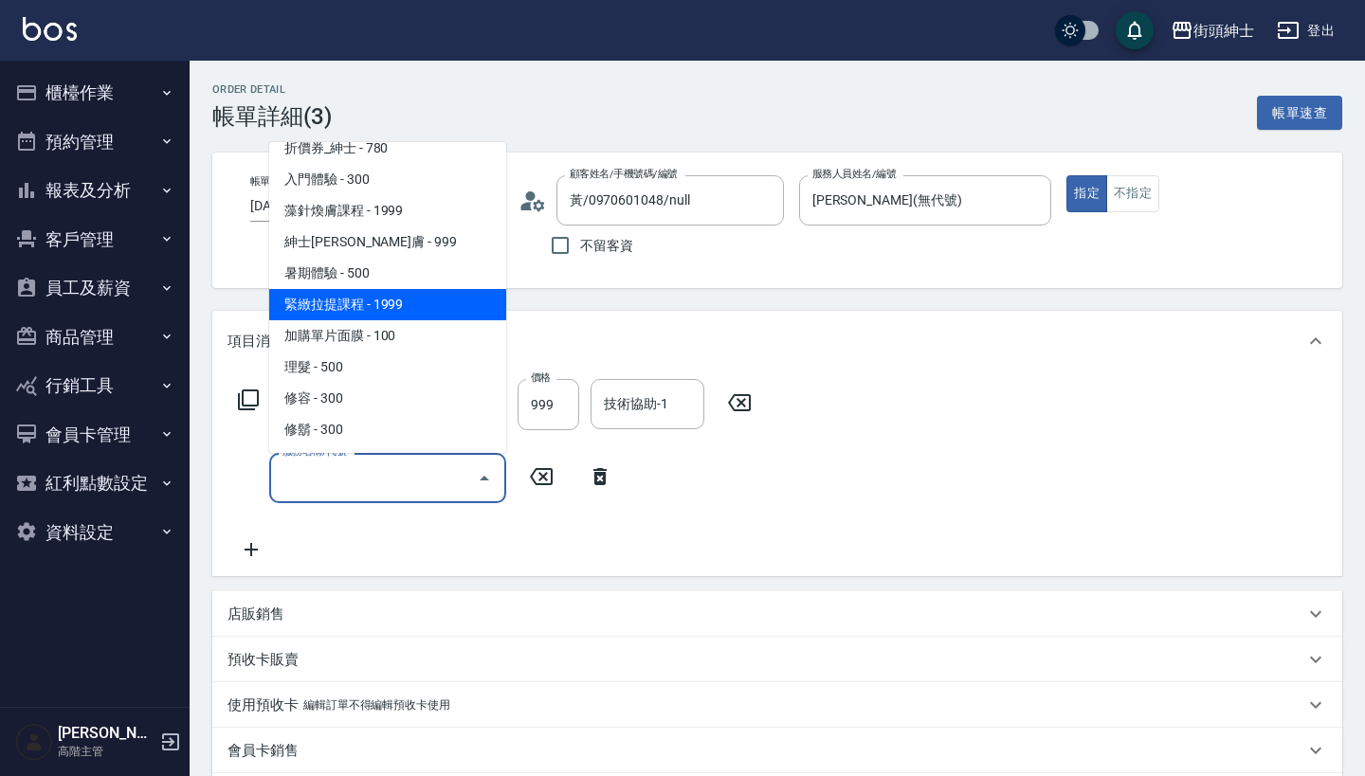
scroll to position [80, 0]
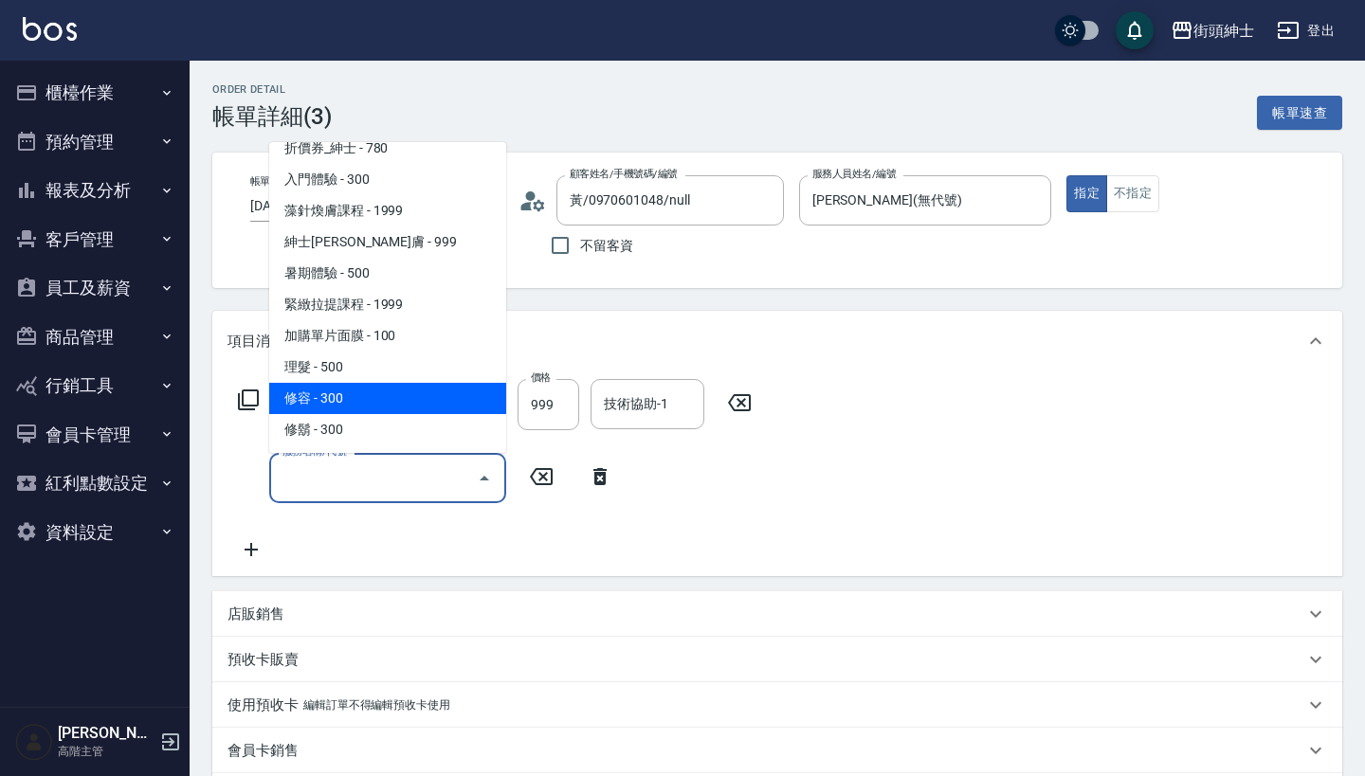
click at [427, 403] on span "修容 - 300" at bounding box center [387, 398] width 237 height 31
type input "修容(A03)"
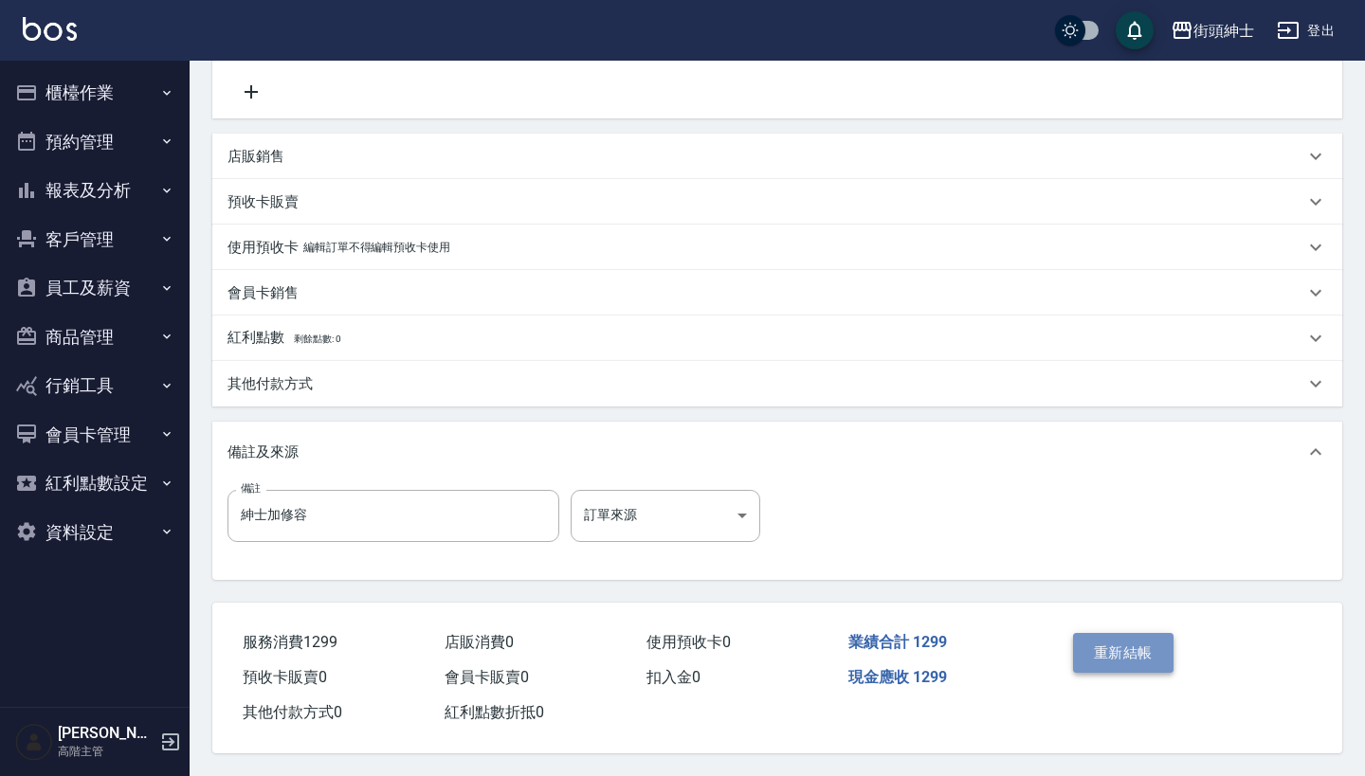
scroll to position [466, 0]
click at [1160, 637] on button "重新結帳" at bounding box center [1123, 653] width 100 height 40
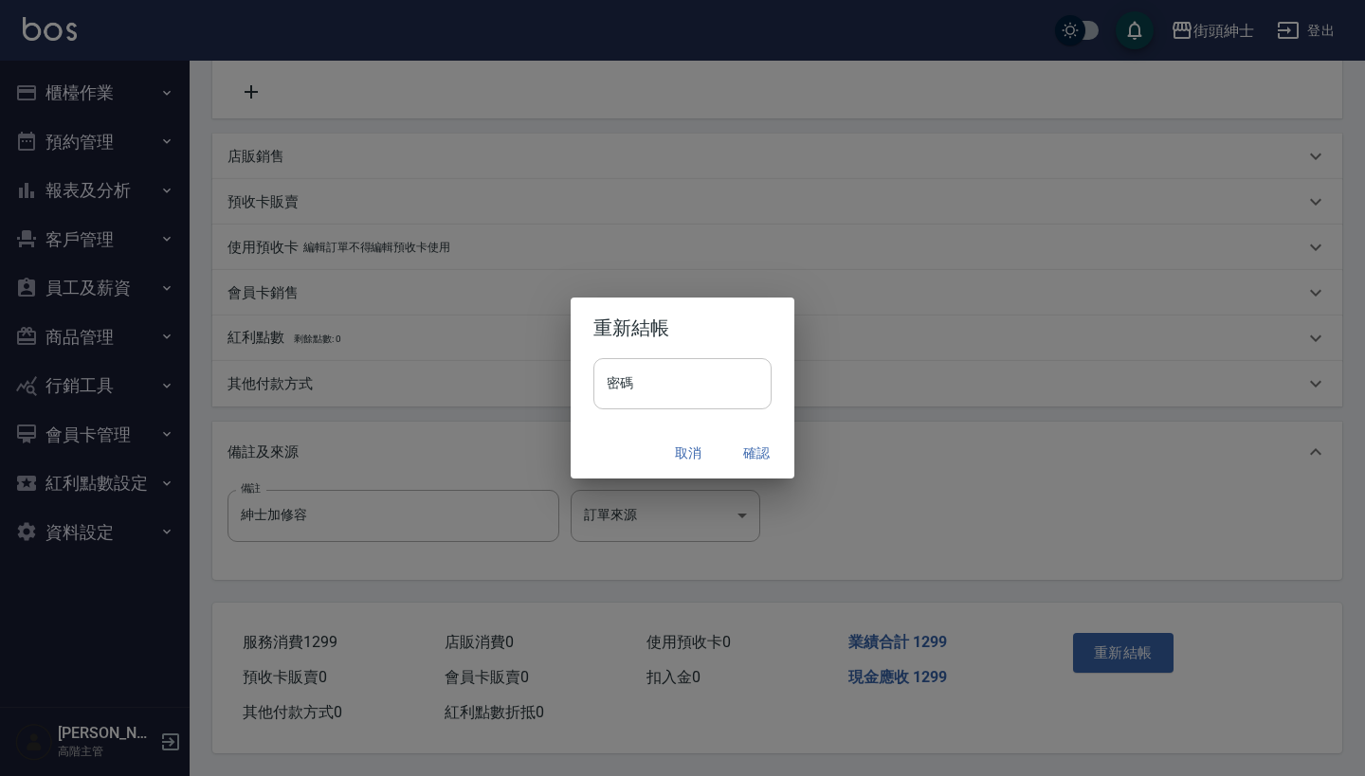
click at [736, 385] on input "密碼" at bounding box center [682, 383] width 178 height 51
type input "********"
click at [746, 463] on button "確認" at bounding box center [756, 453] width 61 height 35
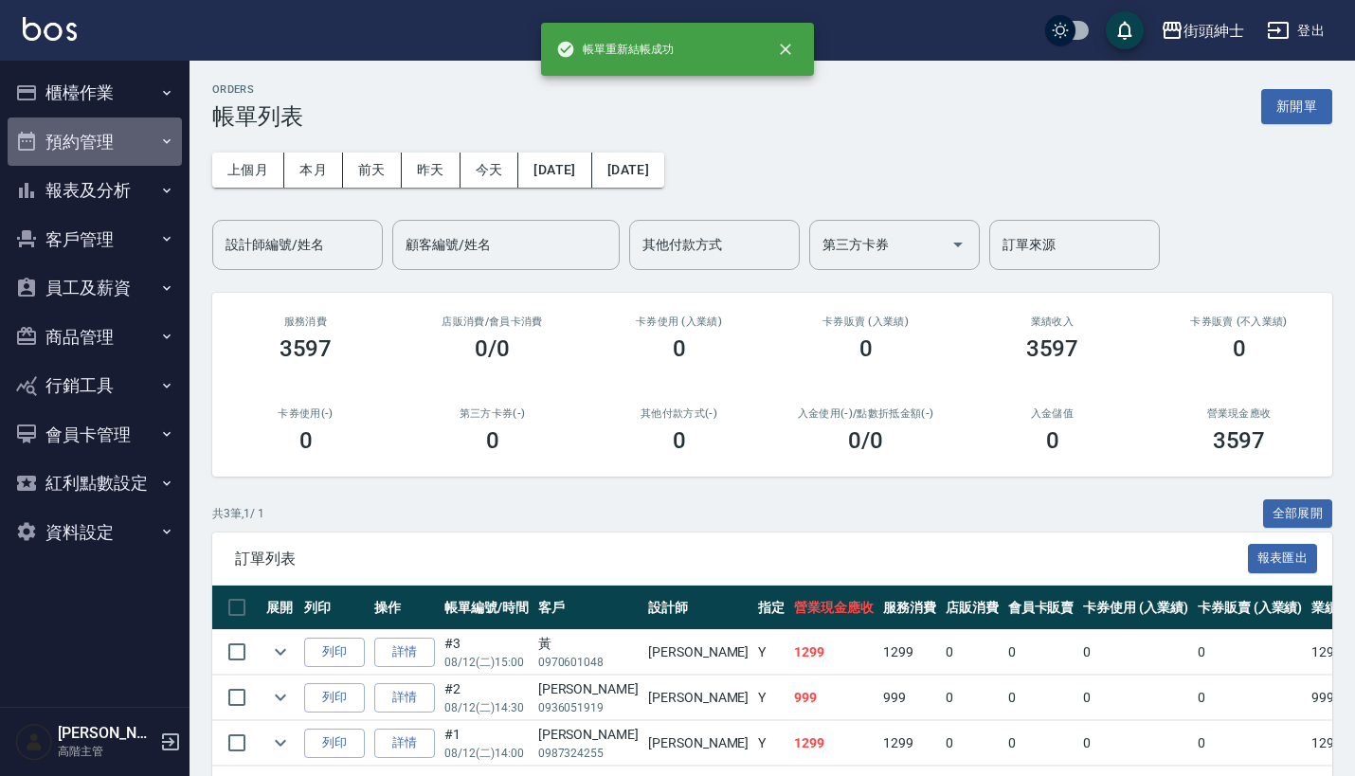
click at [125, 149] on button "預約管理" at bounding box center [95, 142] width 174 height 49
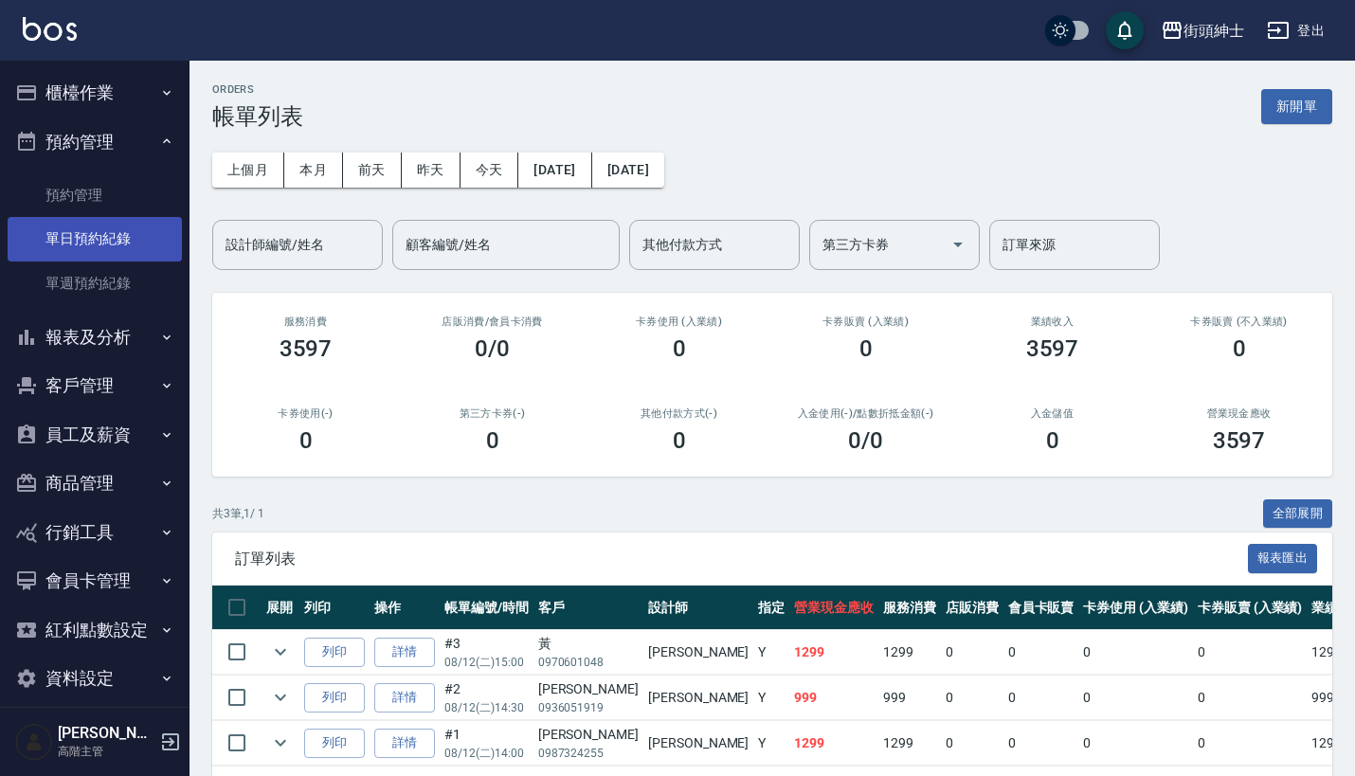
click at [124, 238] on link "單日預約紀錄" at bounding box center [95, 239] width 174 height 44
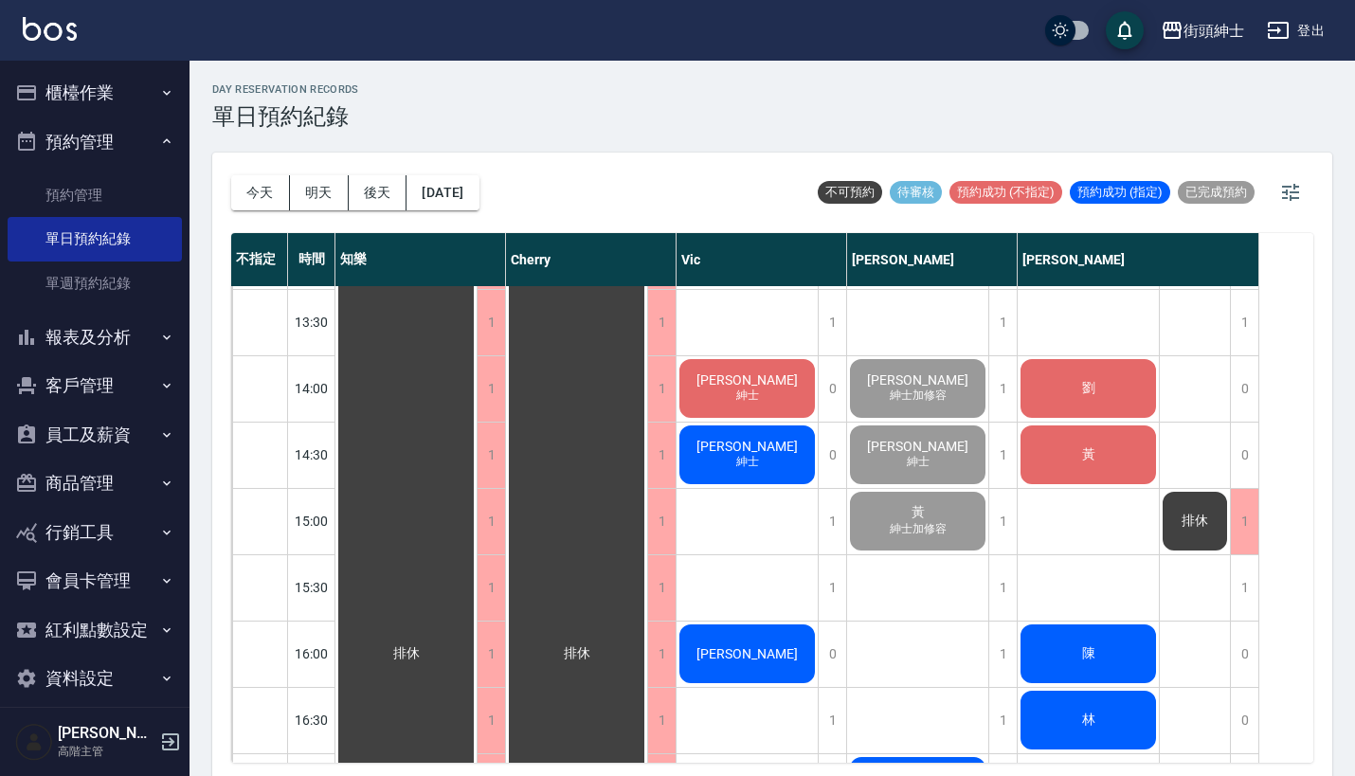
scroll to position [952, 0]
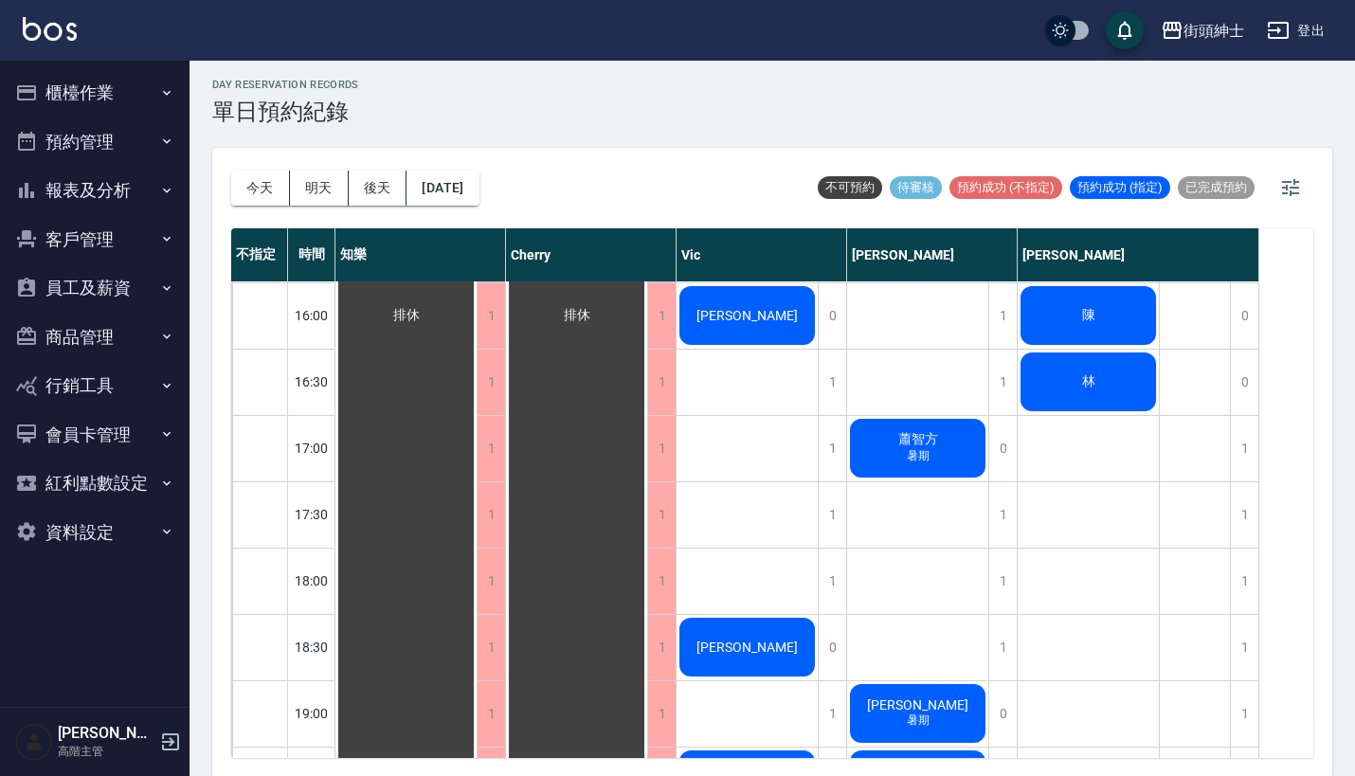
scroll to position [1037, 0]
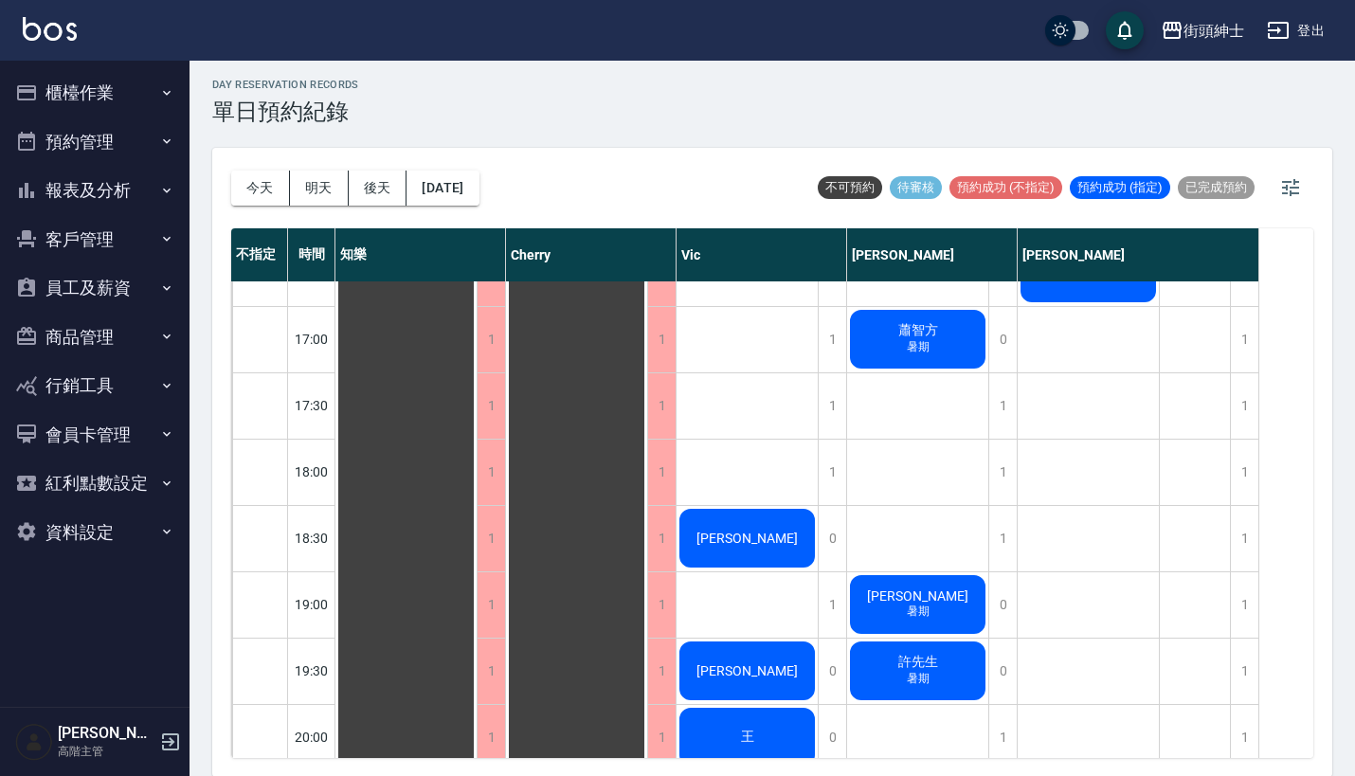
click at [161, 140] on icon "button" at bounding box center [166, 141] width 15 height 15
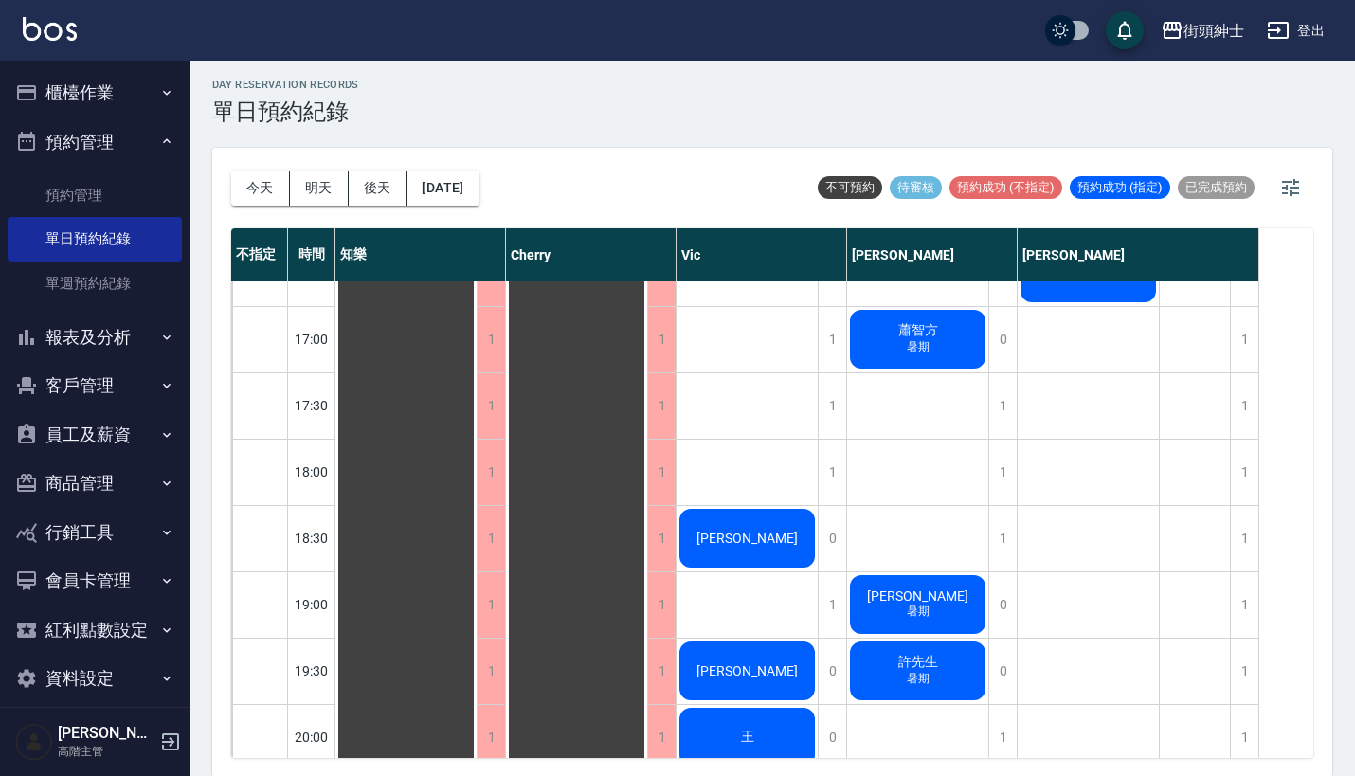
click at [135, 82] on button "櫃檯作業" at bounding box center [95, 92] width 174 height 49
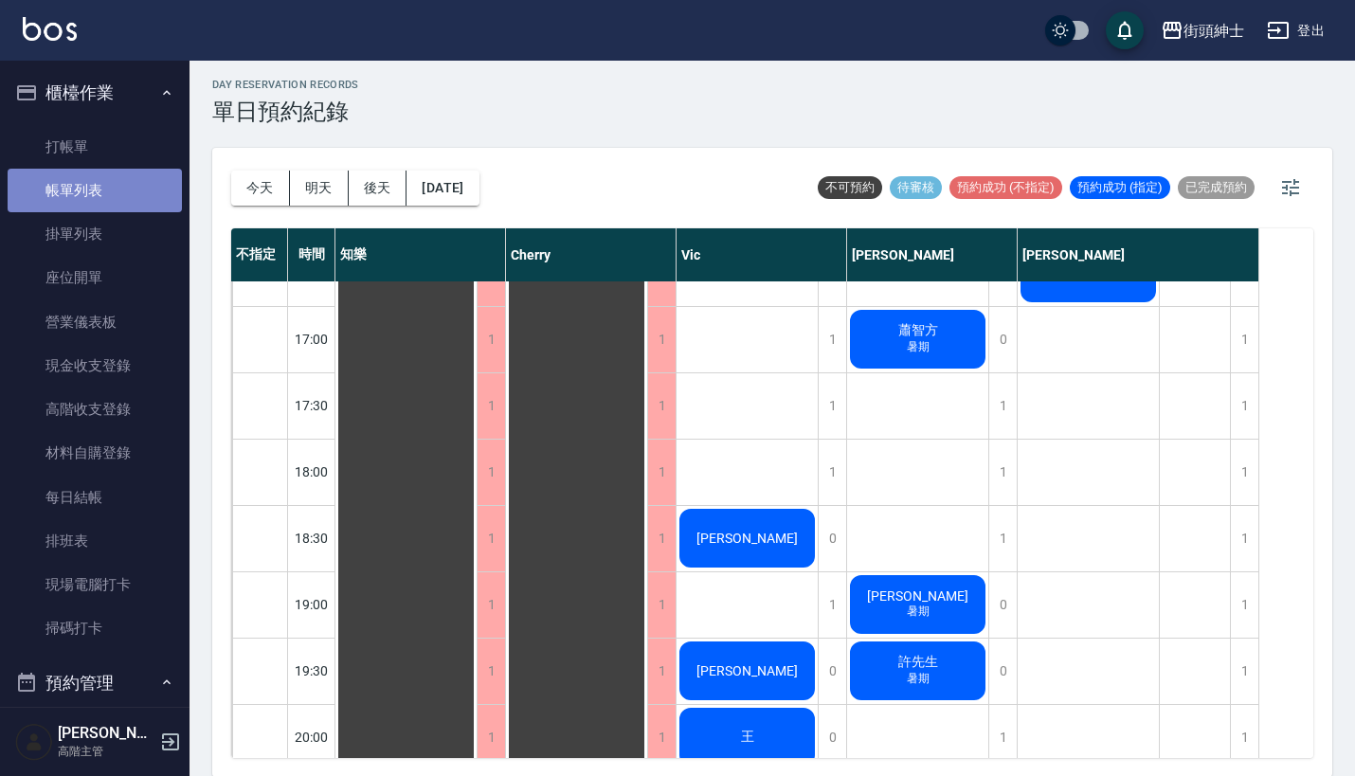
click at [128, 184] on link "帳單列表" at bounding box center [95, 191] width 174 height 44
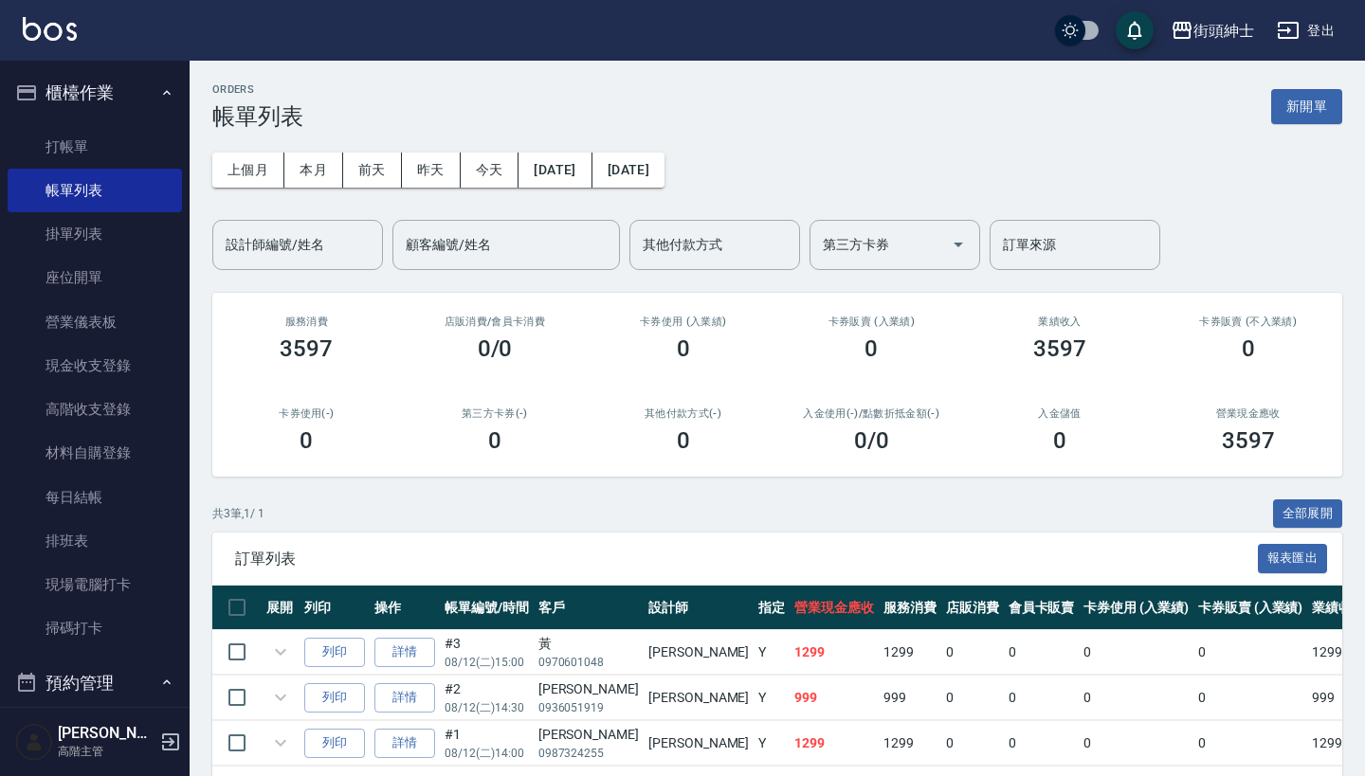
click at [127, 92] on button "櫃檯作業" at bounding box center [95, 92] width 174 height 49
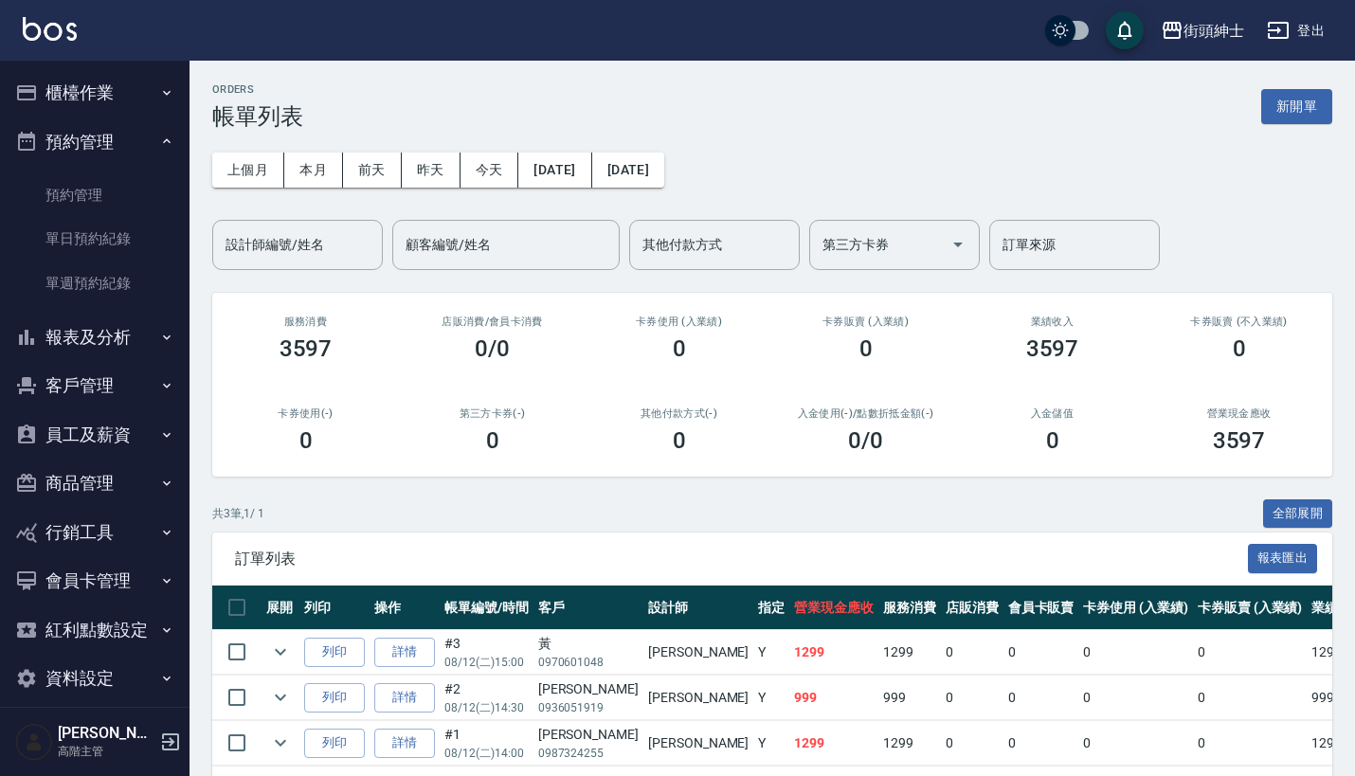
click at [127, 92] on button "櫃檯作業" at bounding box center [95, 92] width 174 height 49
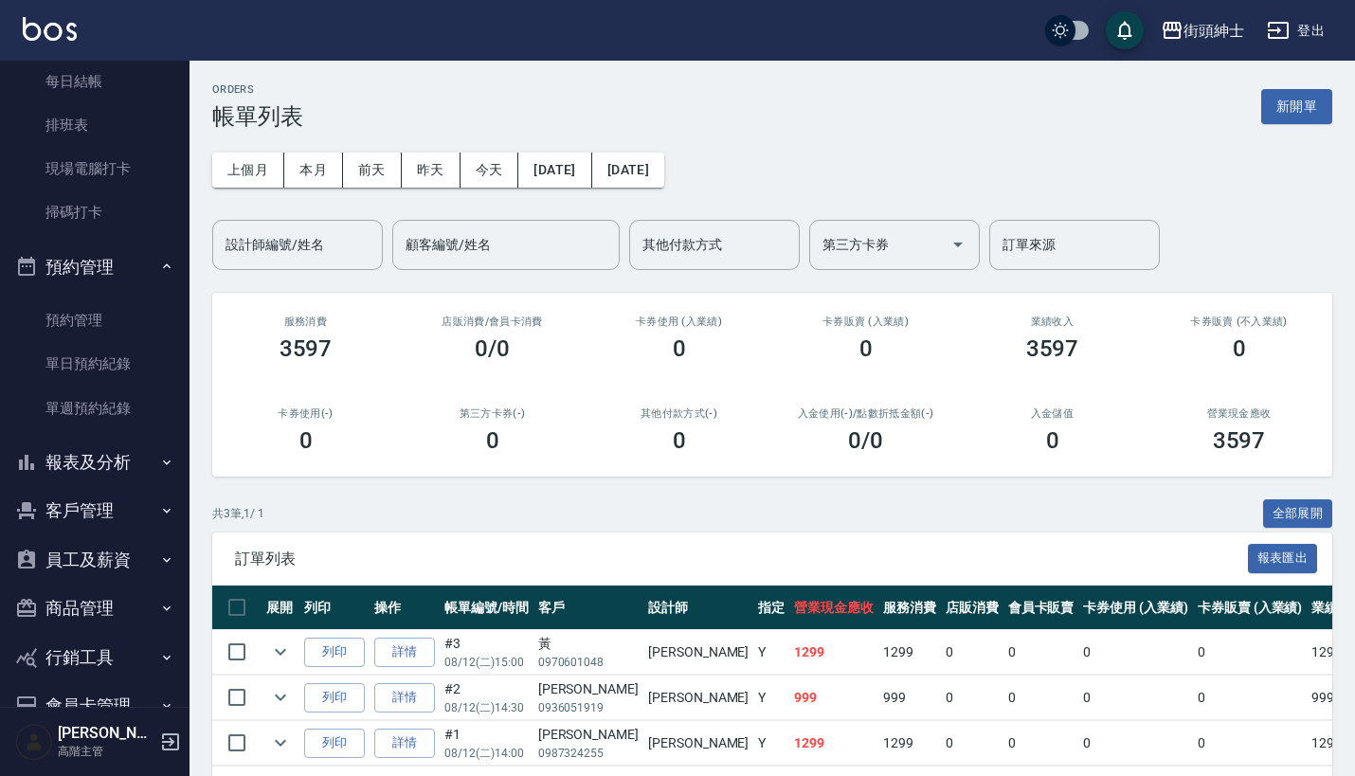
scroll to position [418, 0]
click at [114, 443] on button "報表及分析" at bounding box center [95, 460] width 174 height 49
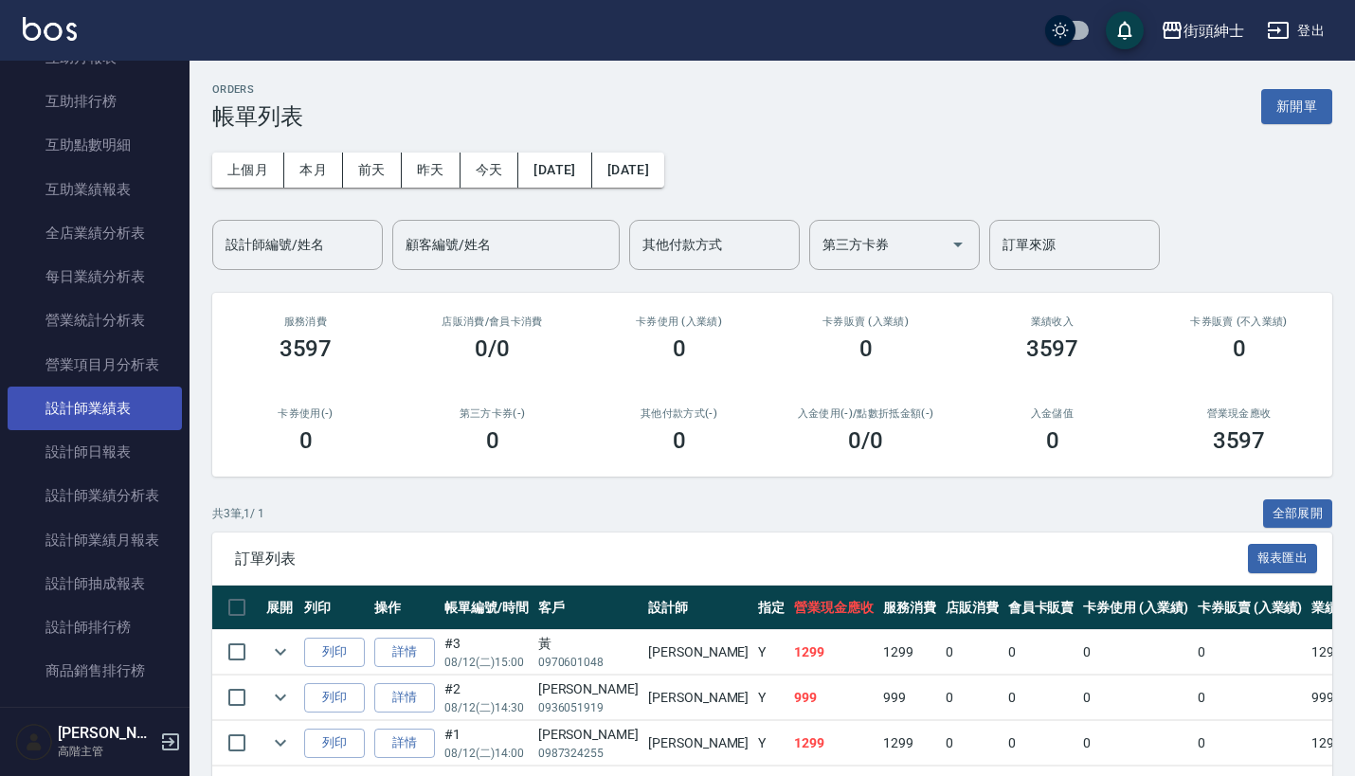
scroll to position [1138, 0]
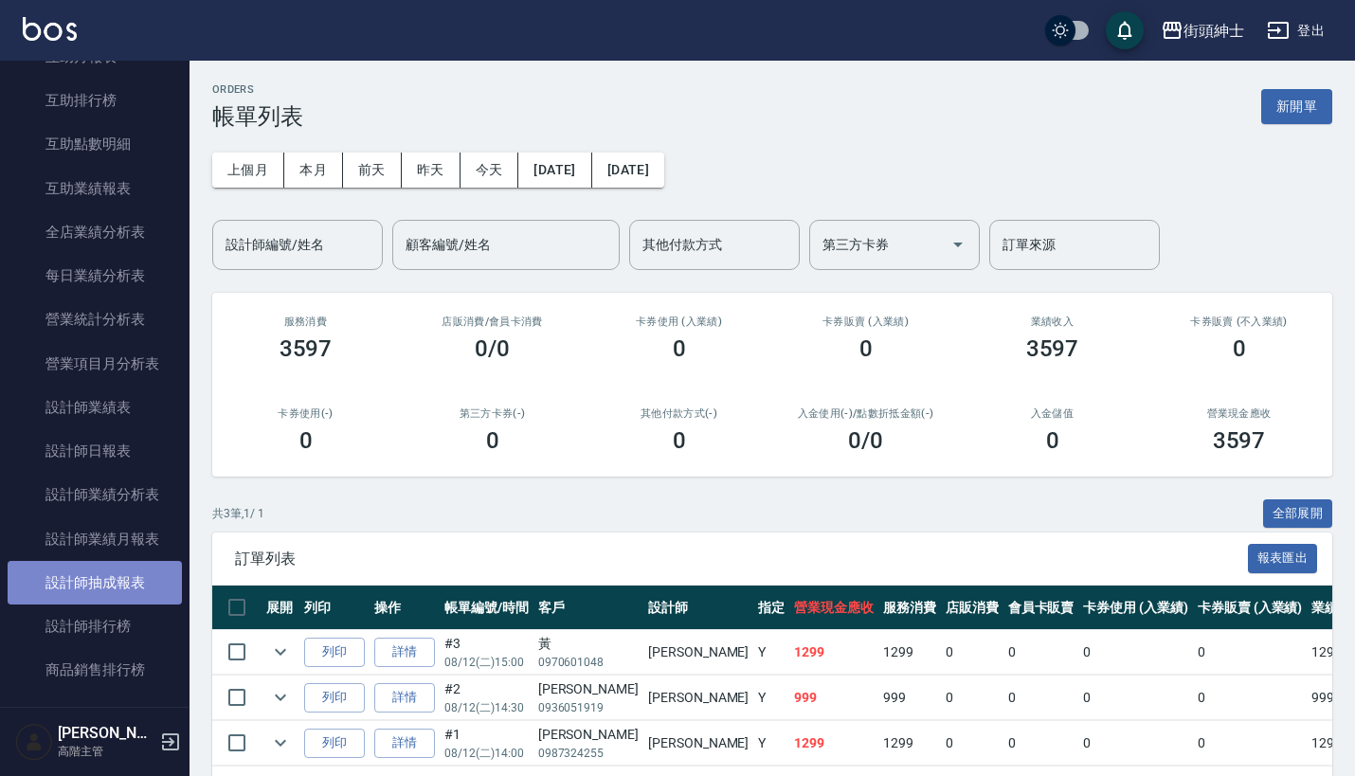
click at [123, 578] on link "設計師抽成報表" at bounding box center [95, 583] width 174 height 44
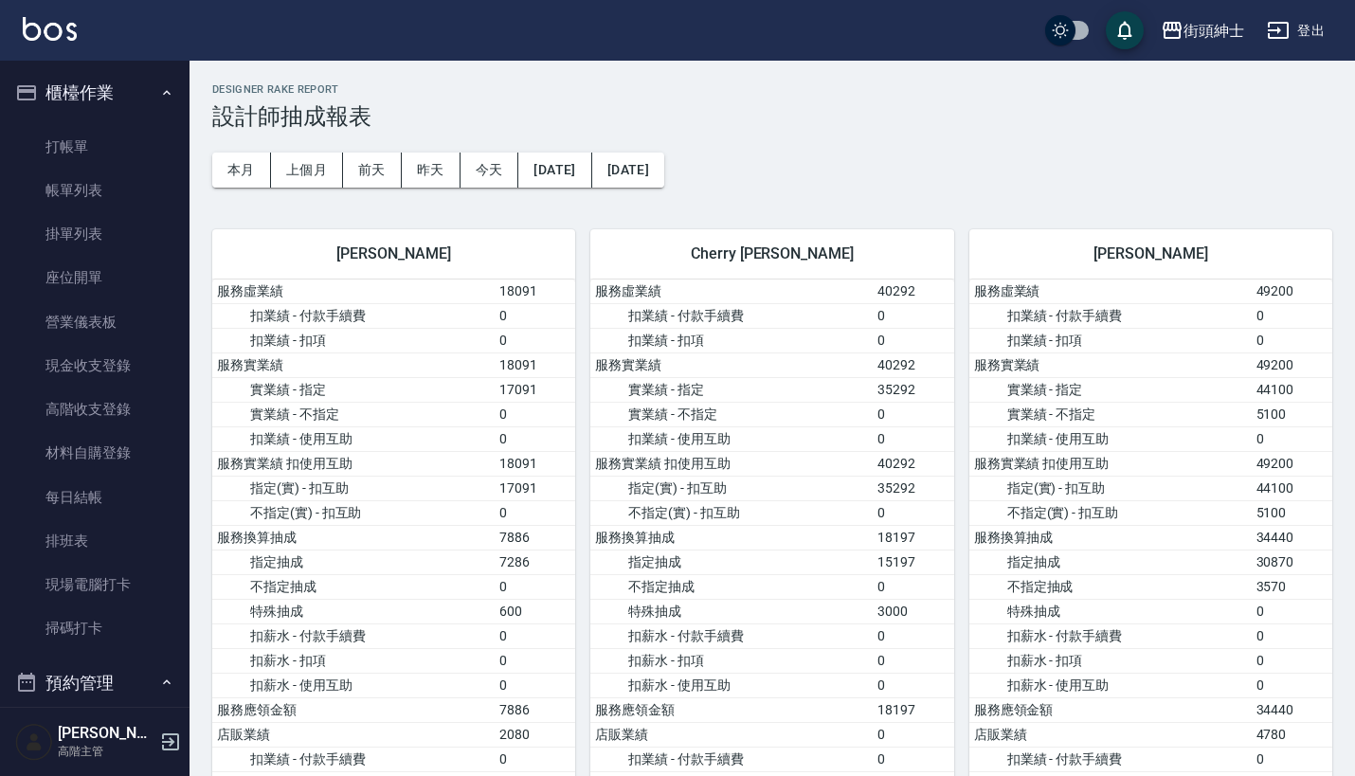
click at [128, 101] on button "櫃檯作業" at bounding box center [95, 92] width 174 height 49
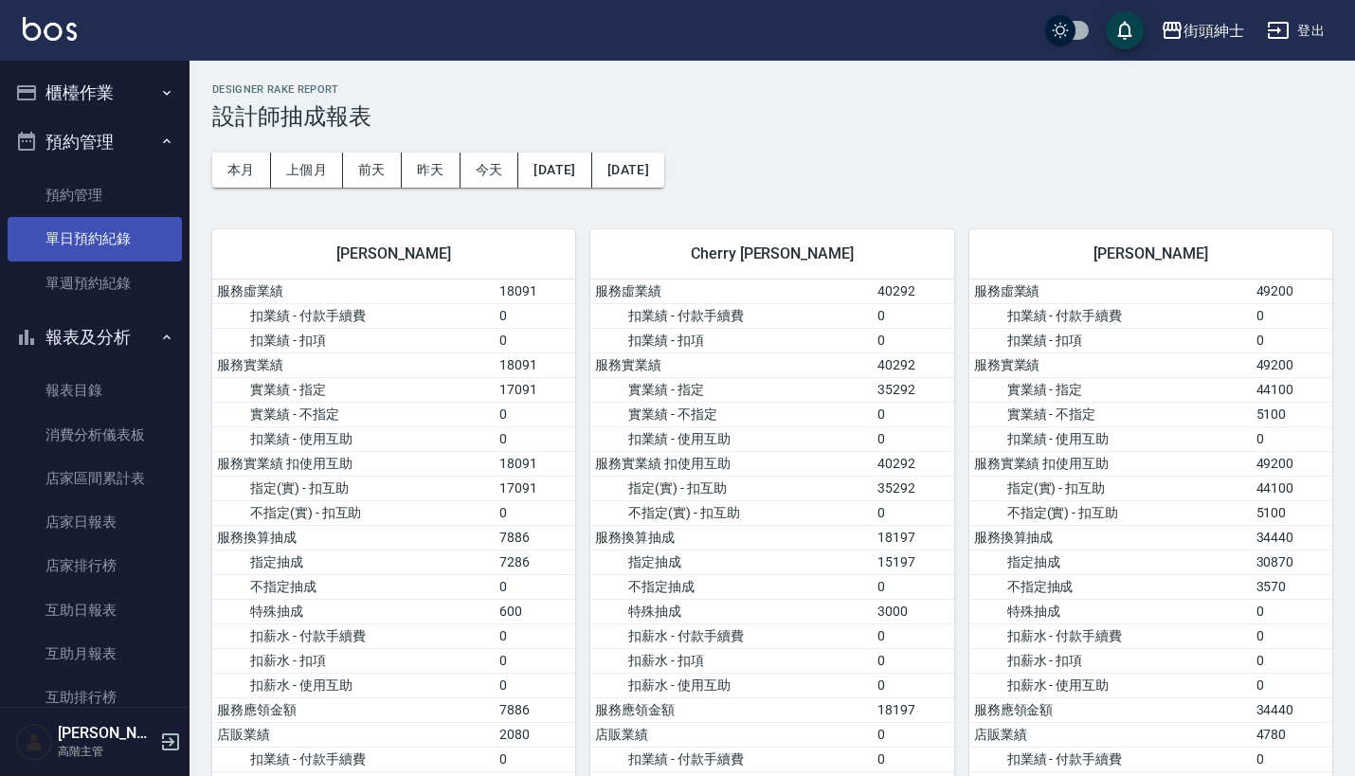
click at [126, 239] on link "單日預約紀錄" at bounding box center [95, 239] width 174 height 44
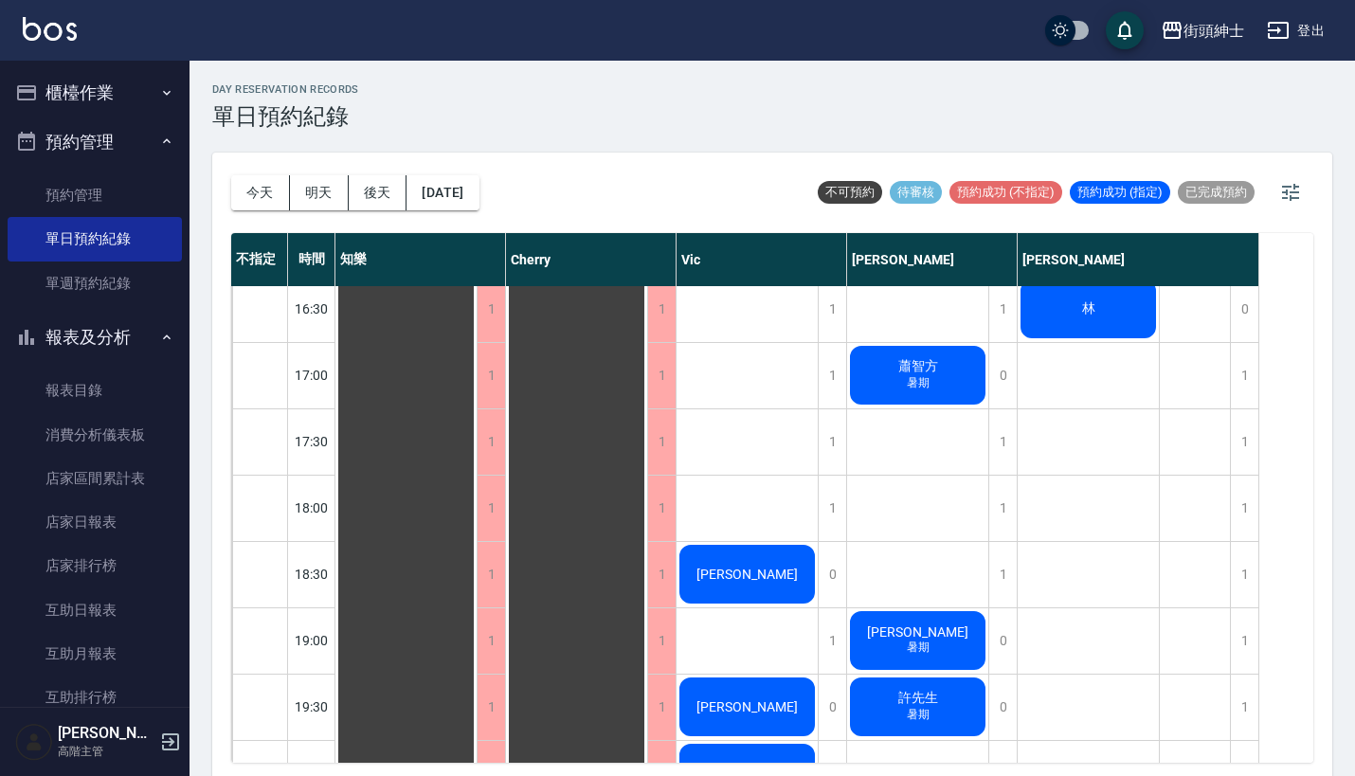
scroll to position [835, 0]
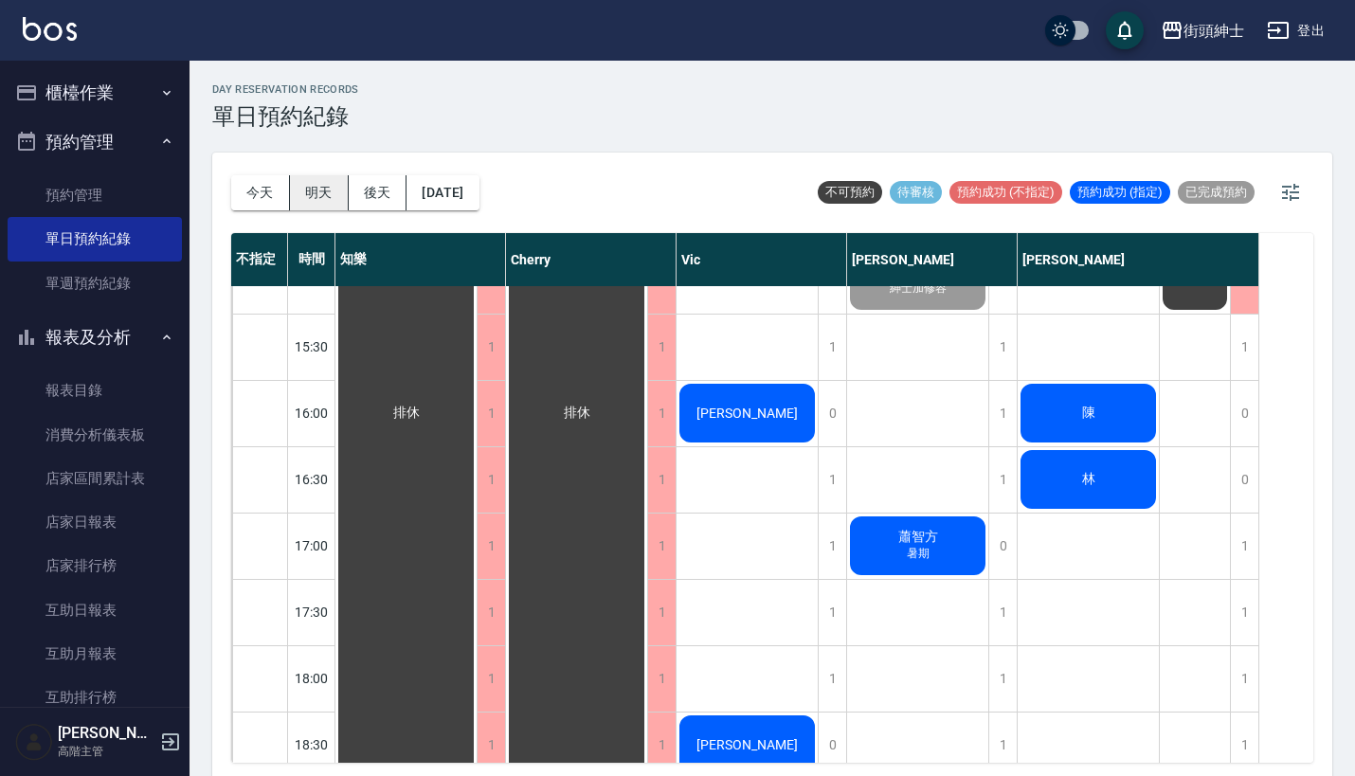
click at [320, 184] on button "明天" at bounding box center [319, 192] width 59 height 35
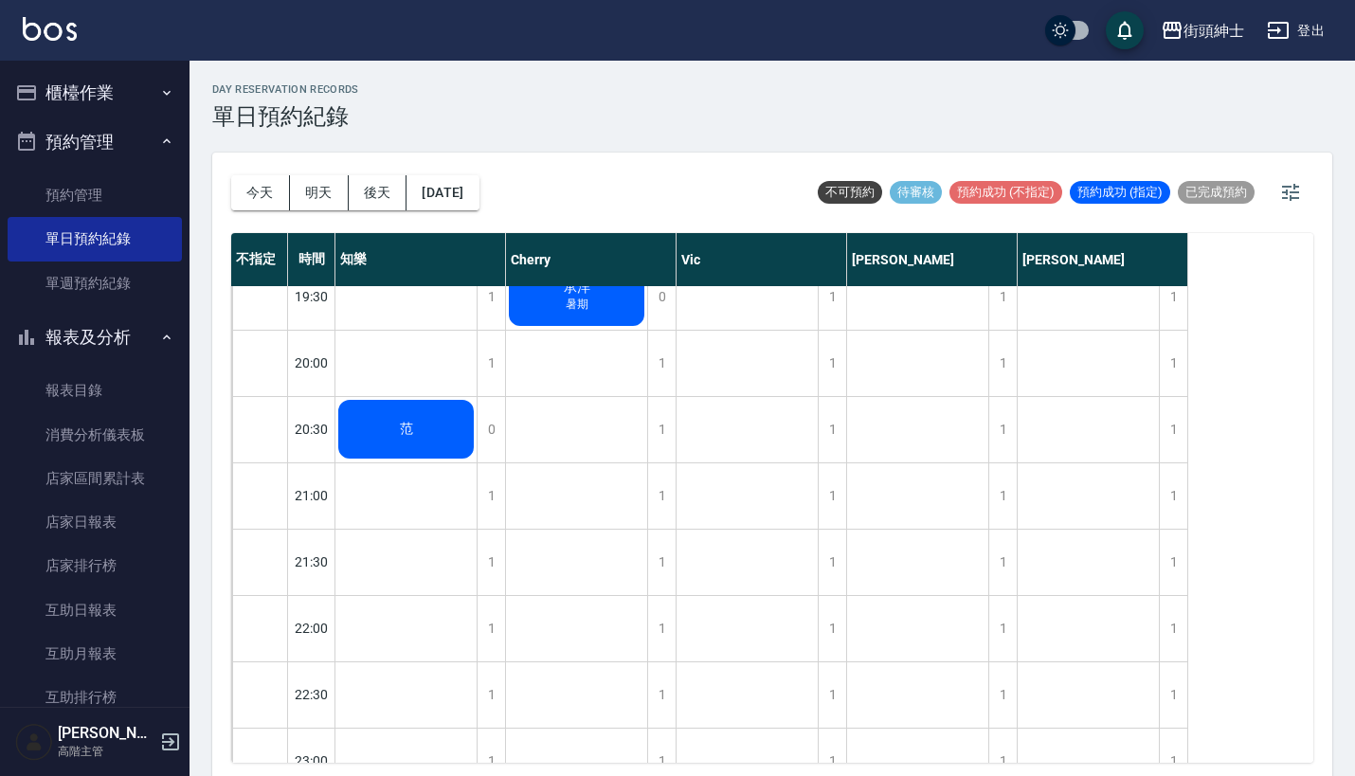
scroll to position [1419, 0]
